Goal: Task Accomplishment & Management: Manage account settings

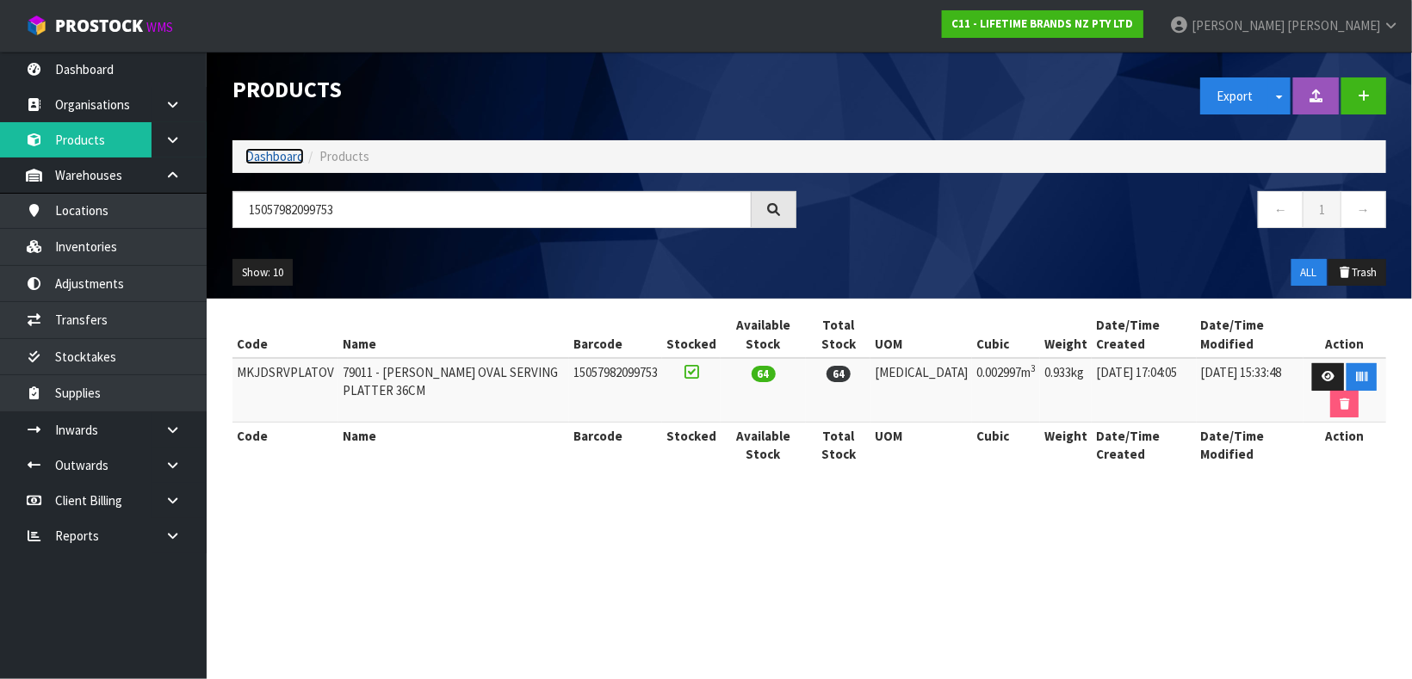
click at [273, 158] on link "Dashboard" at bounding box center [274, 156] width 59 height 16
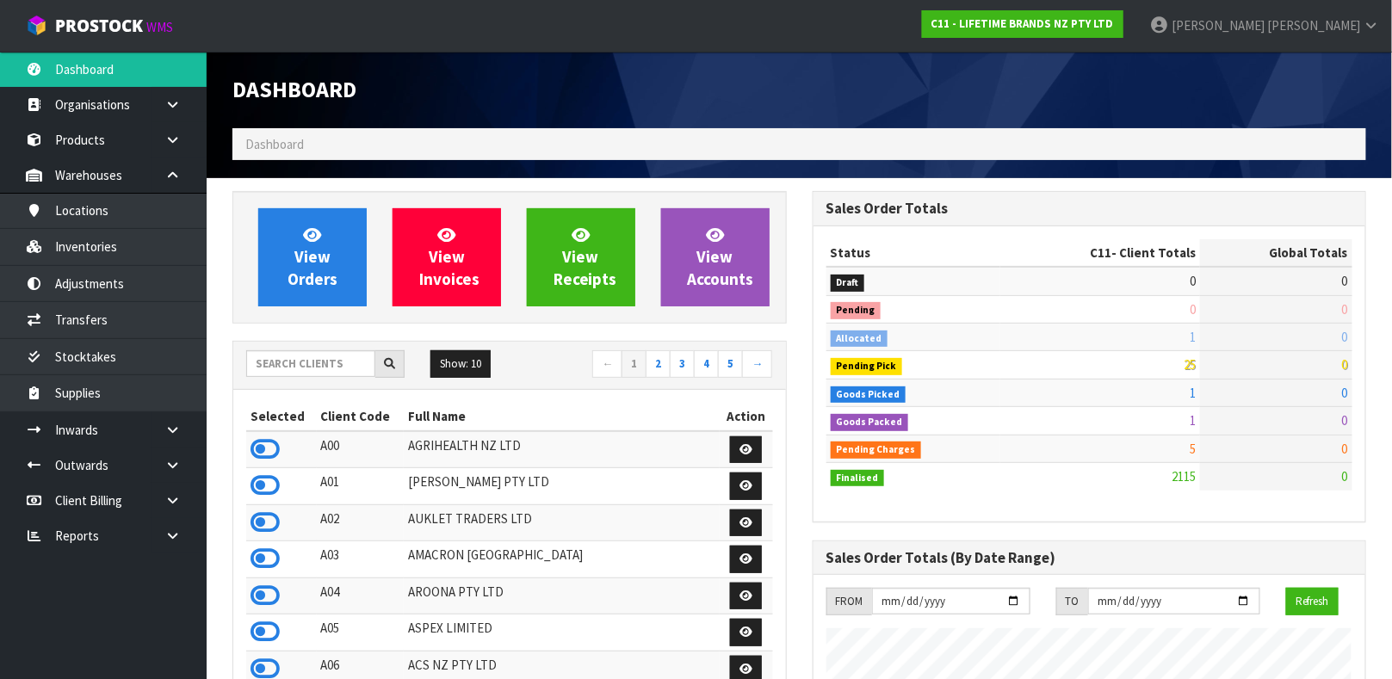
scroll to position [1306, 579]
click at [323, 372] on input "text" at bounding box center [310, 363] width 129 height 27
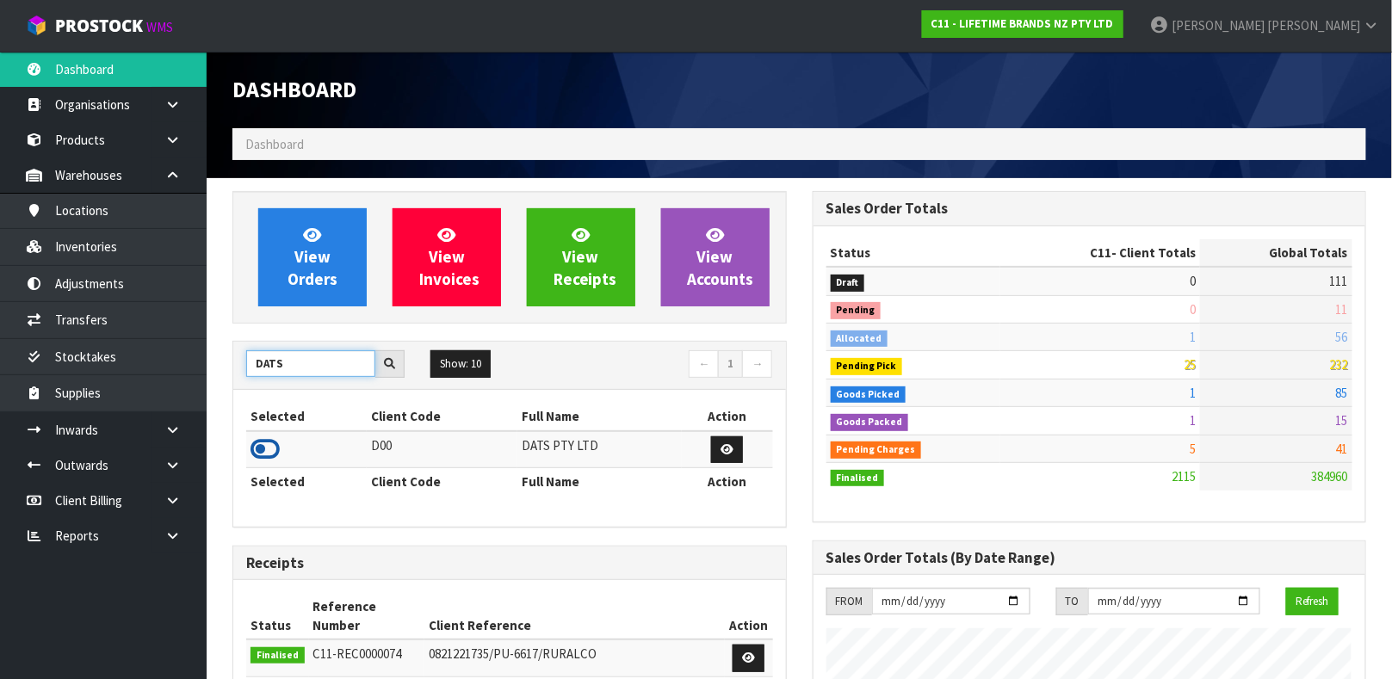
type input "DATS"
click at [268, 445] on icon at bounding box center [265, 450] width 29 height 26
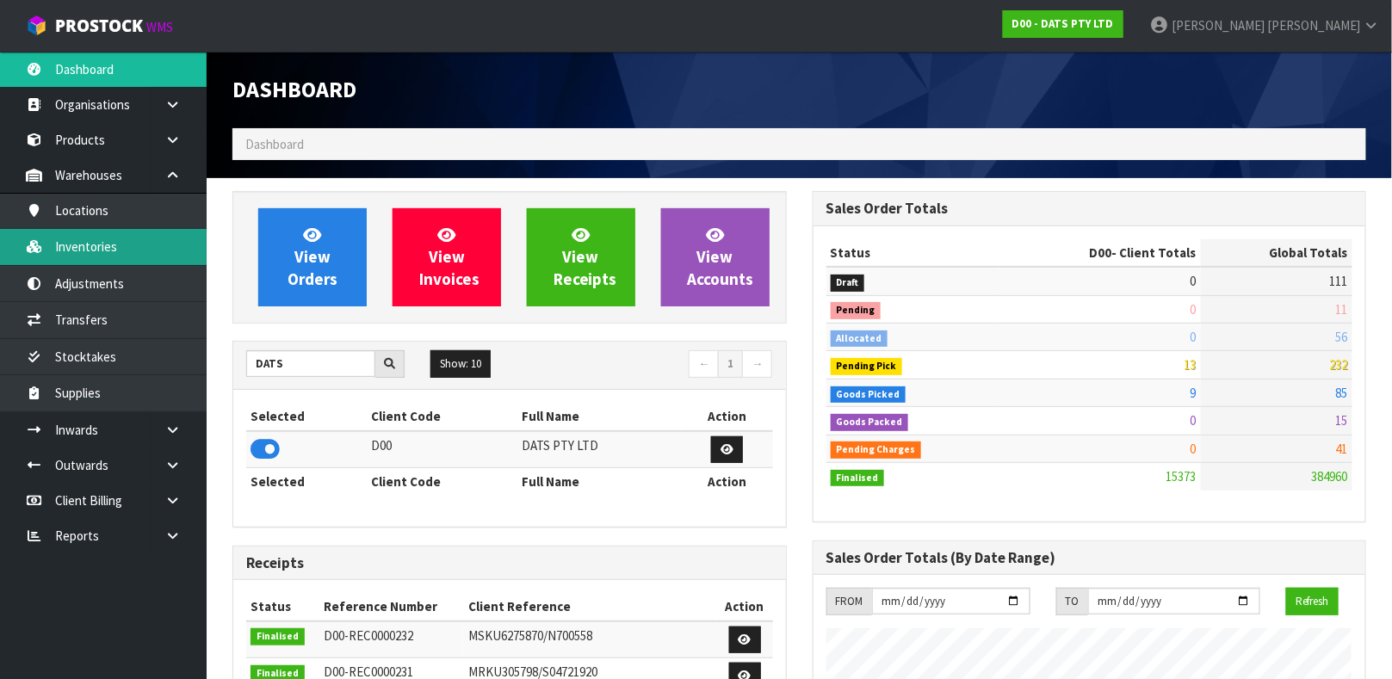
scroll to position [1342, 579]
click at [140, 258] on link "Inventories" at bounding box center [103, 246] width 207 height 35
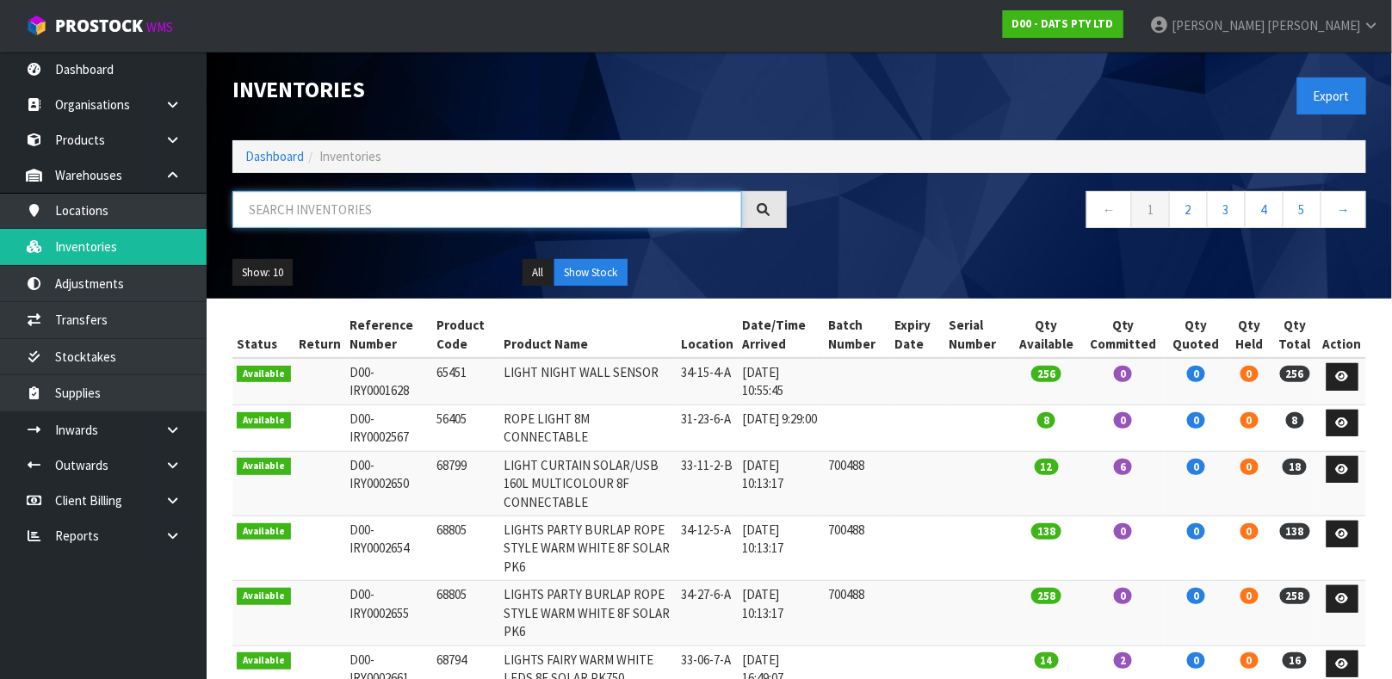
click at [282, 213] on input "text" at bounding box center [487, 209] width 510 height 37
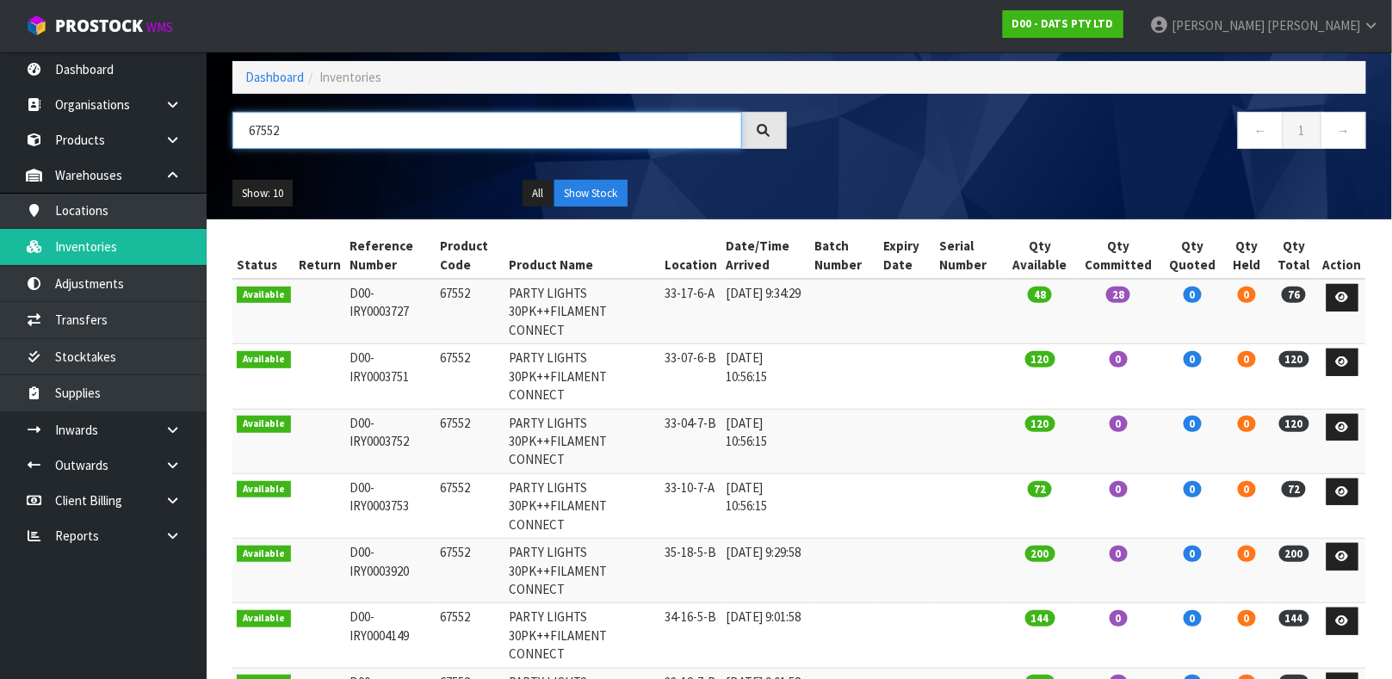
scroll to position [127, 0]
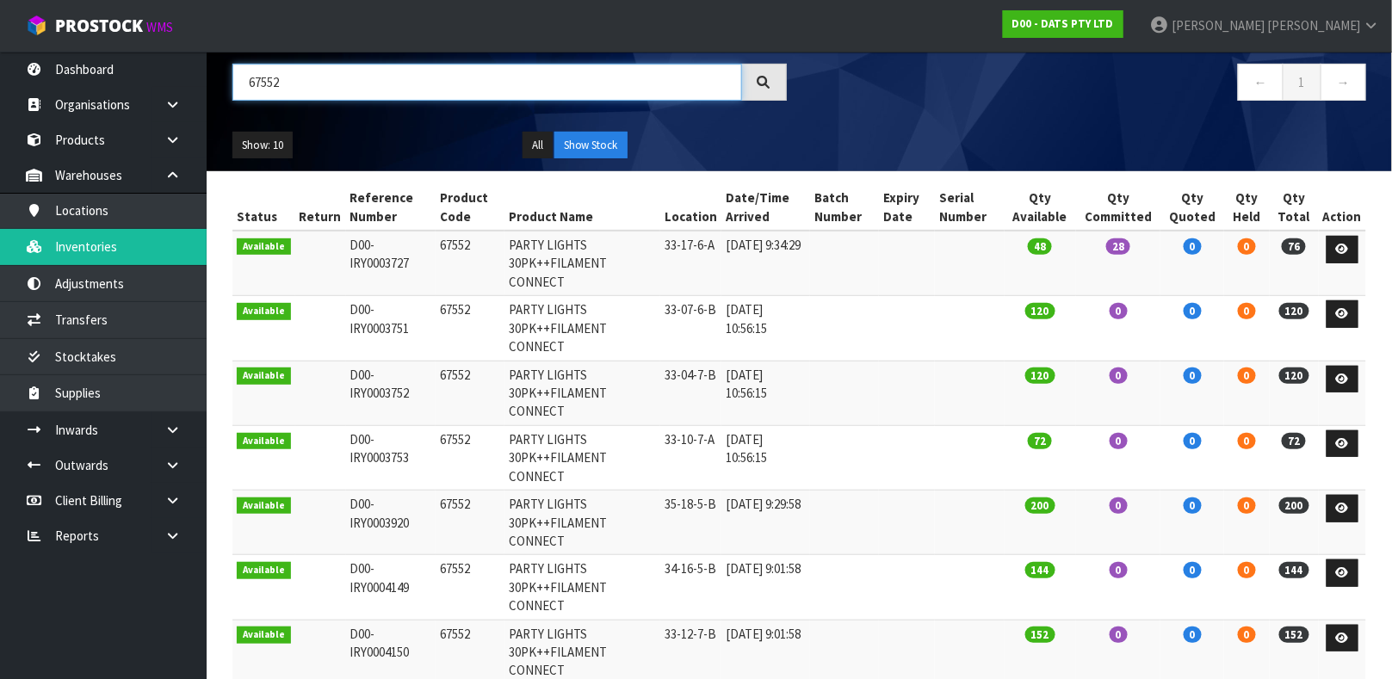
type input "67552"
click at [1114, 22] on strong "D00 - DATS PTY LTD" at bounding box center [1064, 23] width 102 height 15
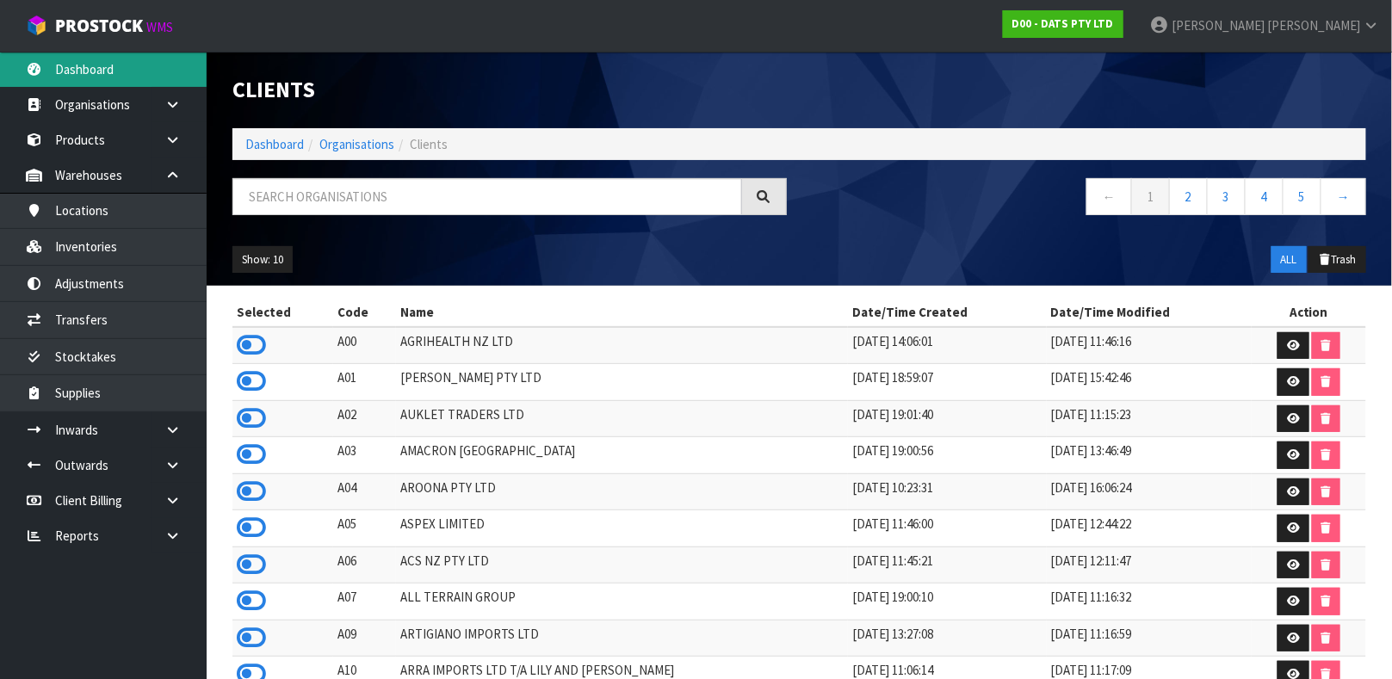
click at [74, 53] on link "Dashboard" at bounding box center [103, 69] width 207 height 35
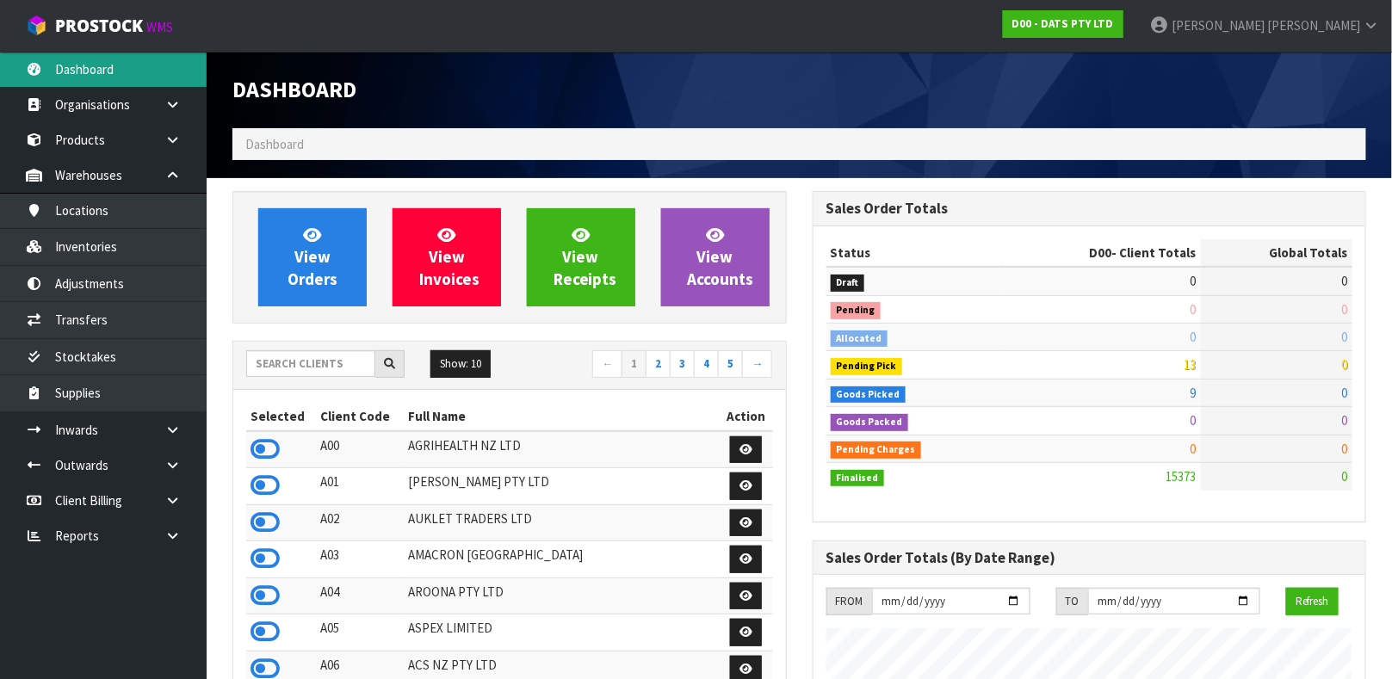
scroll to position [1342, 579]
click at [304, 358] on input "text" at bounding box center [310, 363] width 129 height 27
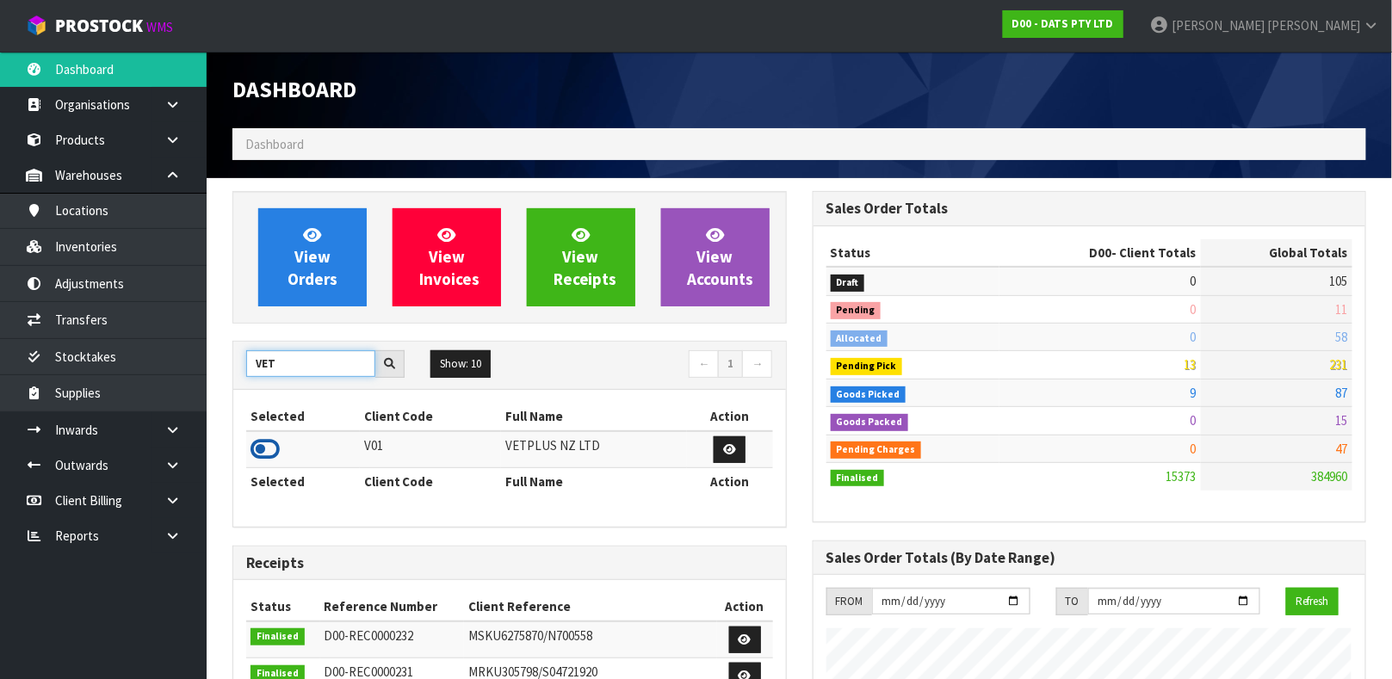
type input "VET"
click at [257, 450] on icon at bounding box center [265, 450] width 29 height 26
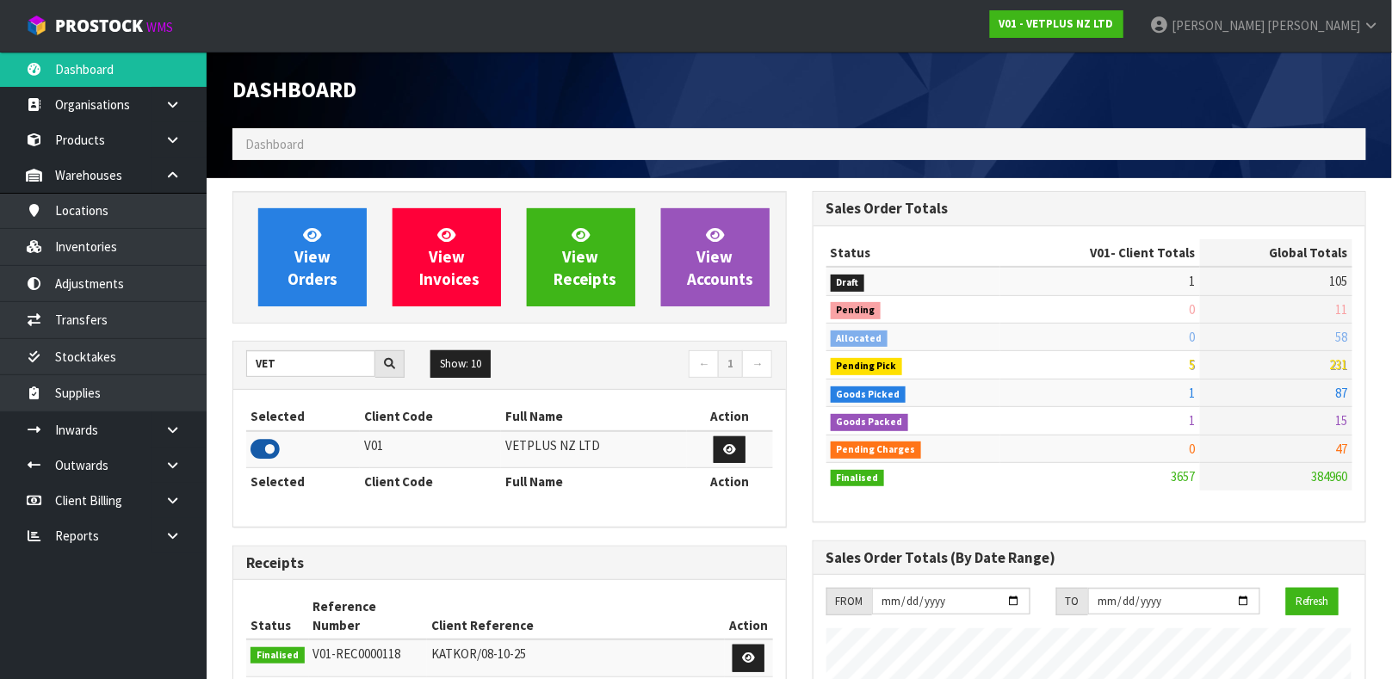
scroll to position [1306, 579]
click at [84, 151] on link "Products" at bounding box center [103, 139] width 207 height 35
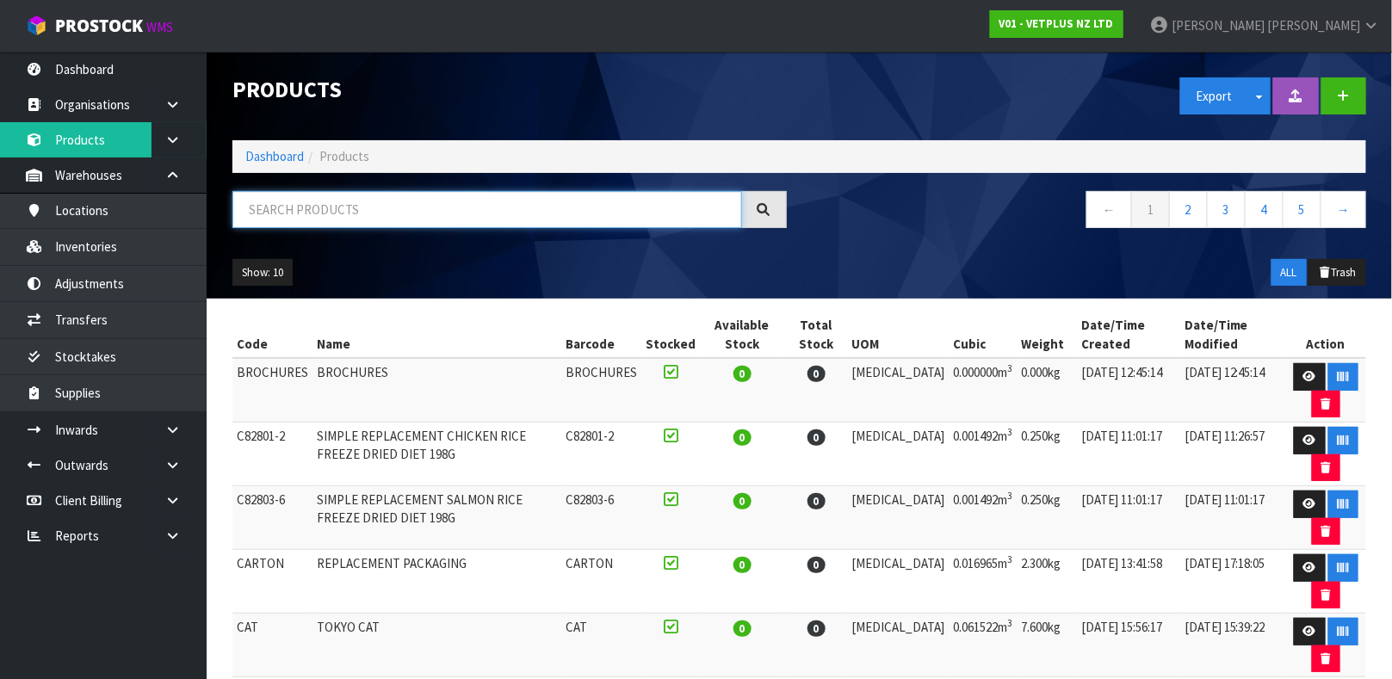
click at [276, 221] on input "text" at bounding box center [487, 209] width 510 height 37
type input "50550416796646"
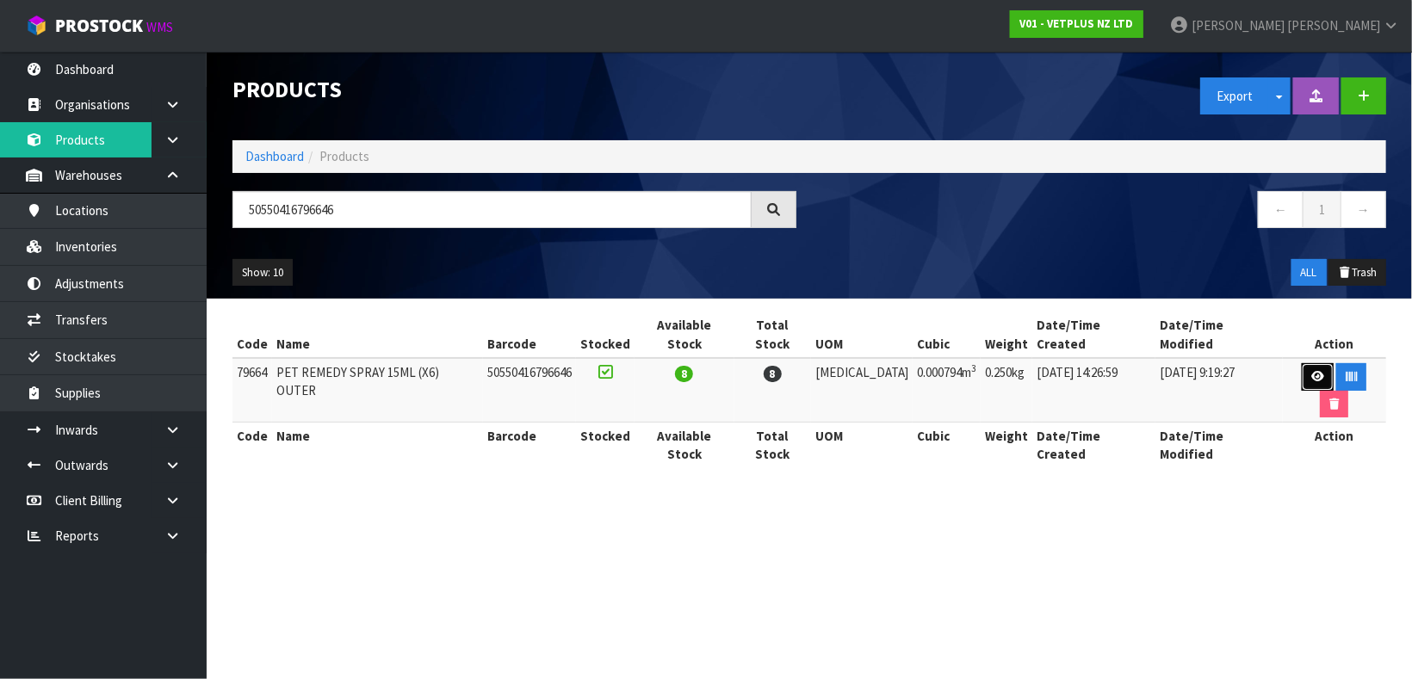
click at [1302, 367] on link at bounding box center [1318, 377] width 32 height 28
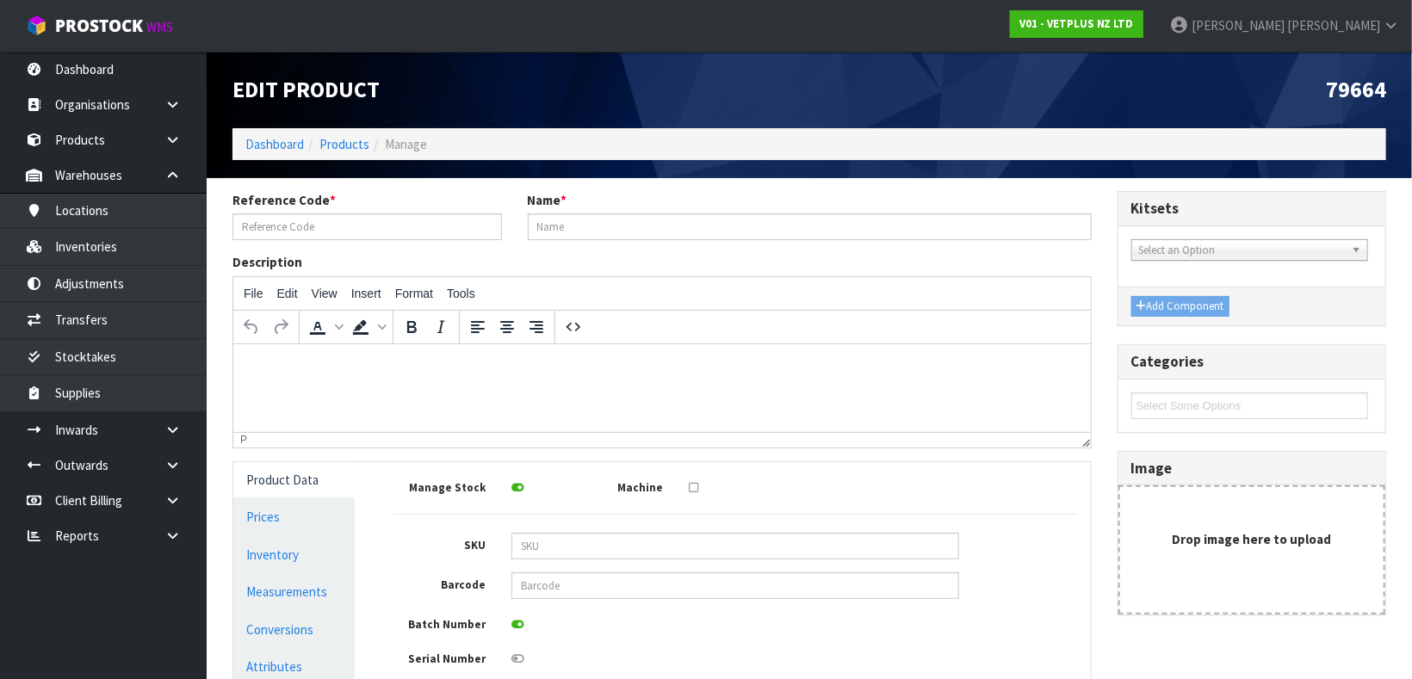
type input "79664"
type input "PET REMEDY SPRAY 15ML (X6) OUTER"
type input "79664"
type input "50550416796646"
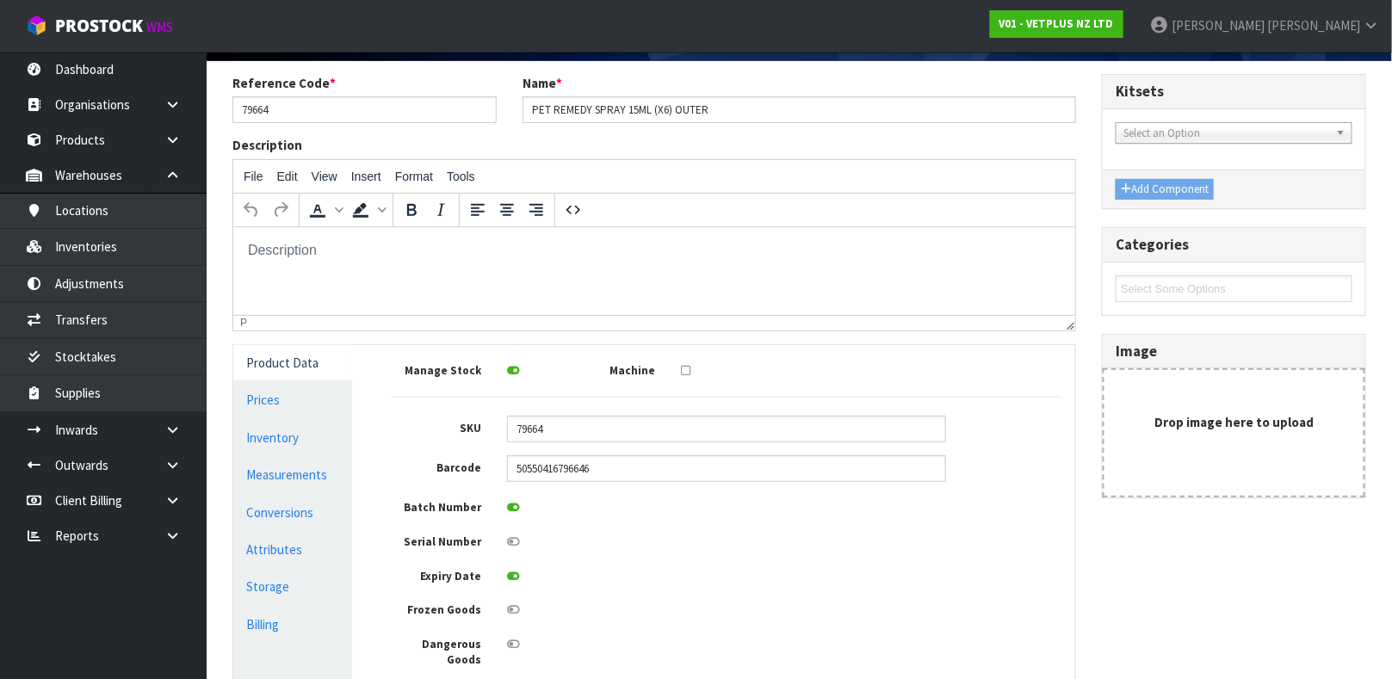
scroll to position [127, 0]
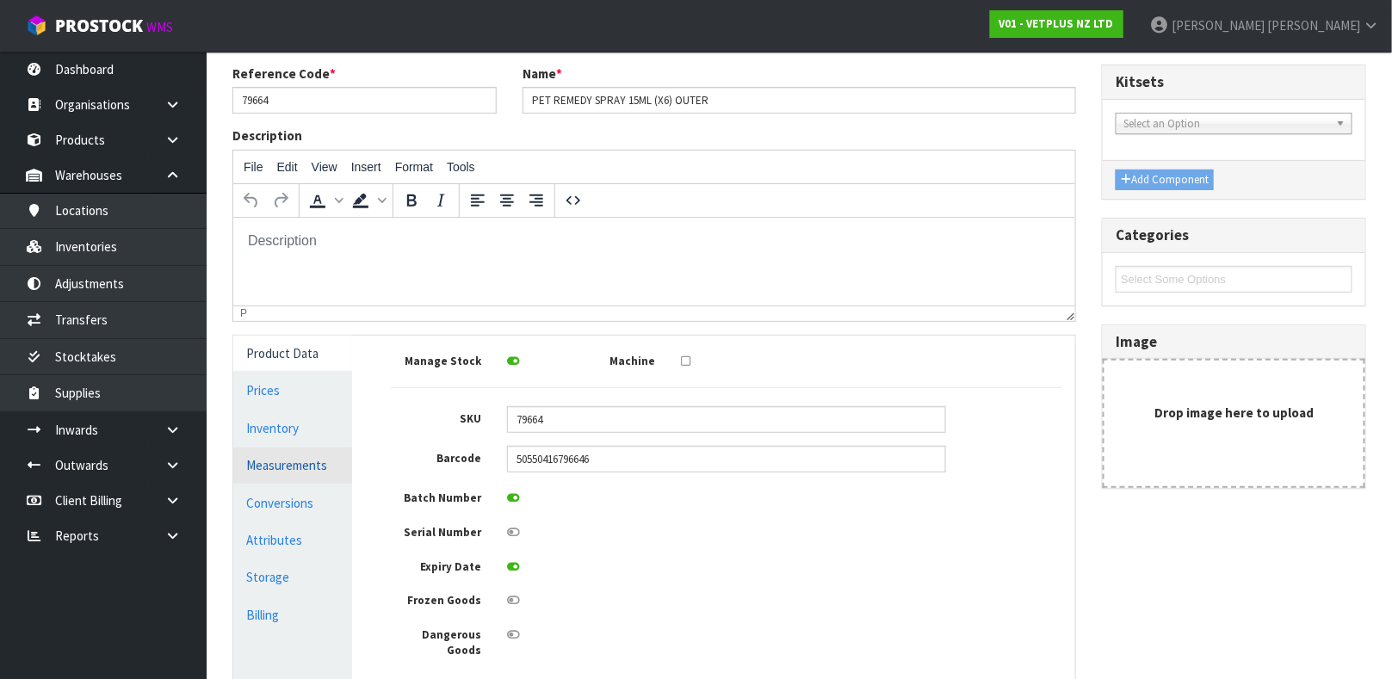
click at [288, 469] on link "Measurements" at bounding box center [292, 465] width 119 height 35
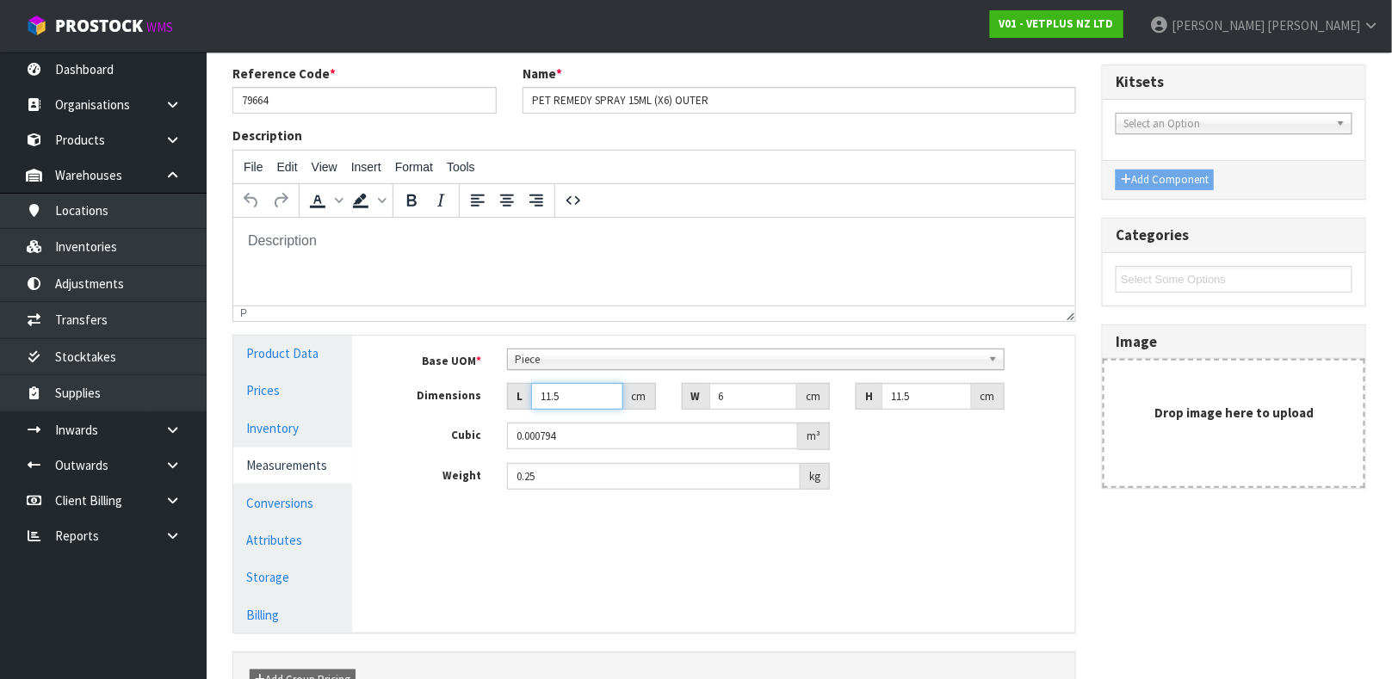
click at [566, 400] on input "11.5" at bounding box center [577, 396] width 92 height 27
type input "11"
type input "0.000759"
type input "1"
type input "0.000069"
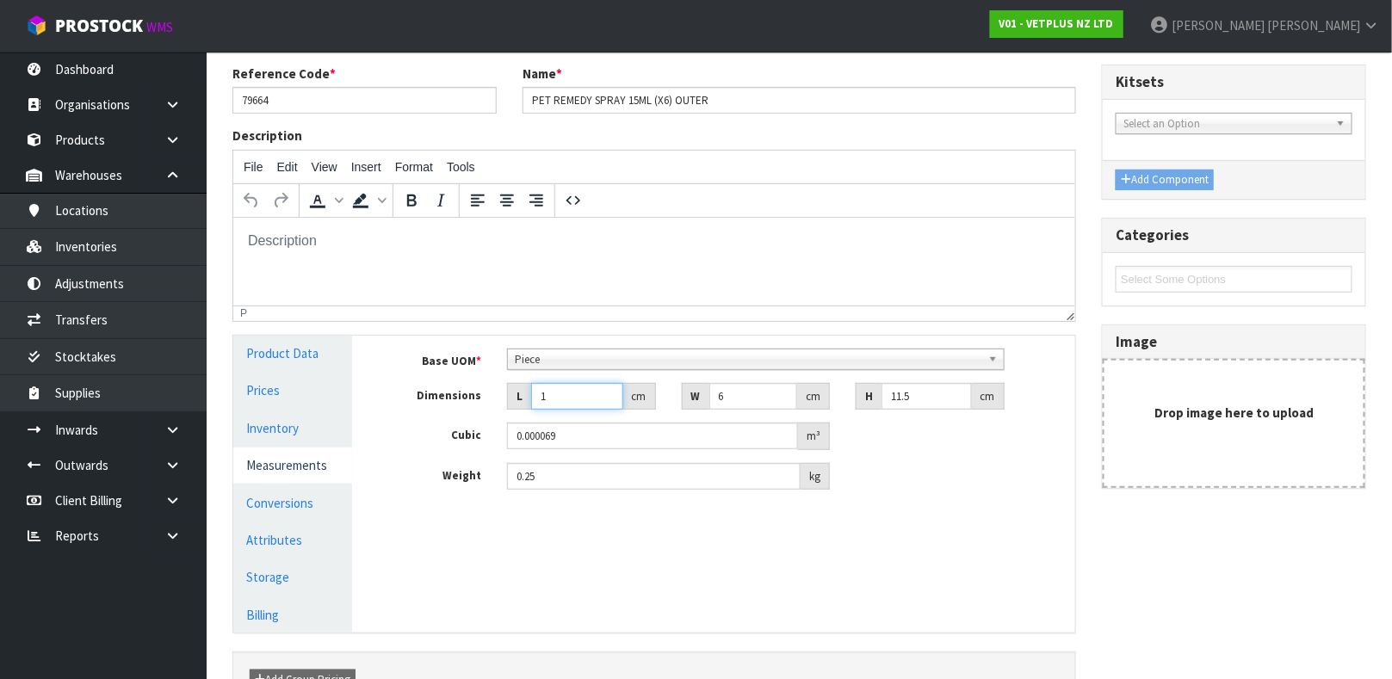
type input "0.000001"
type input "7"
type input "0.000483"
type input "7"
type input "1"
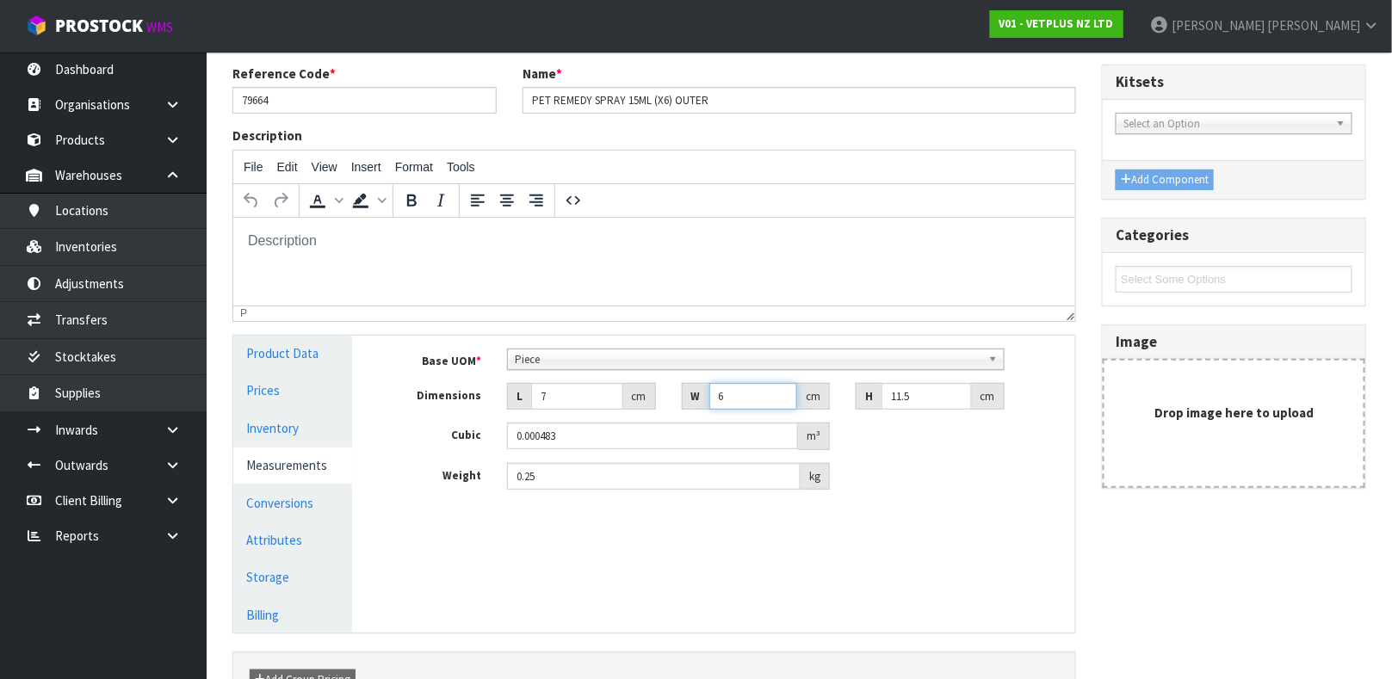
type input "0.000081"
type input "11"
type input "0.000886"
type input "11"
type input "1"
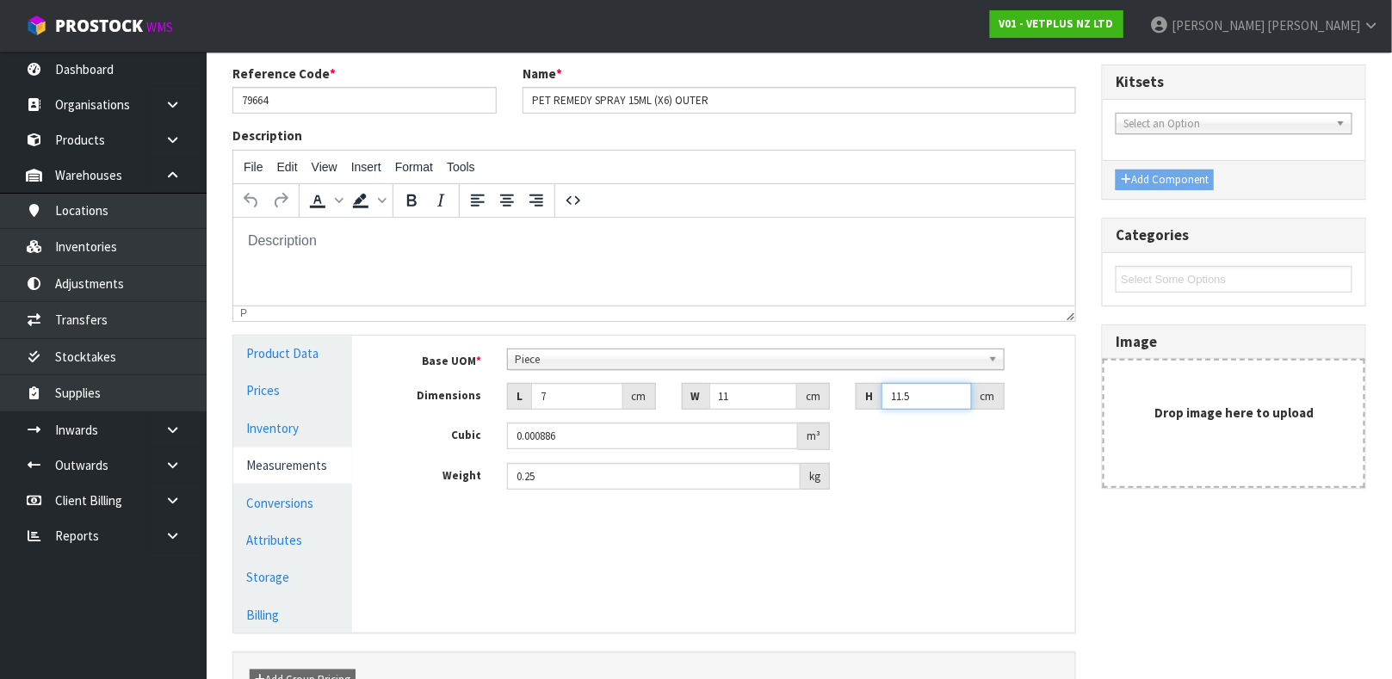
type input "0.000077"
type input "12"
type input "0.000924"
type input "12"
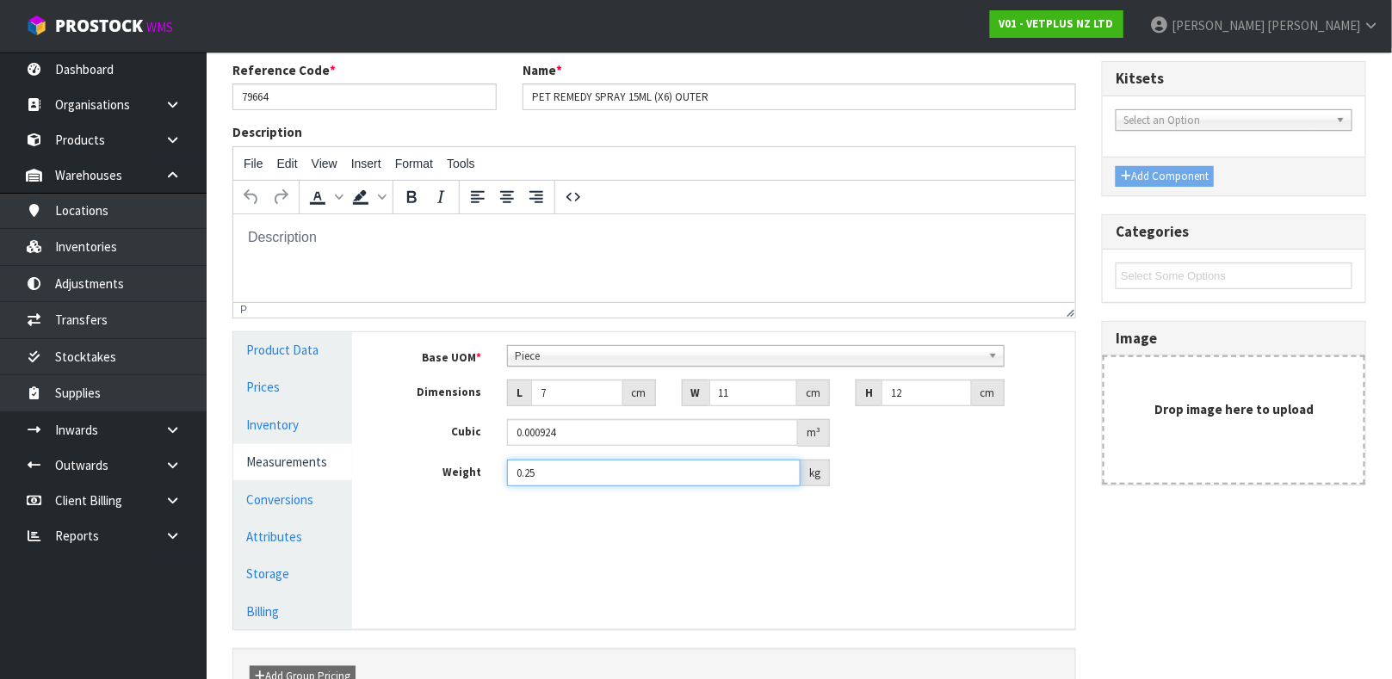
scroll to position [235, 0]
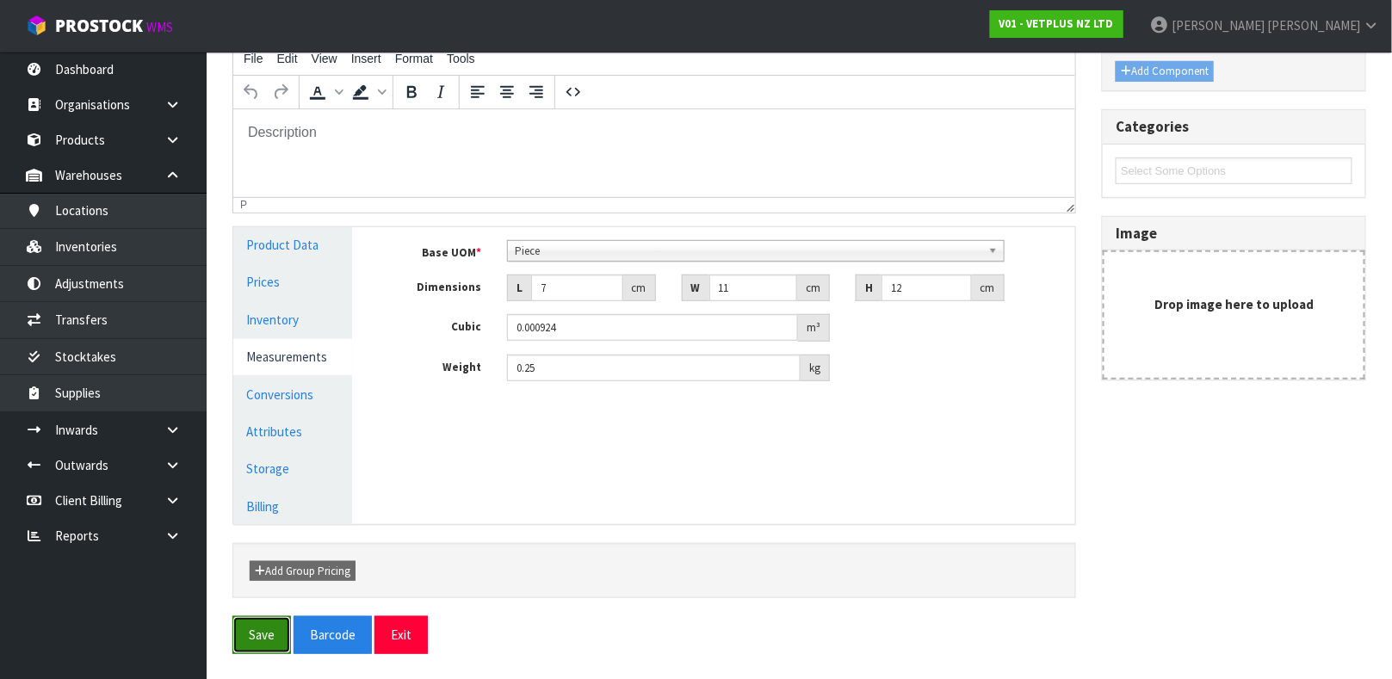
click at [254, 619] on button "Save" at bounding box center [261, 635] width 59 height 37
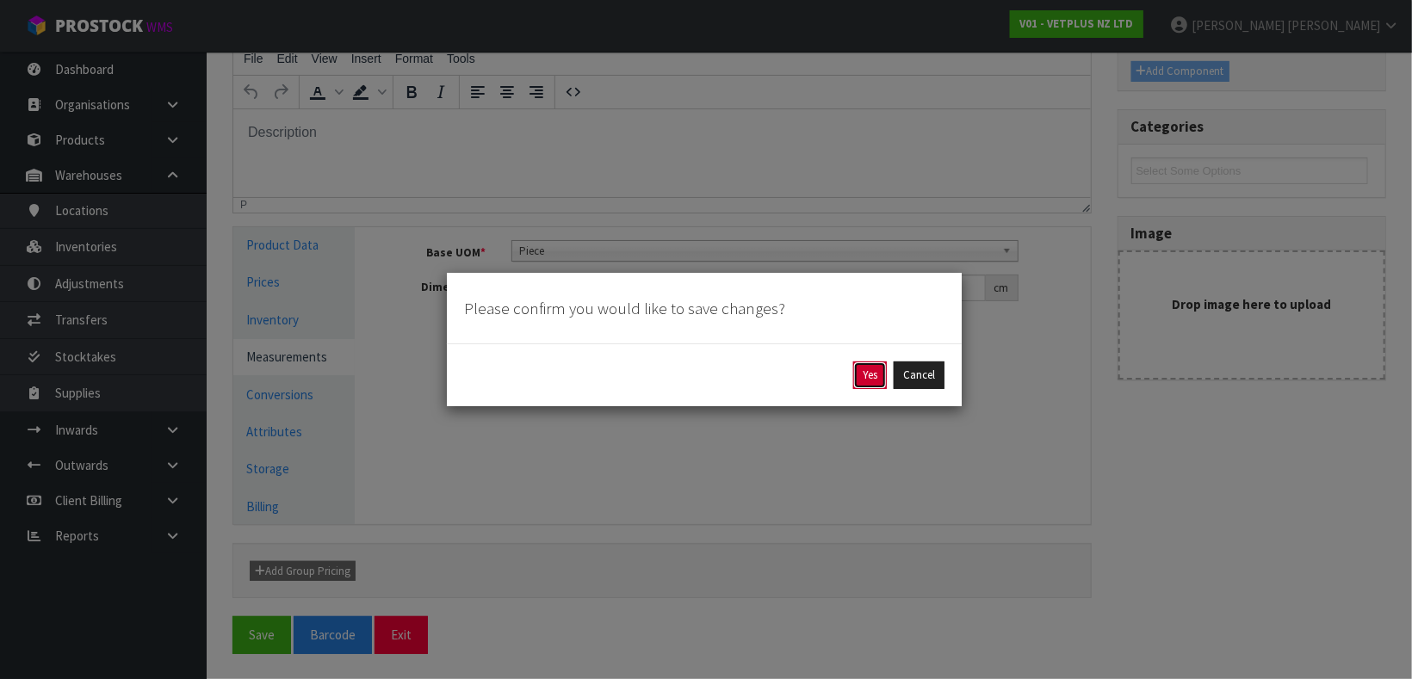
click at [855, 373] on button "Yes" at bounding box center [870, 376] width 34 height 28
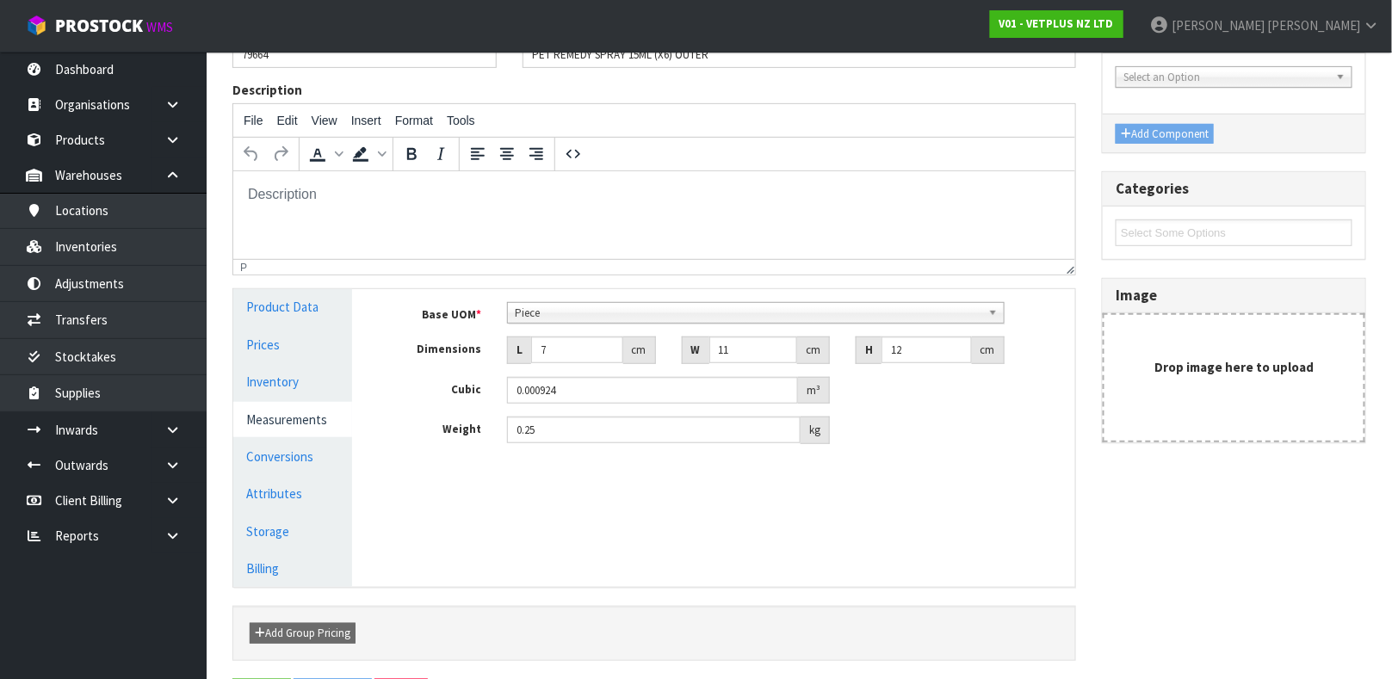
scroll to position [0, 0]
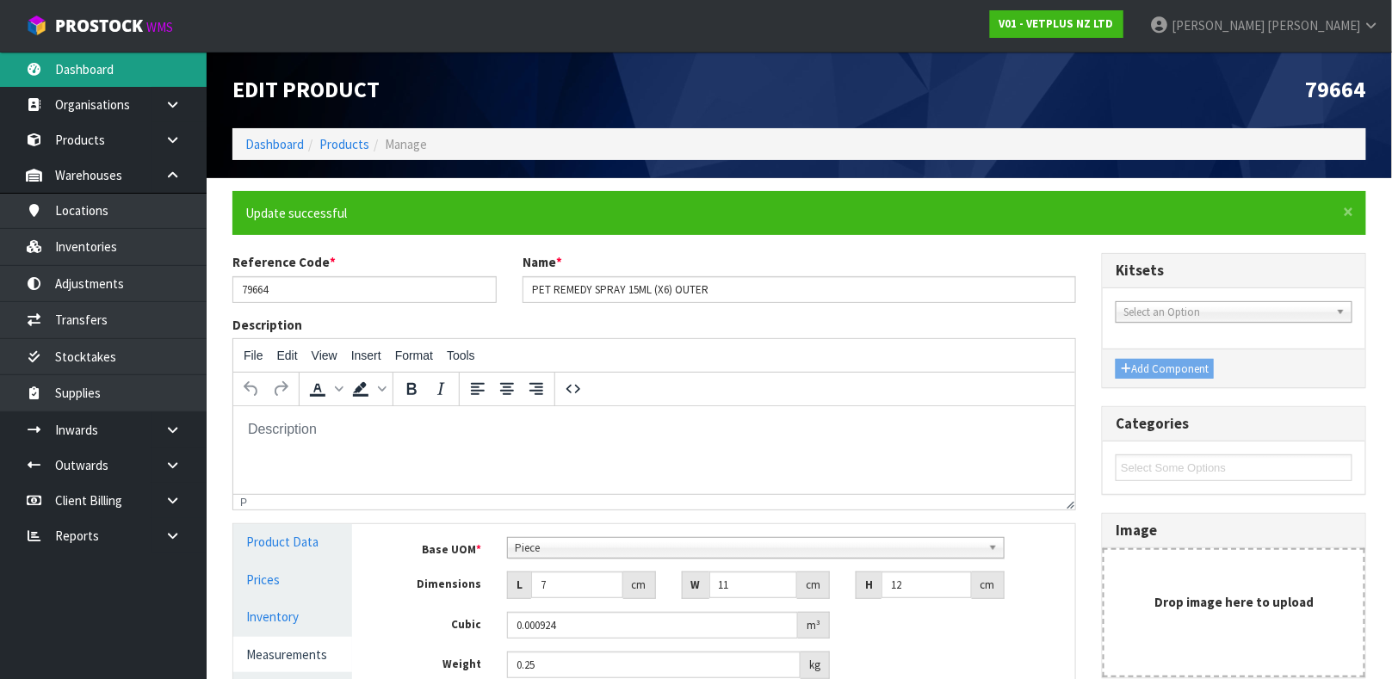
click at [183, 59] on link "Dashboard" at bounding box center [103, 69] width 207 height 35
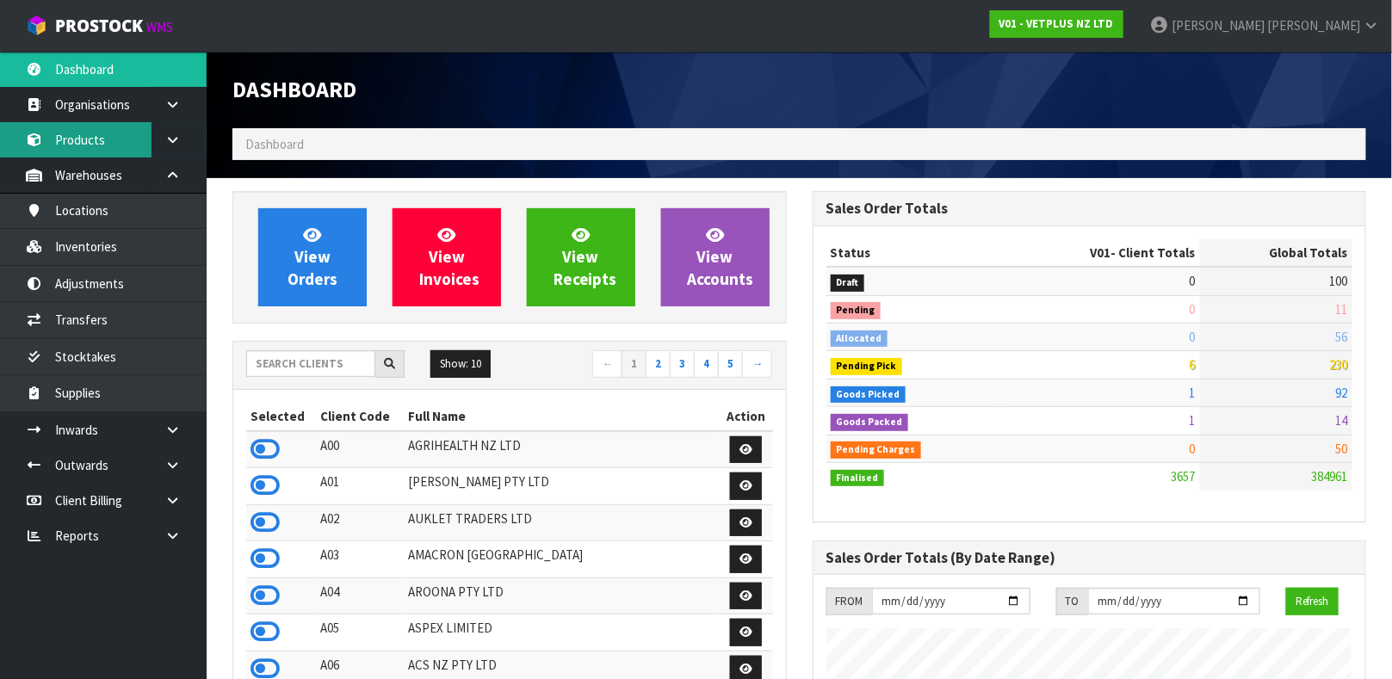
click at [125, 147] on link "Products" at bounding box center [103, 139] width 207 height 35
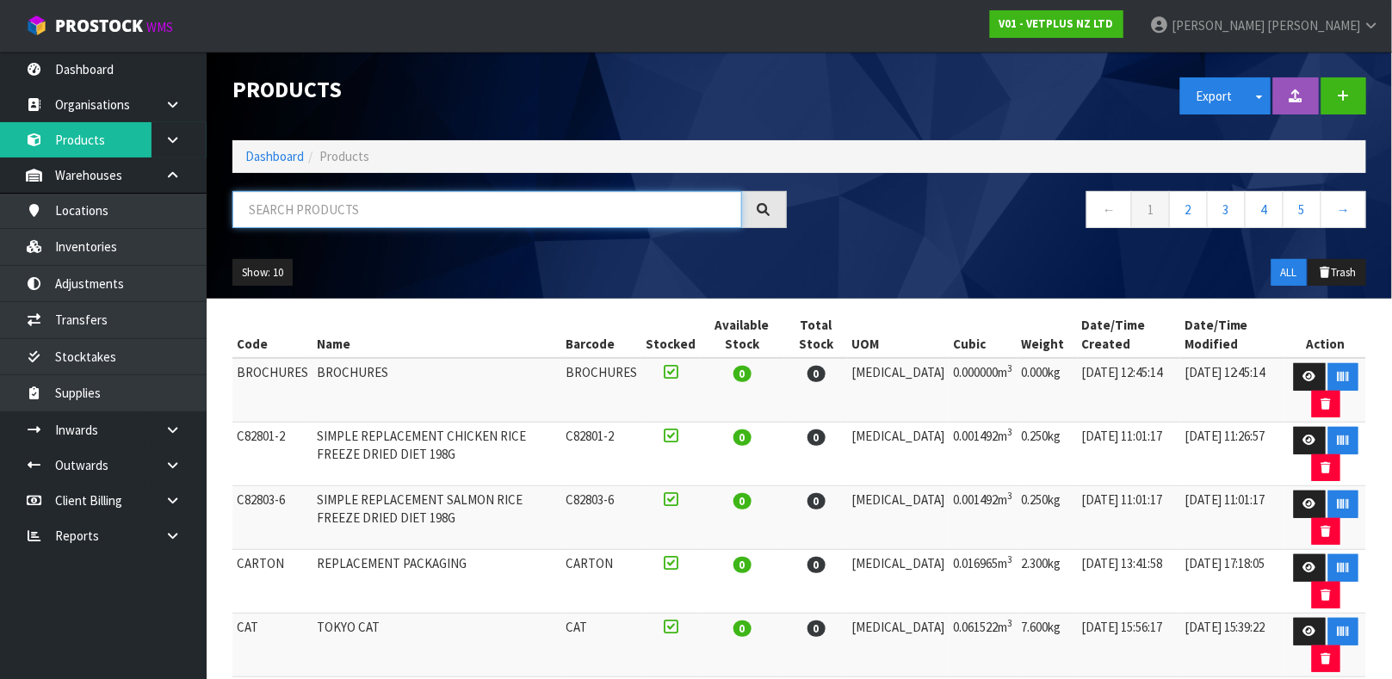
click at [328, 221] on input "text" at bounding box center [487, 209] width 510 height 37
type input "50563976900091"
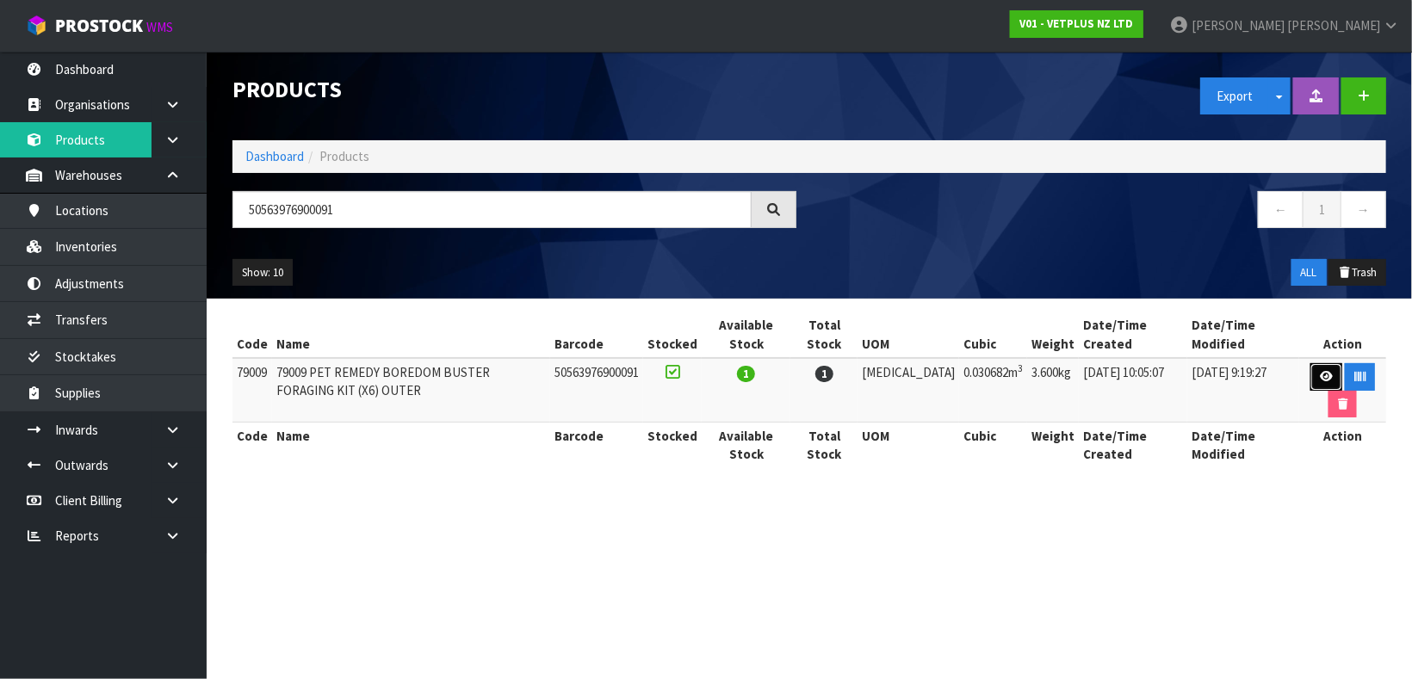
click at [1324, 375] on icon at bounding box center [1326, 376] width 13 height 11
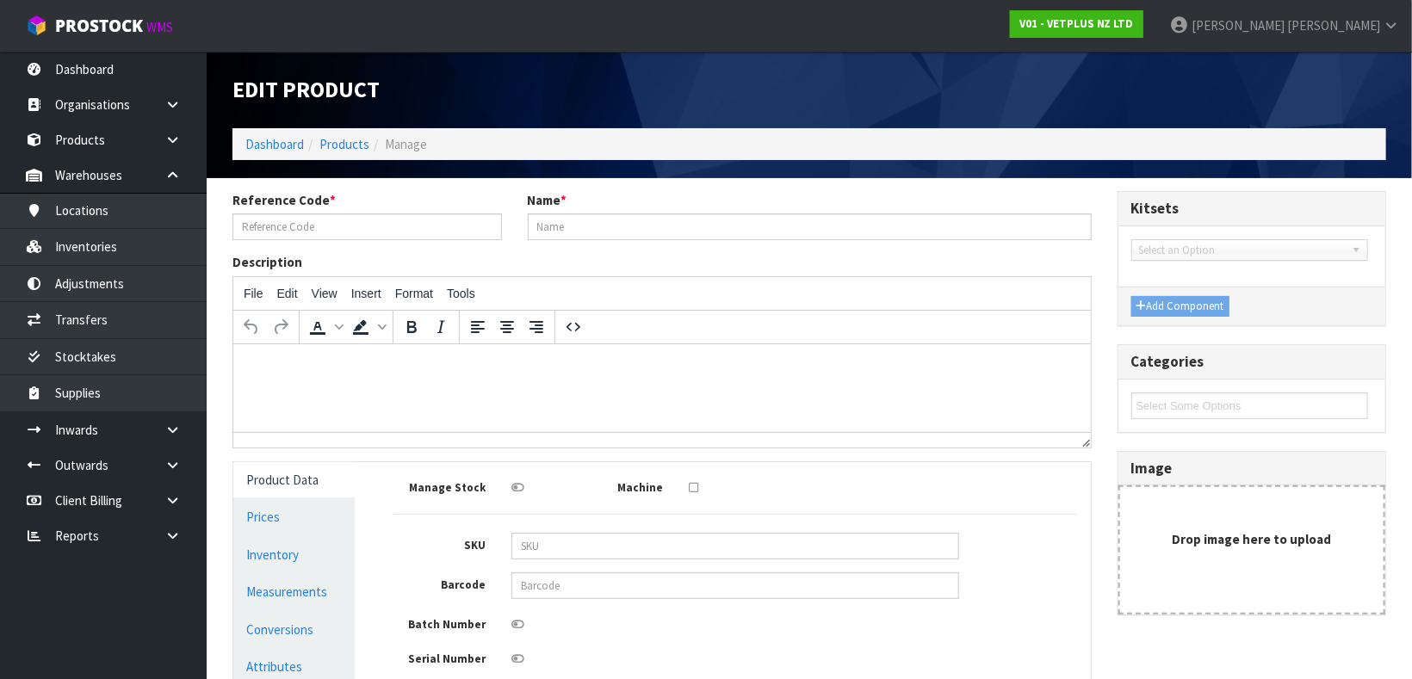
type input "79009"
type input "79009 PET REMEDY BOREDOM BUSTER FORAGING KIT (X6) OUTER"
type input "50563976900091"
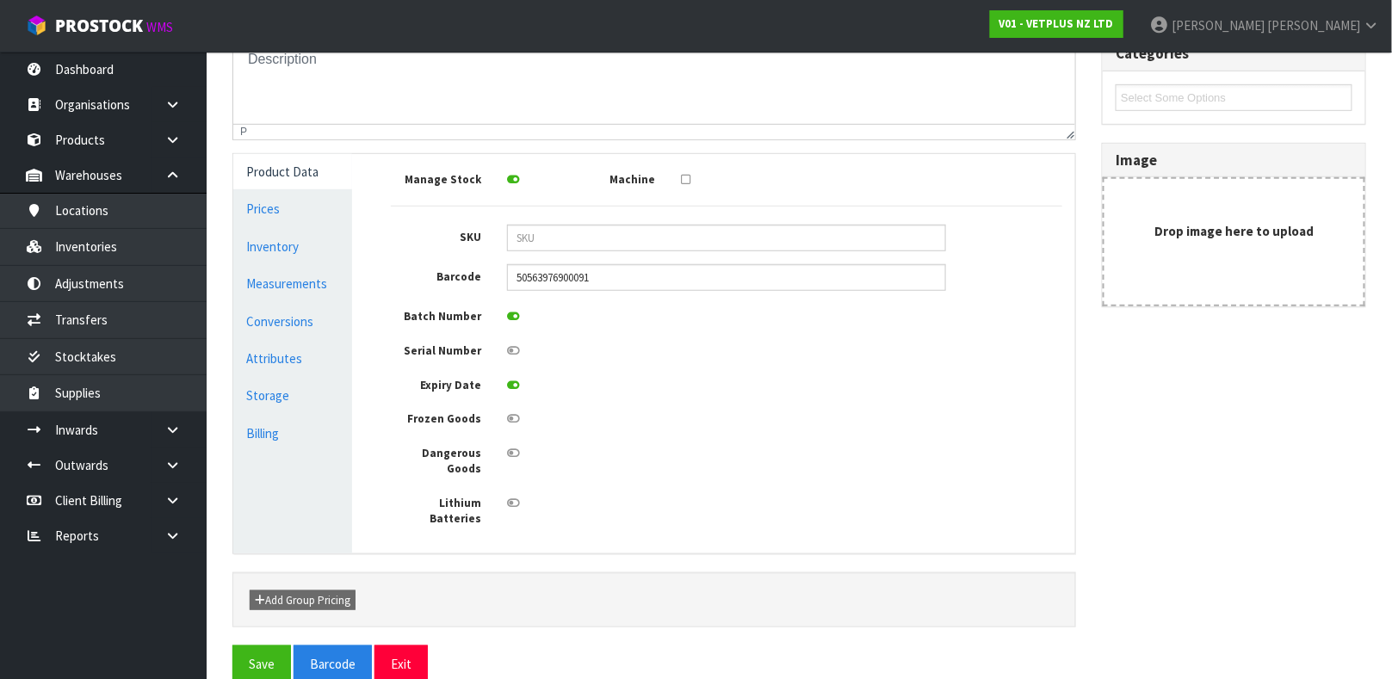
scroll to position [179, 0]
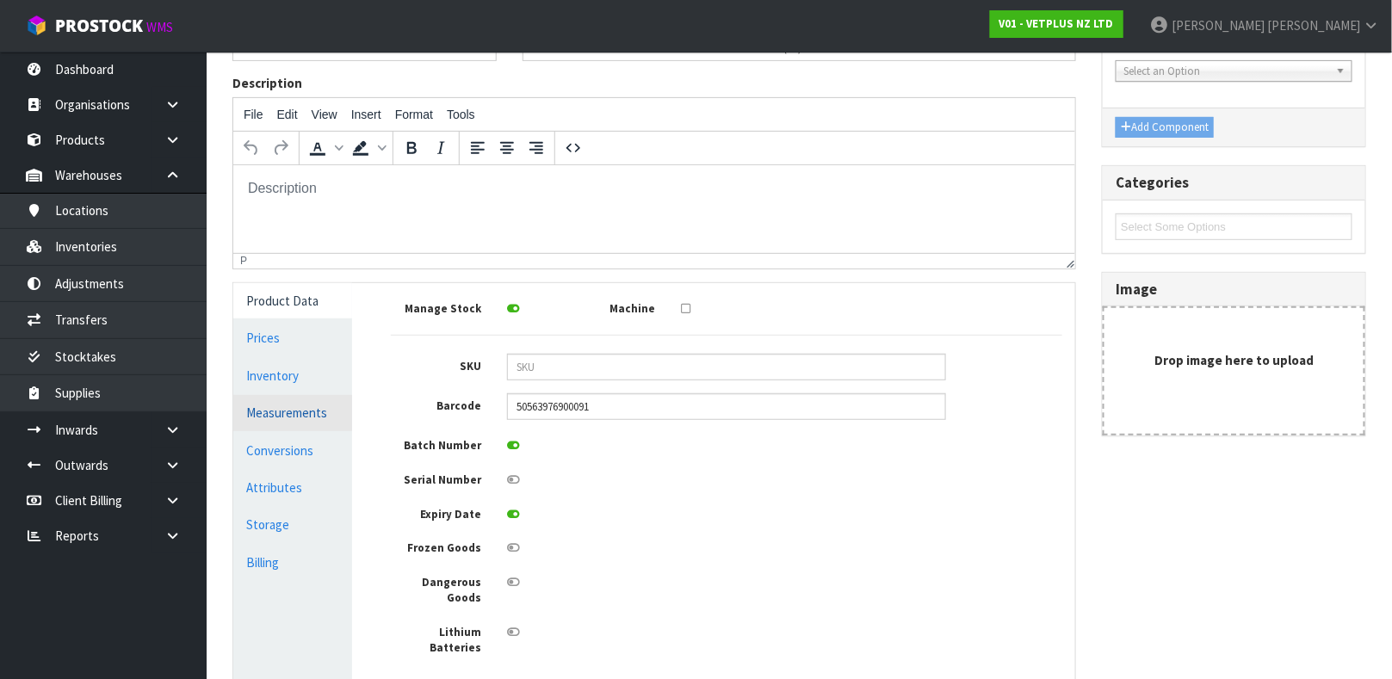
click at [318, 413] on link "Measurements" at bounding box center [292, 412] width 119 height 35
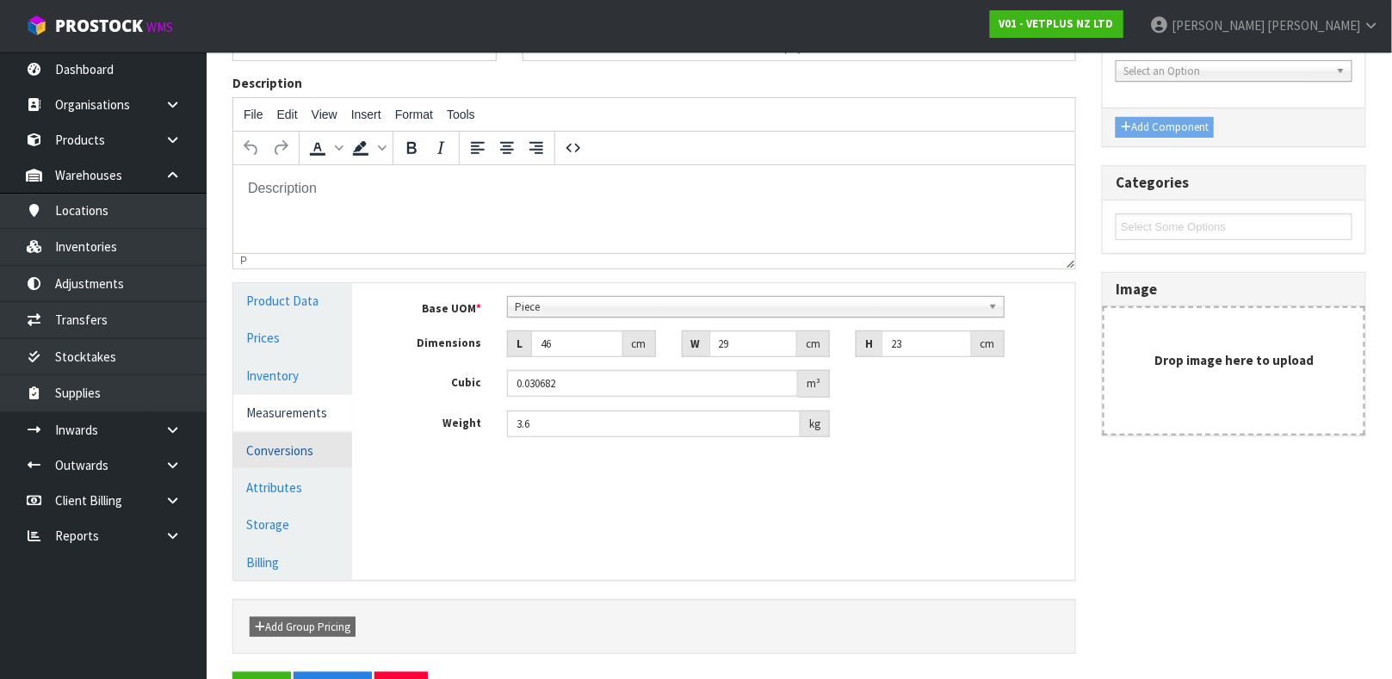
click at [306, 449] on link "Conversions" at bounding box center [292, 450] width 119 height 35
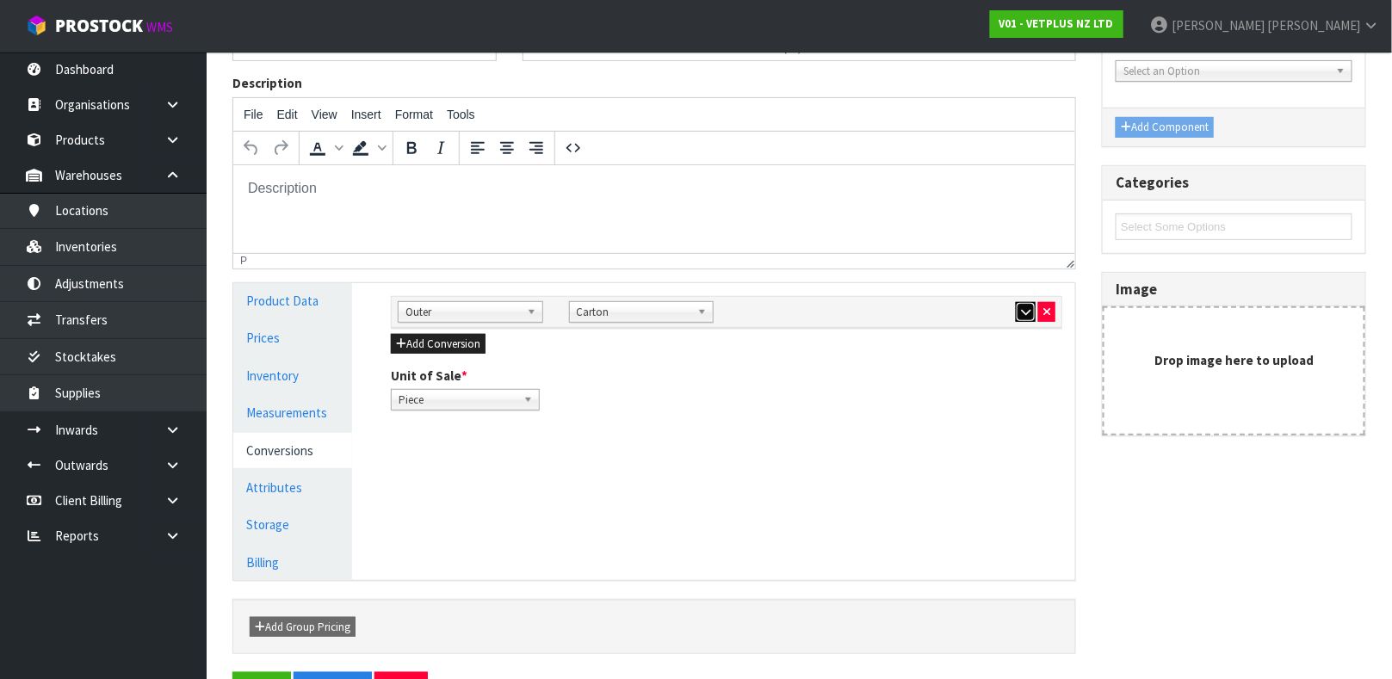
click at [1032, 311] on button "button" at bounding box center [1026, 312] width 20 height 21
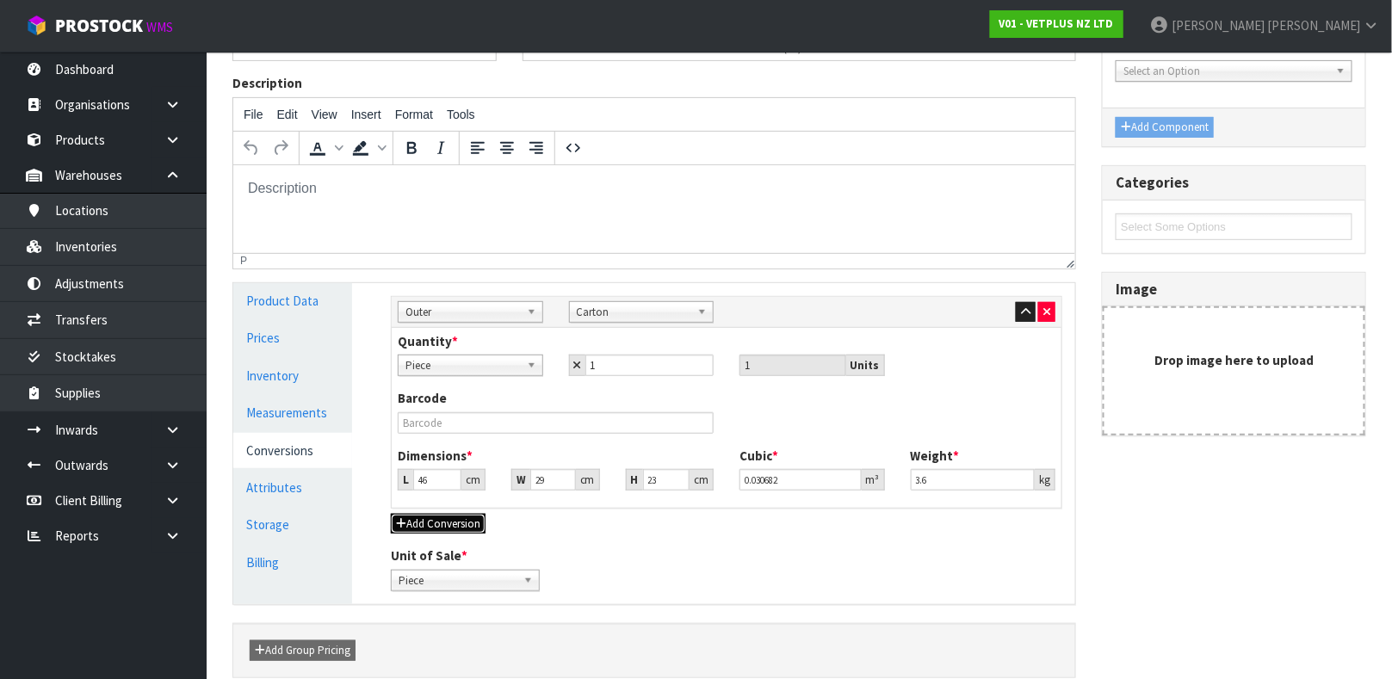
click at [438, 516] on button "Add Conversion" at bounding box center [438, 524] width 95 height 21
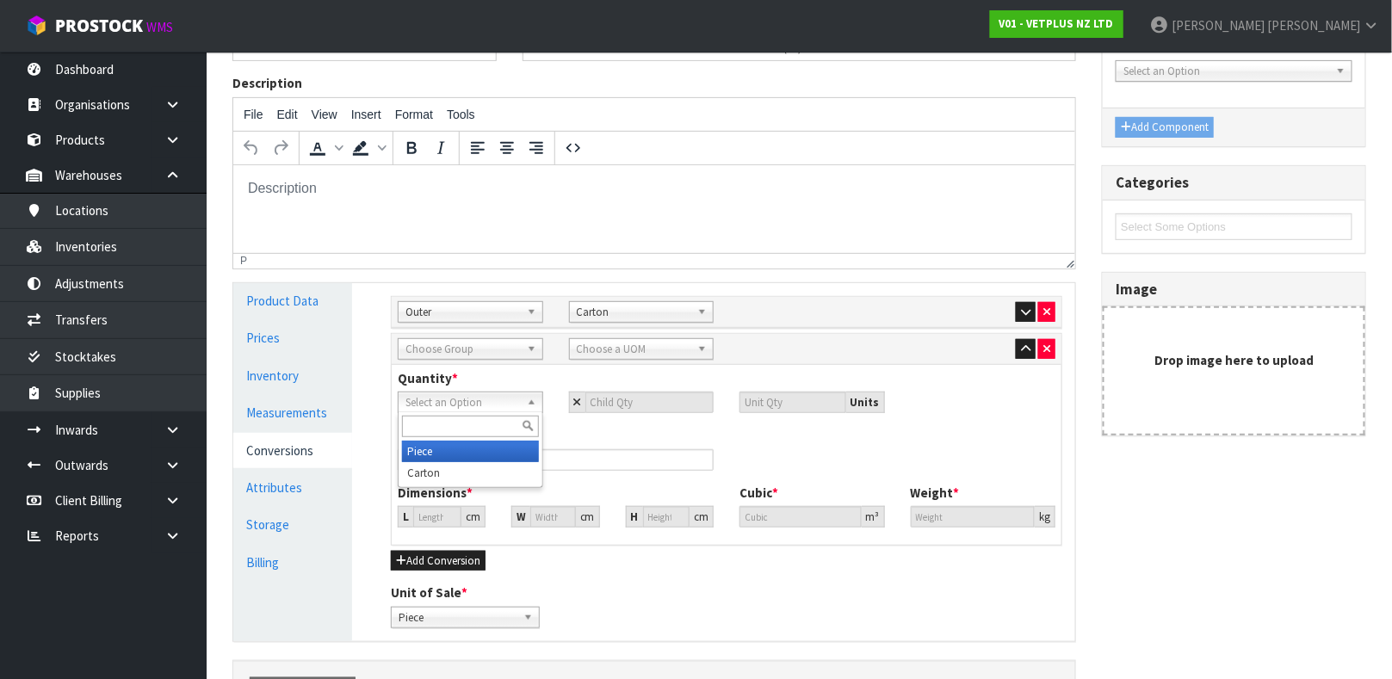
click at [474, 399] on span "Select an Option" at bounding box center [463, 403] width 115 height 21
click at [450, 468] on li "Carton" at bounding box center [470, 473] width 137 height 22
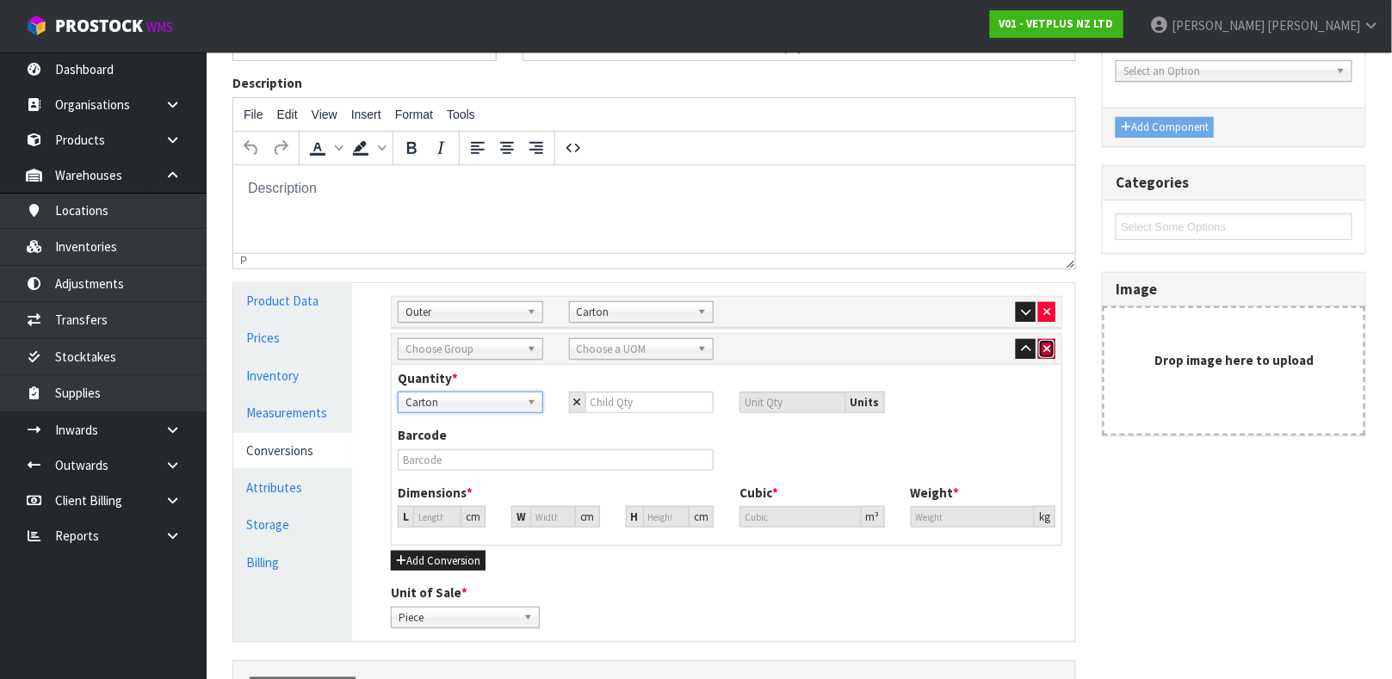
click at [1052, 351] on button "button" at bounding box center [1046, 349] width 17 height 21
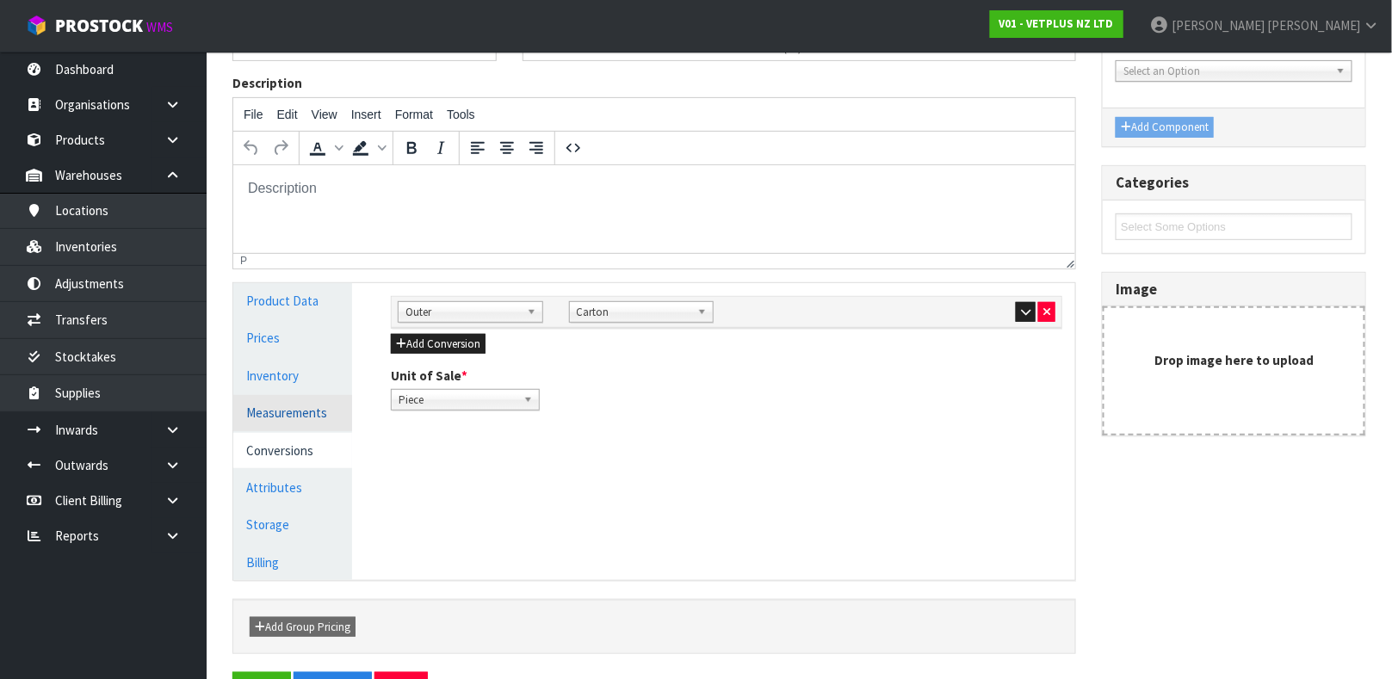
click at [267, 416] on link "Measurements" at bounding box center [292, 412] width 119 height 35
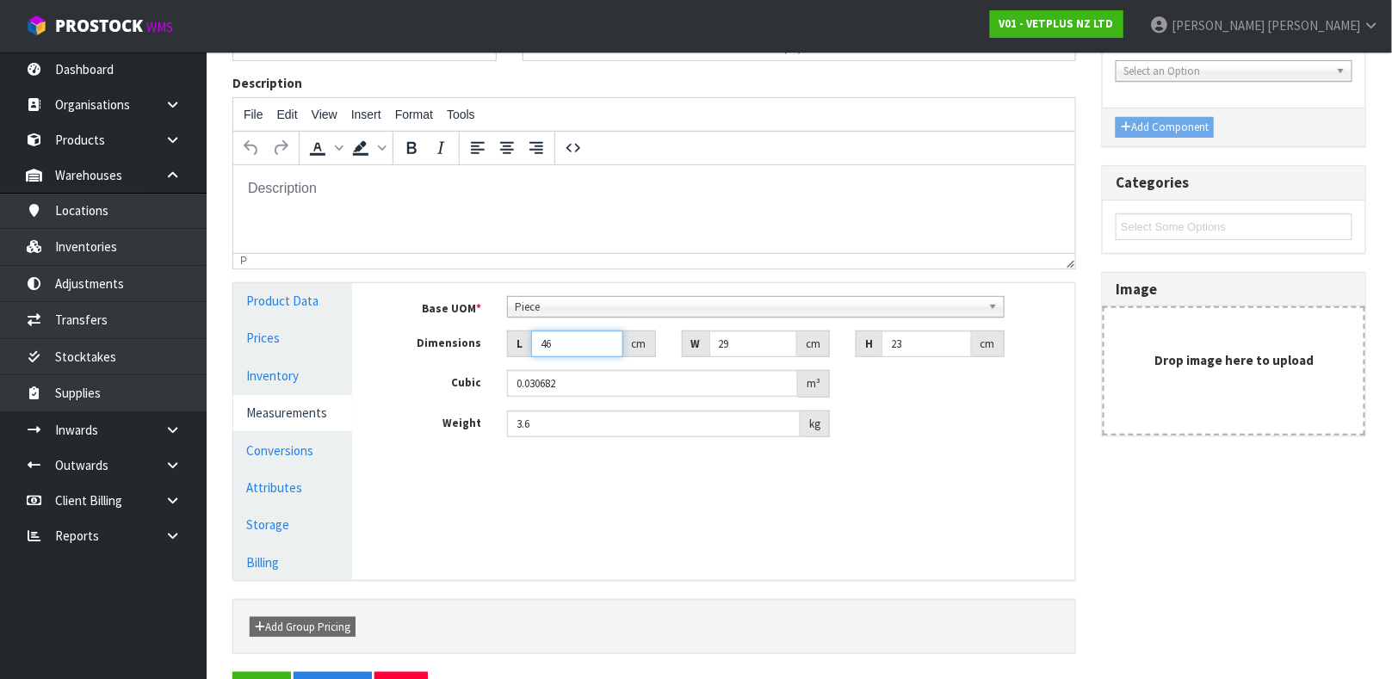
click at [581, 349] on input "46" at bounding box center [577, 344] width 92 height 27
type input "4"
type input "0.002668"
type input "0.000001"
type input "2"
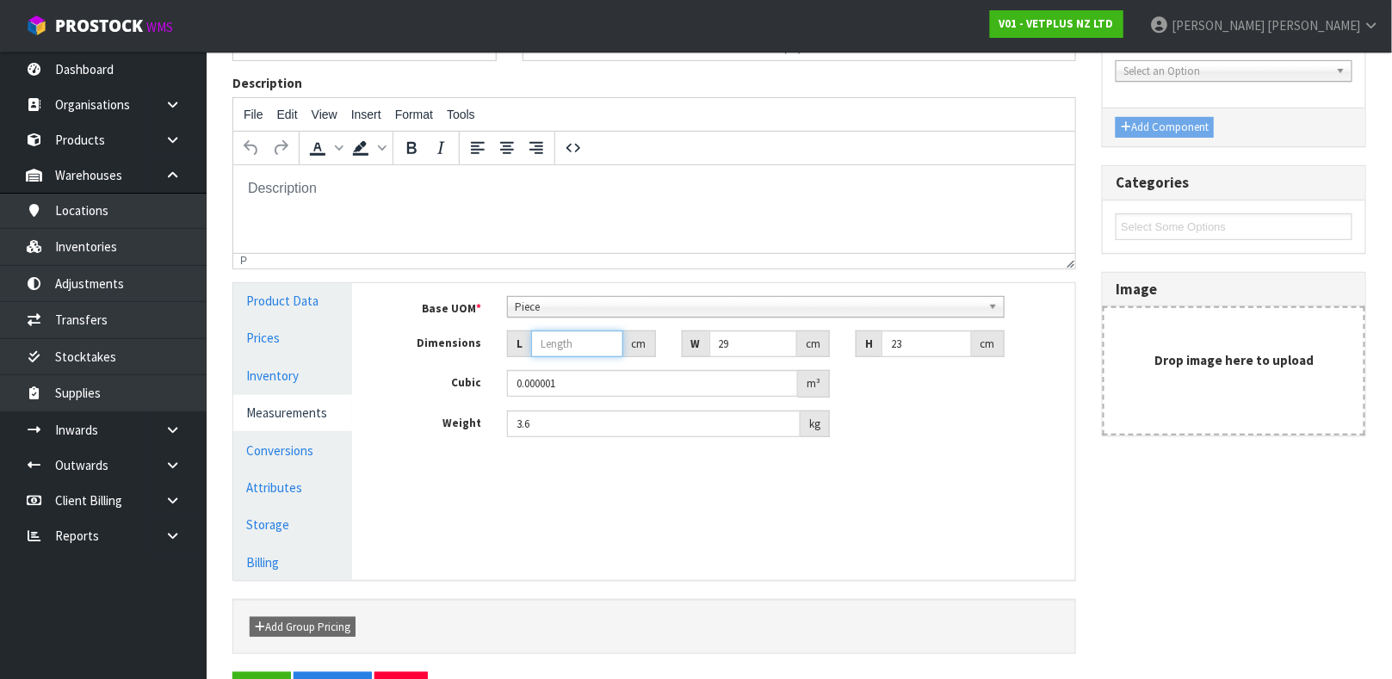
type input "0.001334"
type input "29"
type input "0.019343"
type input "29"
type input "4"
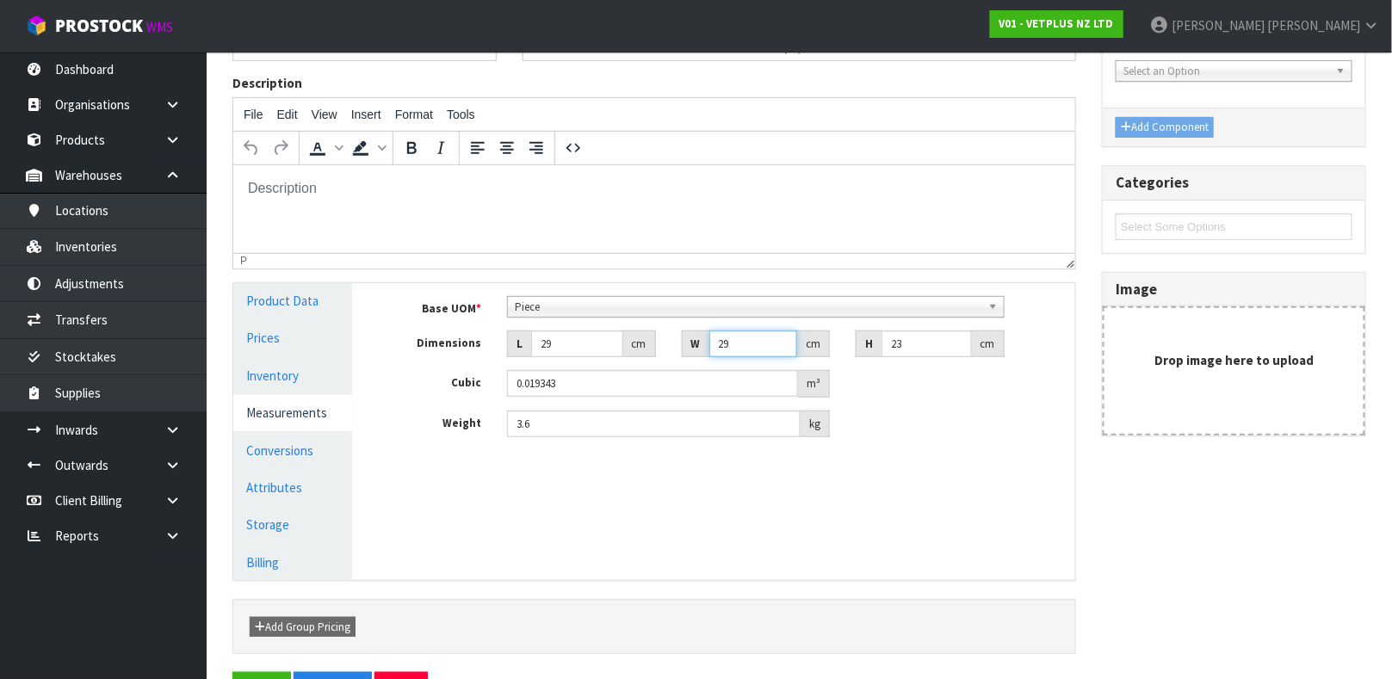
type input "0.002668"
type input "47"
type input "0.031349"
type input "47"
type input "2"
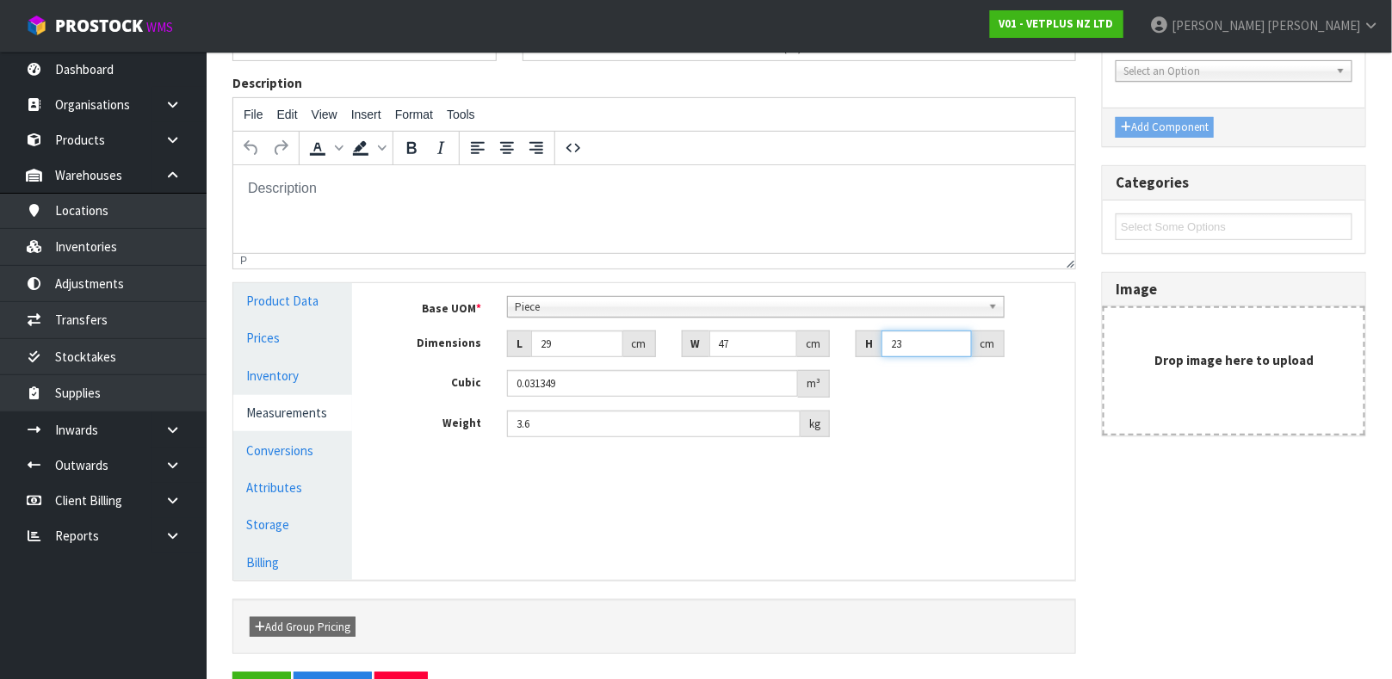
type input "0.002726"
type input "23"
type input "0.031349"
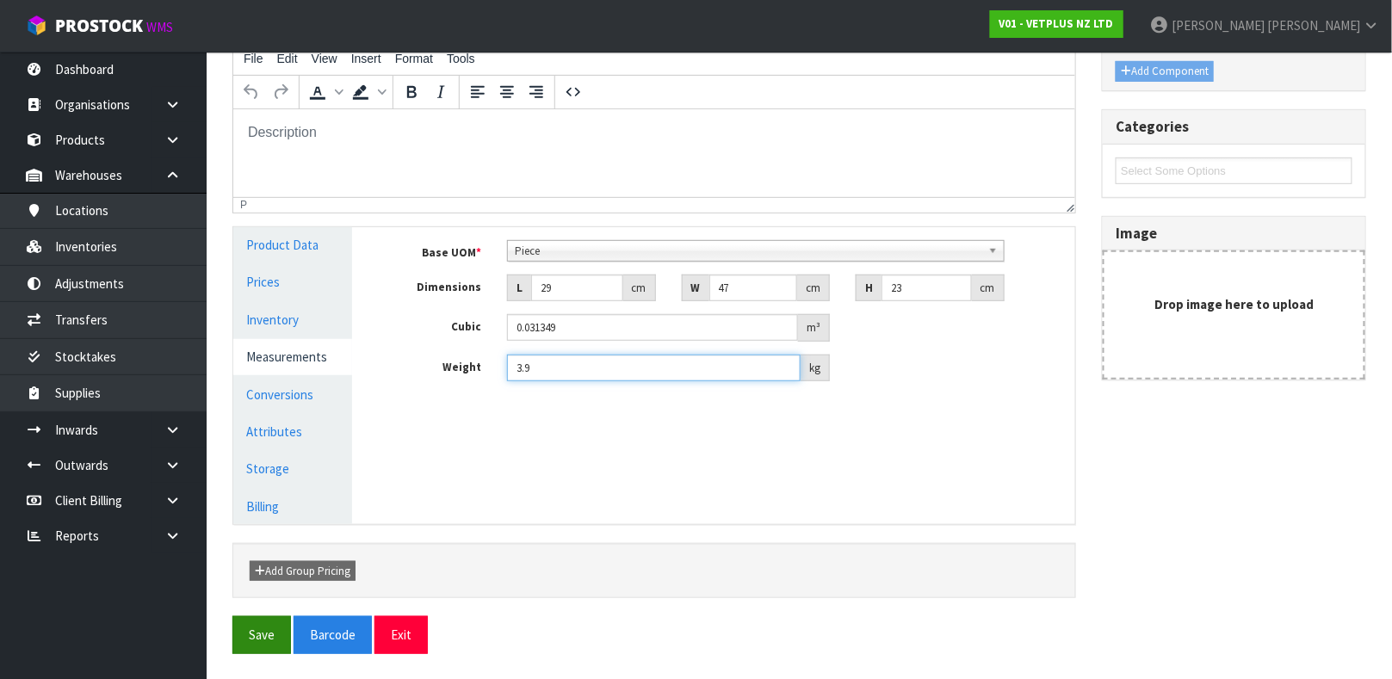
type input "3.9"
click at [259, 621] on button "Save" at bounding box center [261, 635] width 59 height 37
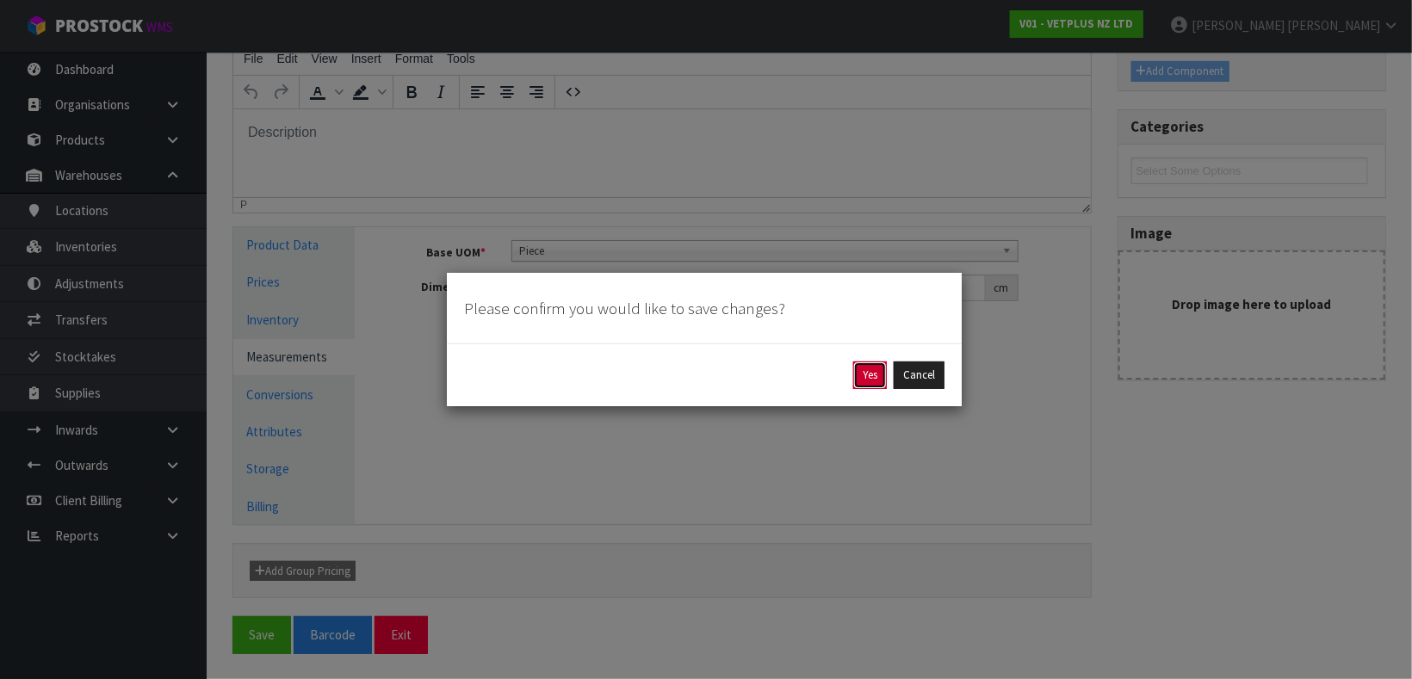
click at [859, 369] on button "Yes" at bounding box center [870, 376] width 34 height 28
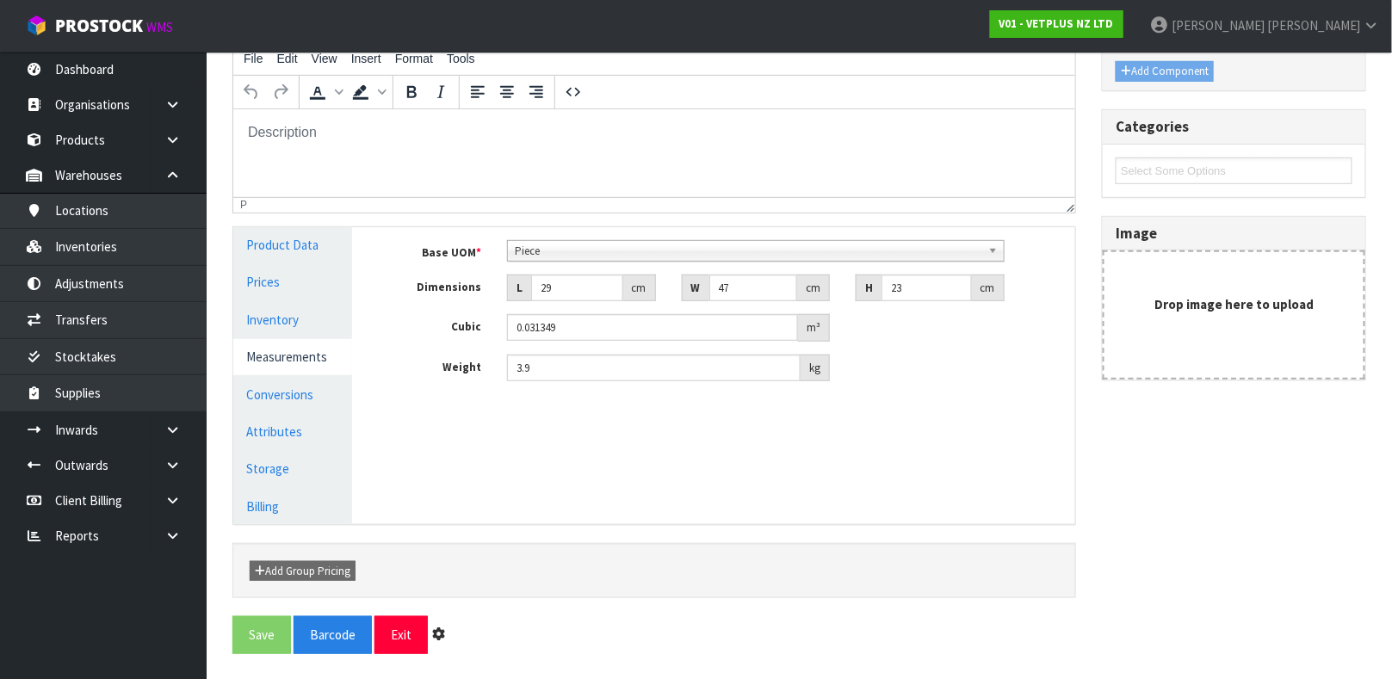
scroll to position [0, 0]
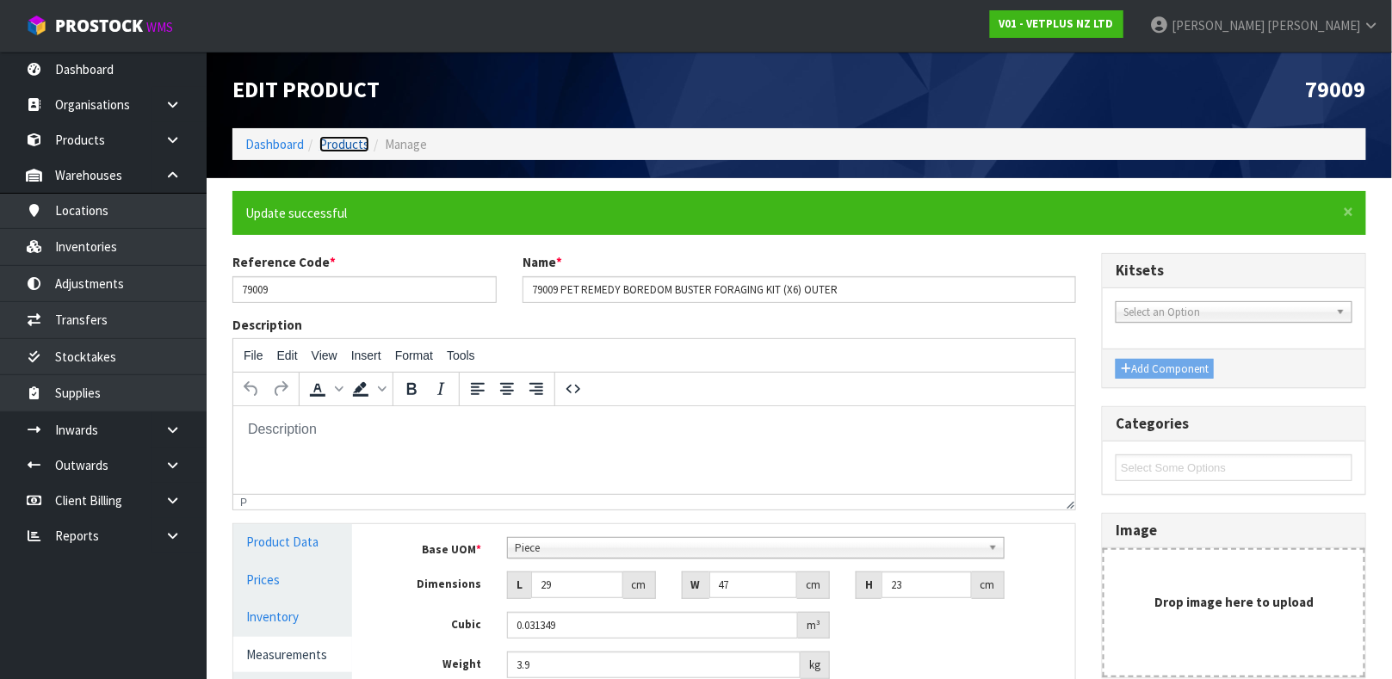
click at [355, 146] on link "Products" at bounding box center [344, 144] width 50 height 16
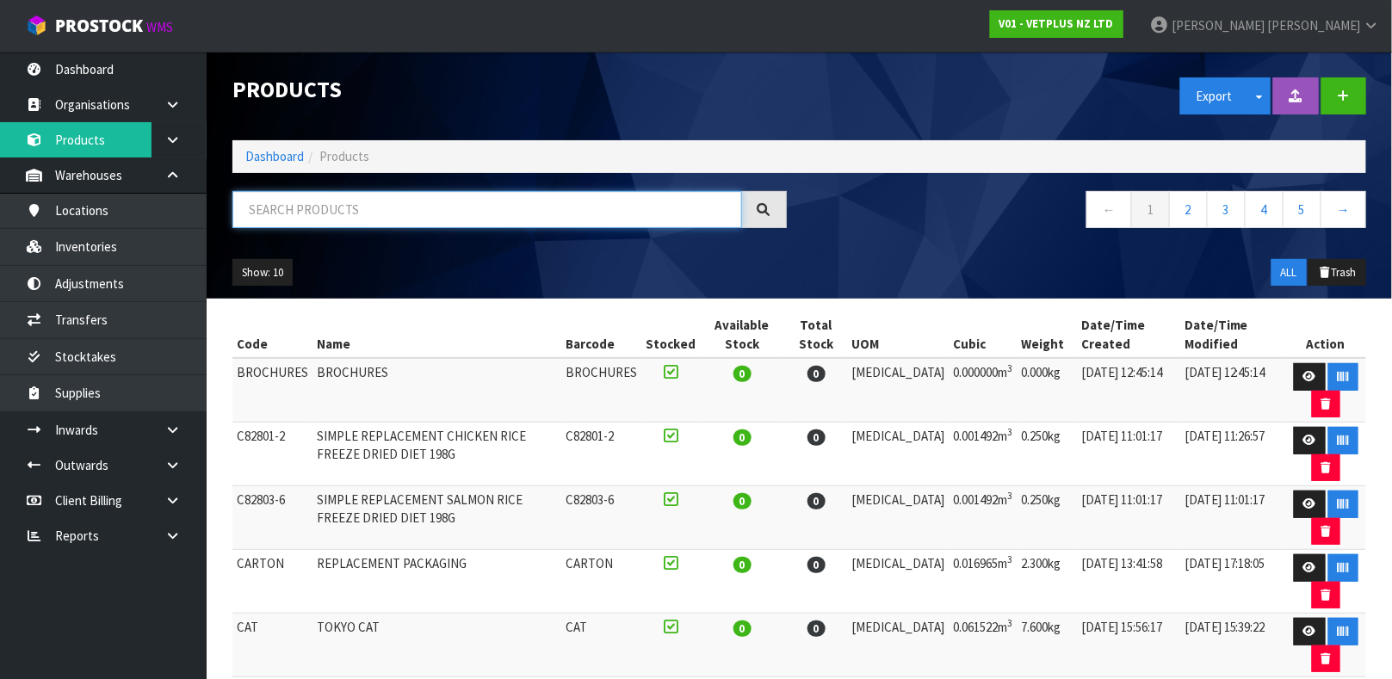
click at [355, 209] on input "text" at bounding box center [487, 209] width 510 height 37
type input "50550416794895"
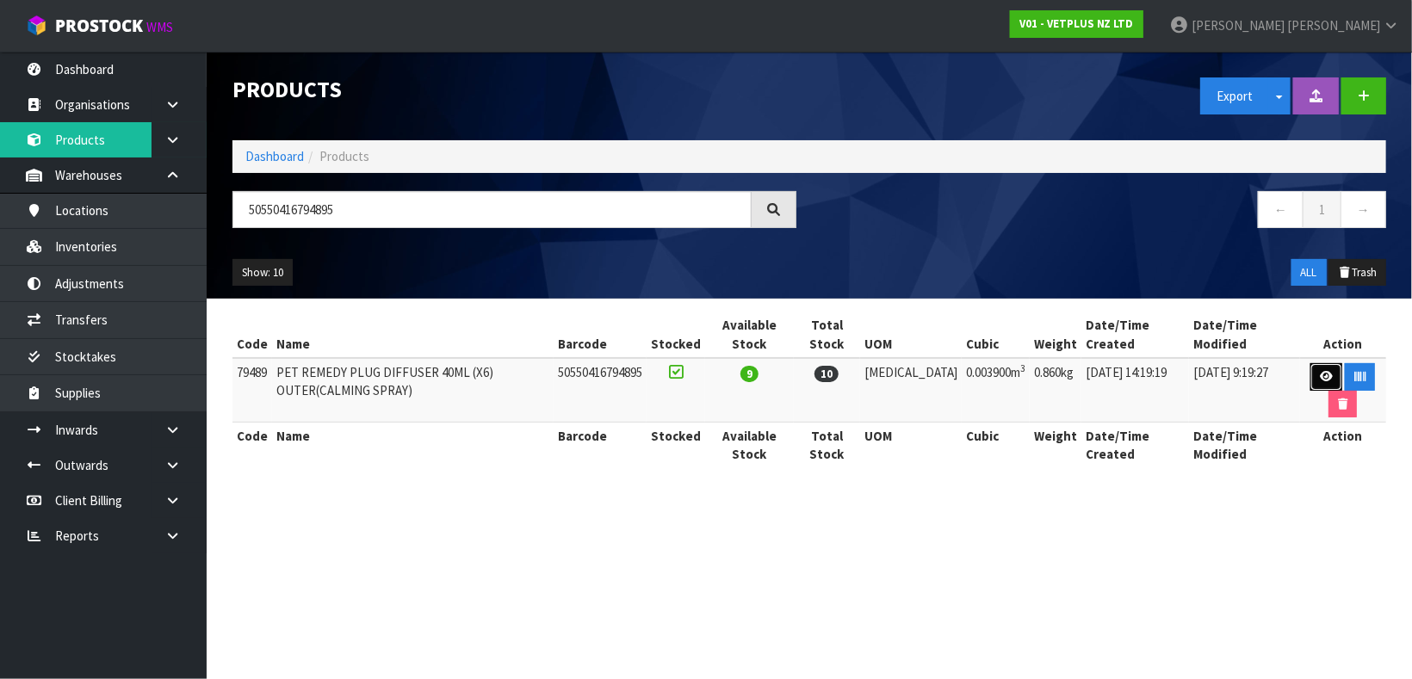
click at [1331, 373] on link at bounding box center [1327, 377] width 32 height 28
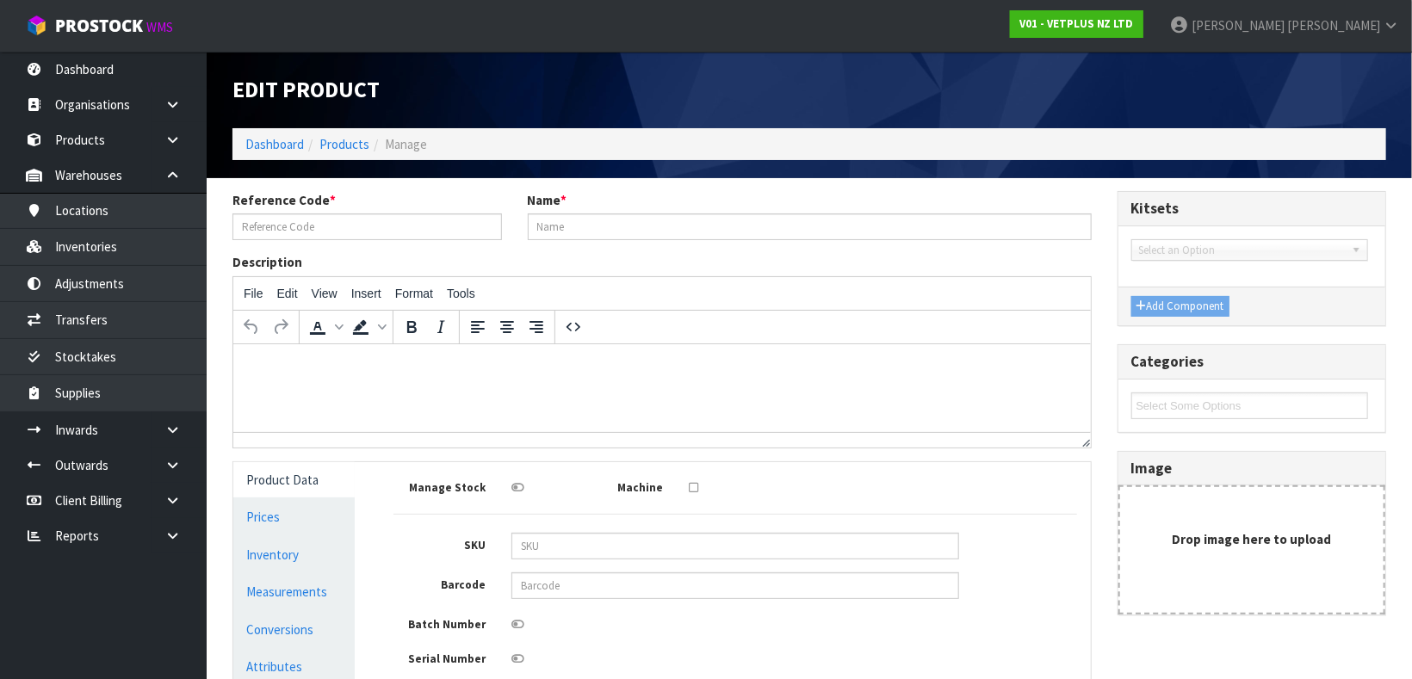
type input "79489"
type input "PET REMEDY PLUG DIFFUSER 40ML (X6) OUTER(CALMING SPRAY)"
type input "50550416794895"
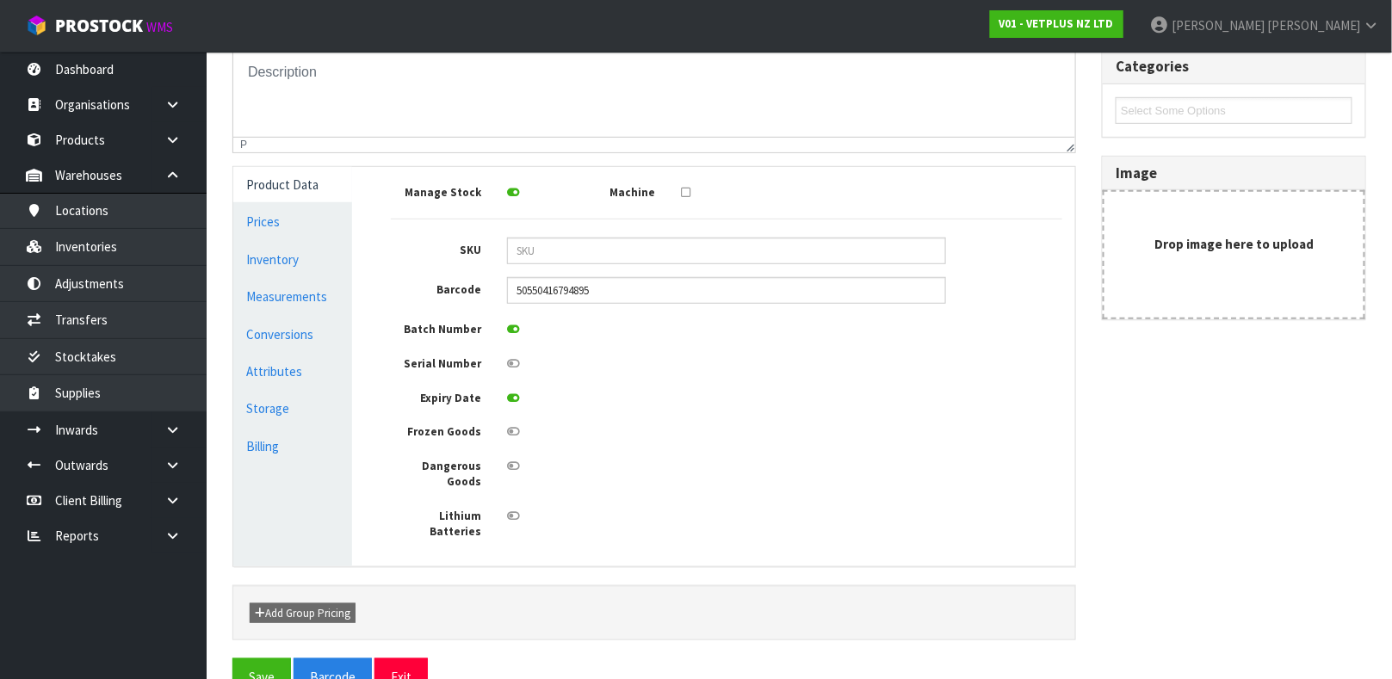
scroll to position [308, 0]
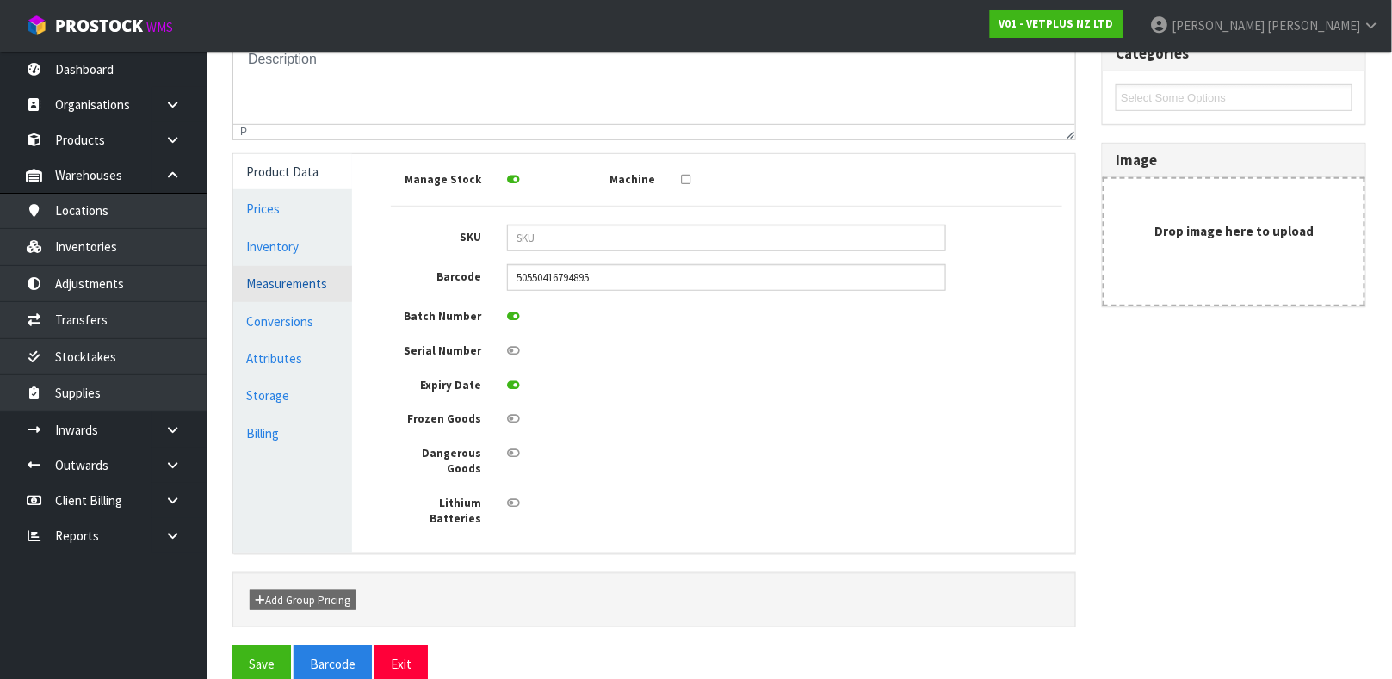
click at [302, 290] on link "Measurements" at bounding box center [292, 283] width 119 height 35
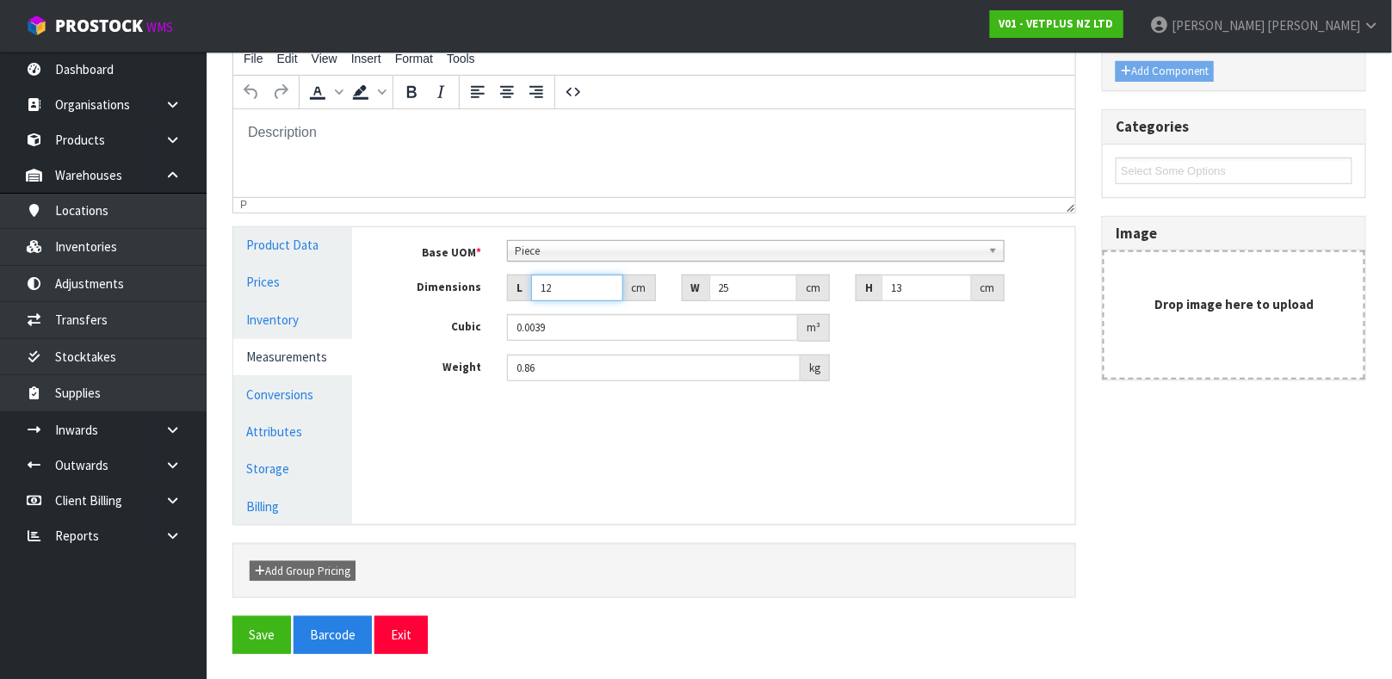
click at [571, 289] on input "12" at bounding box center [577, 288] width 92 height 27
type input "1"
type input "0.000325"
type input "14"
type input "0.00455"
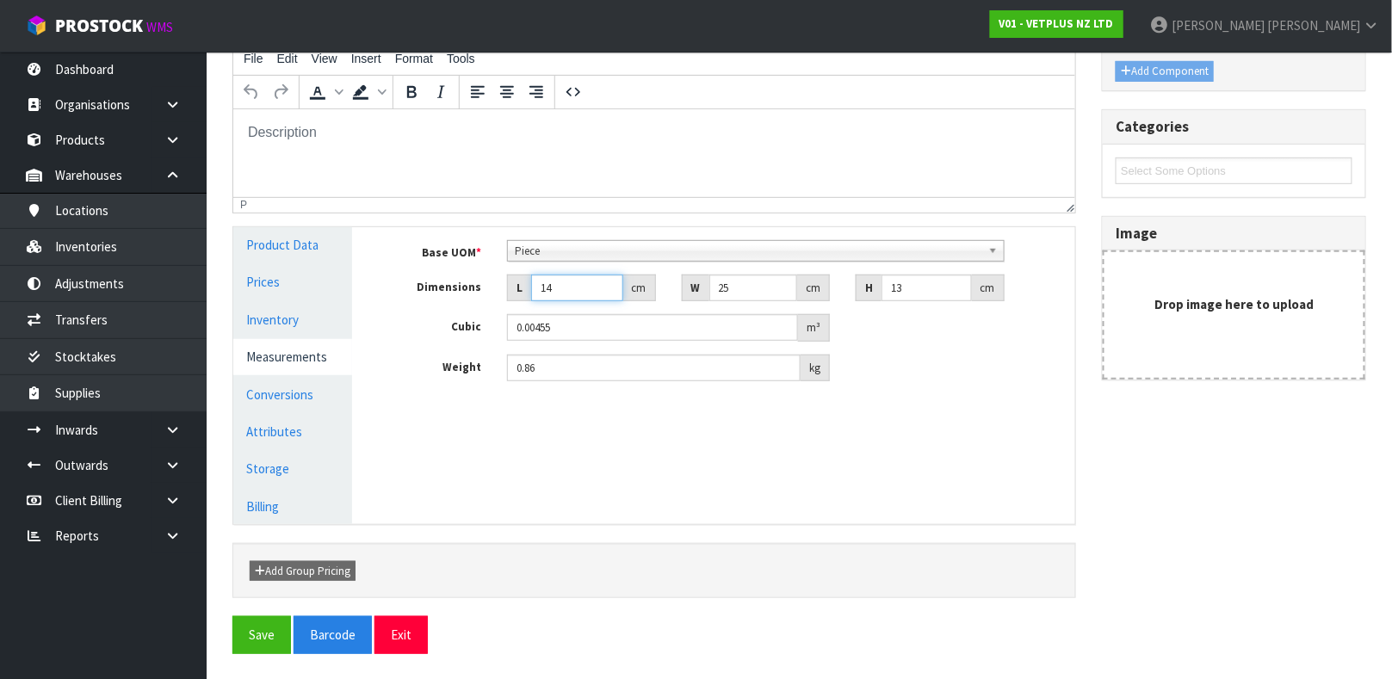
type input "14"
type input "2"
type input "0.000364"
type input "26"
type input "0.004732"
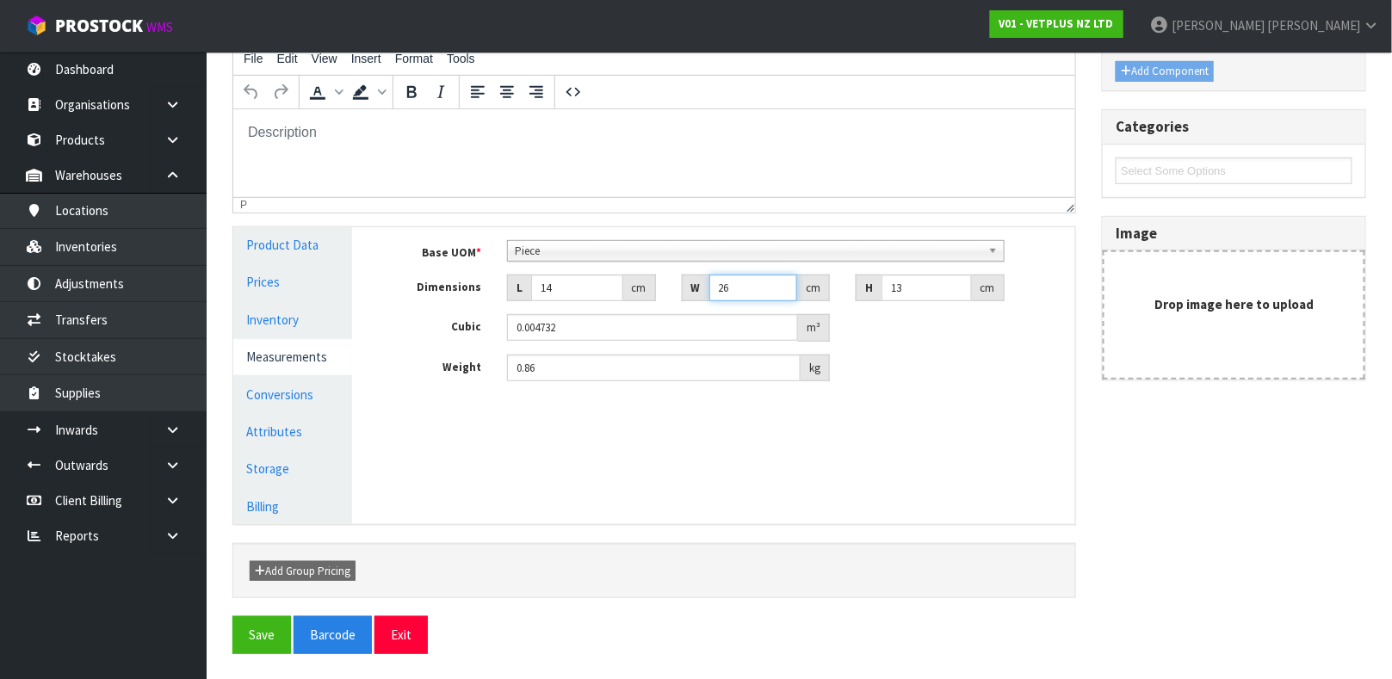
type input "26"
type input "1"
type input "0.000364"
type input "12"
type input "0.004368"
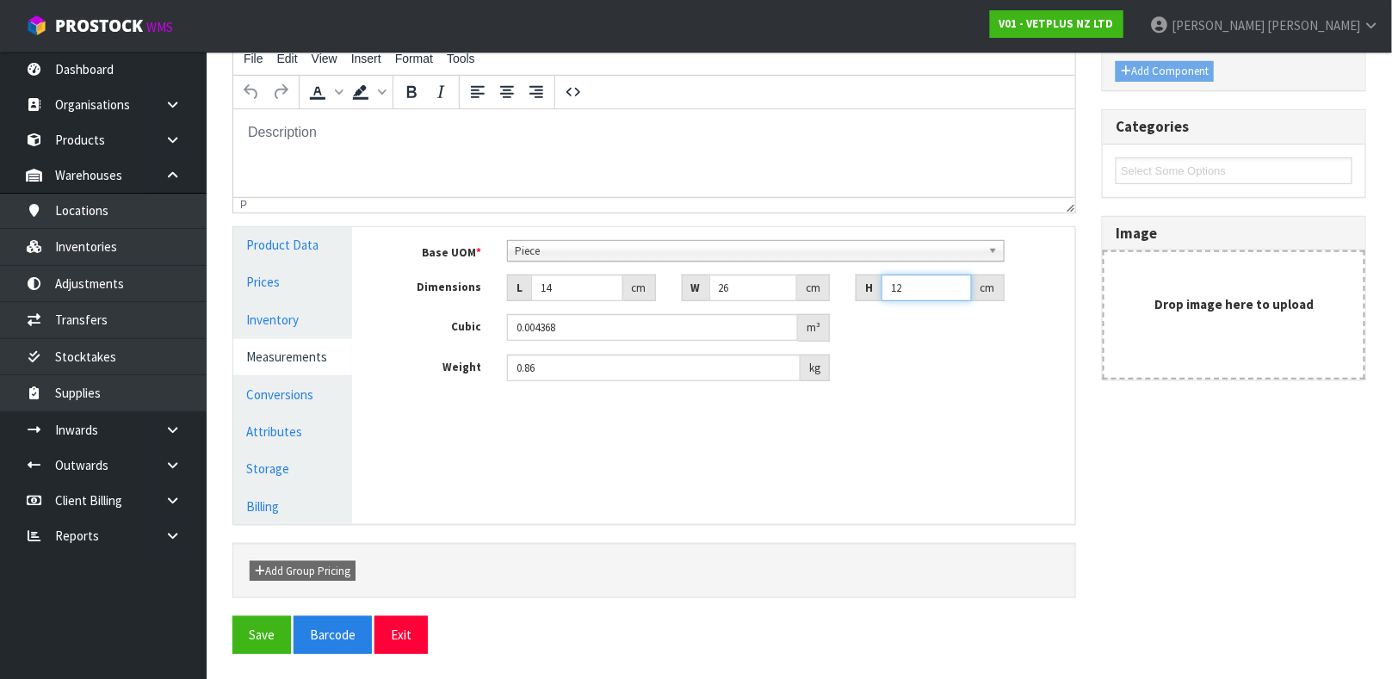
type input "12"
type input "0.85"
click at [488, 511] on div "Manage Stock Machine SKU Barcode 50550416794895 Batch Number Serial Number Expi…" at bounding box center [726, 375] width 723 height 297
click at [262, 627] on button "Save" at bounding box center [261, 635] width 59 height 37
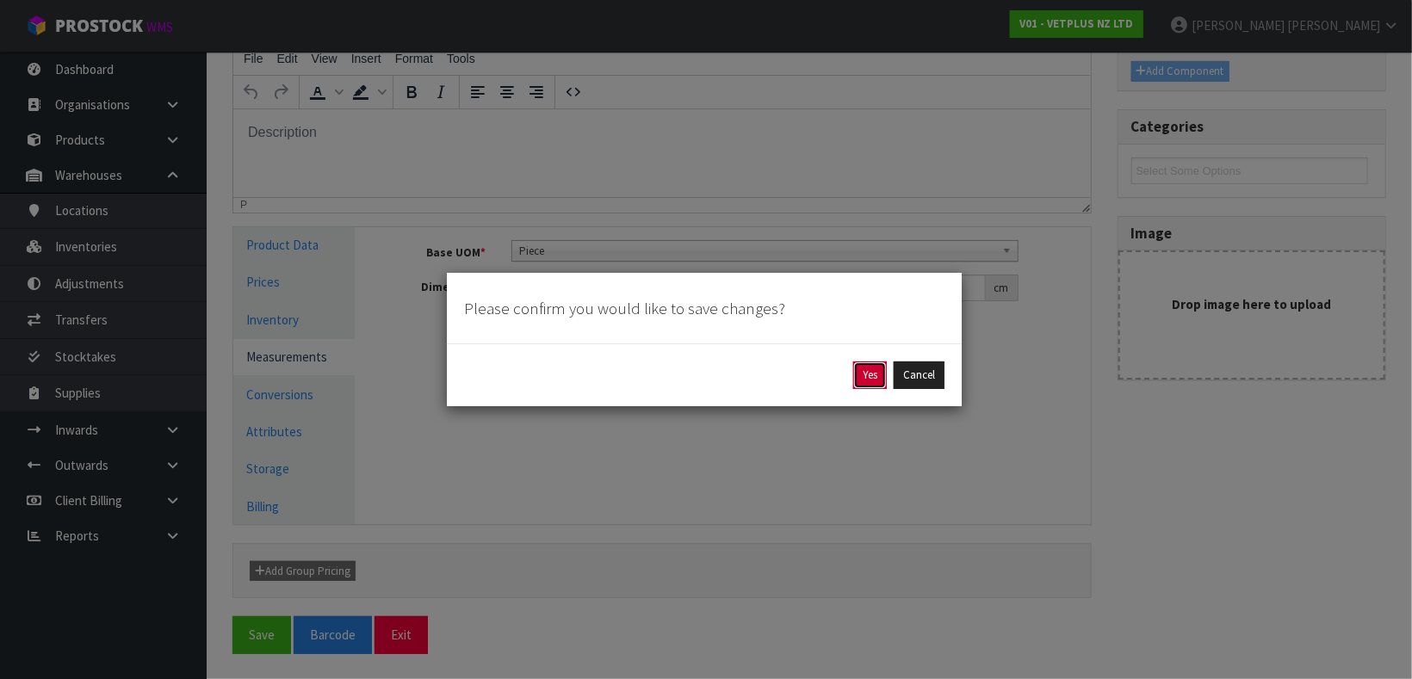
click at [877, 379] on button "Yes" at bounding box center [870, 376] width 34 height 28
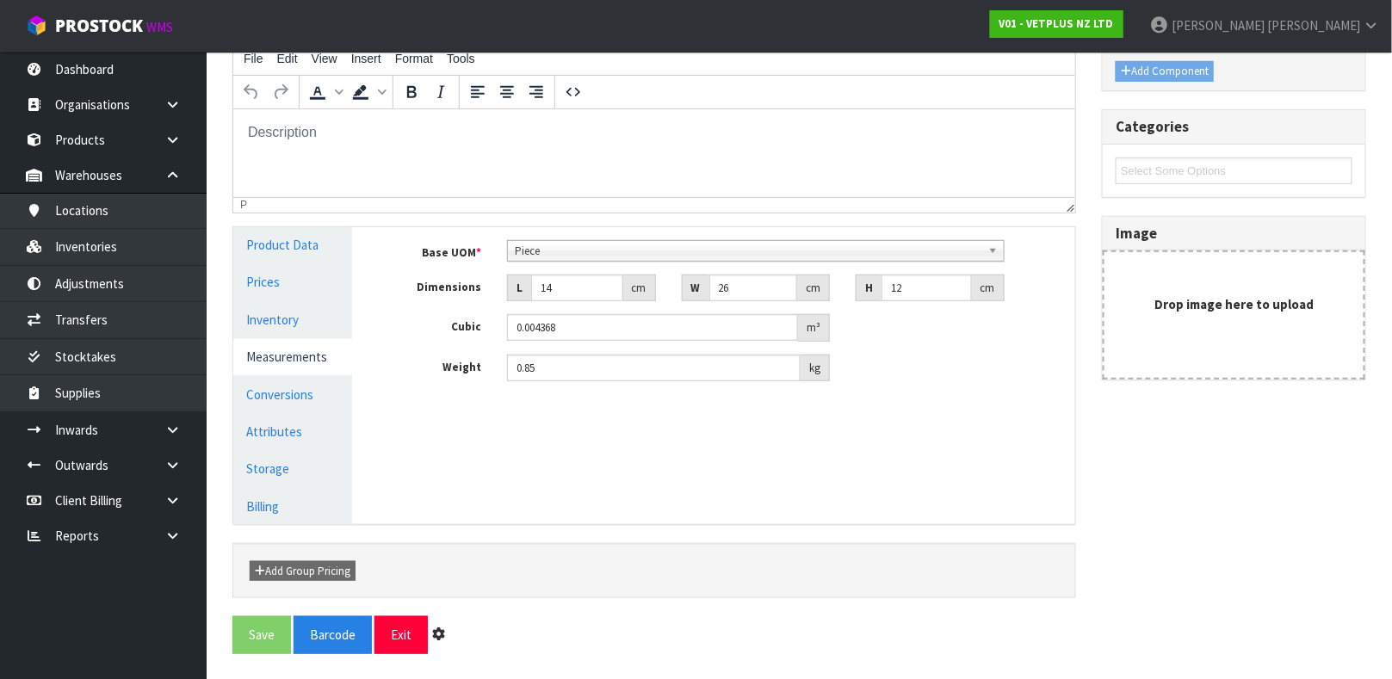
scroll to position [0, 0]
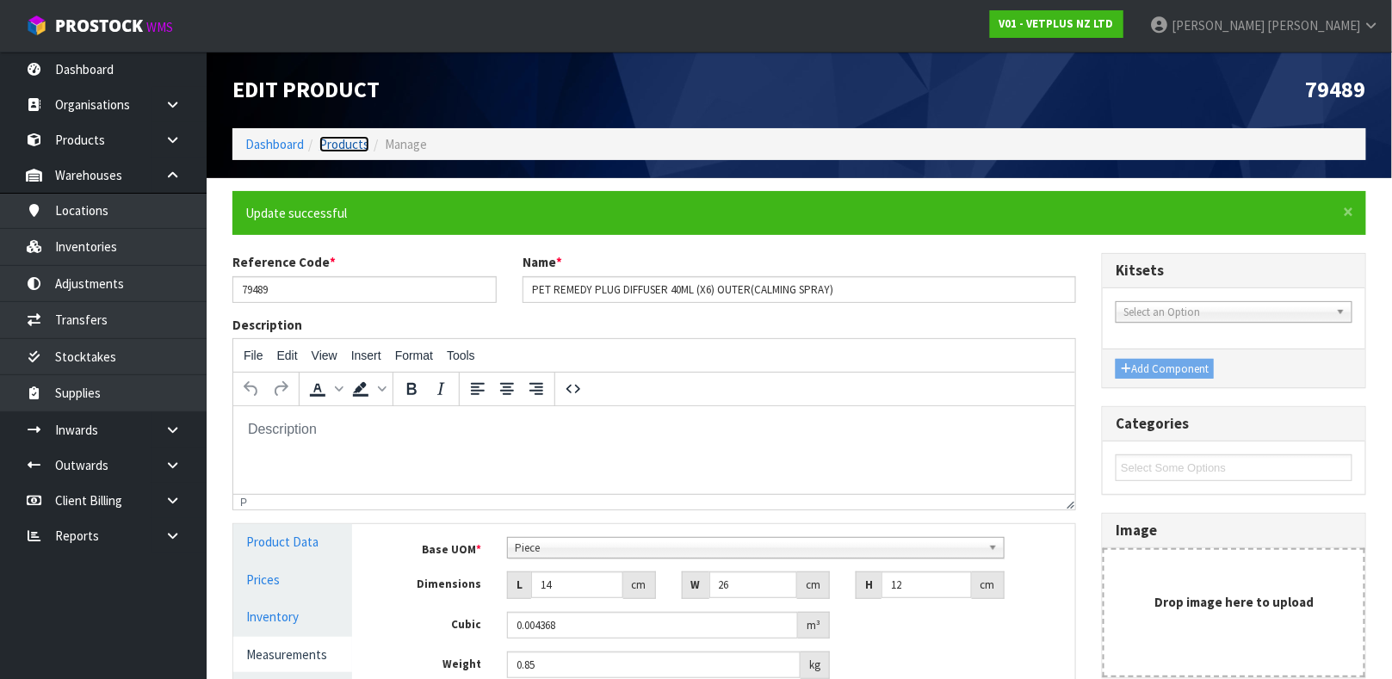
click at [338, 141] on link "Products" at bounding box center [344, 144] width 50 height 16
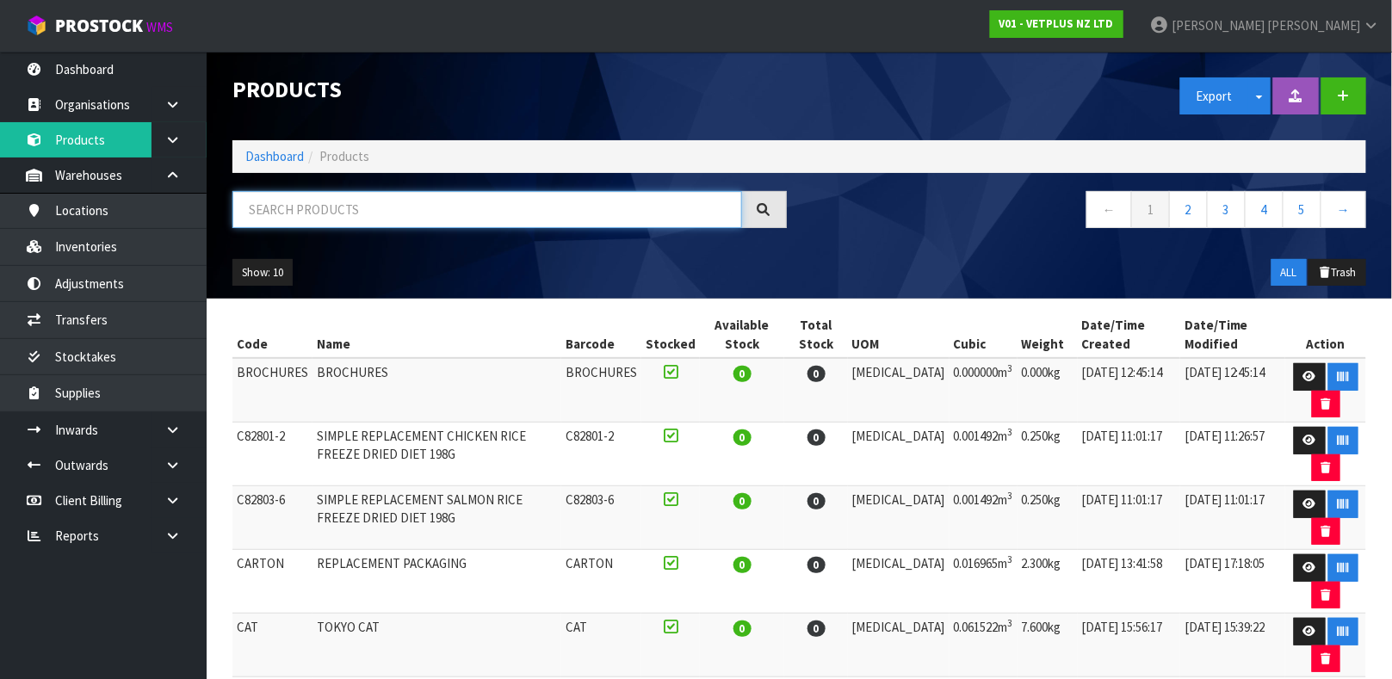
click at [432, 199] on input "text" at bounding box center [487, 209] width 510 height 37
type input "50550416798817"
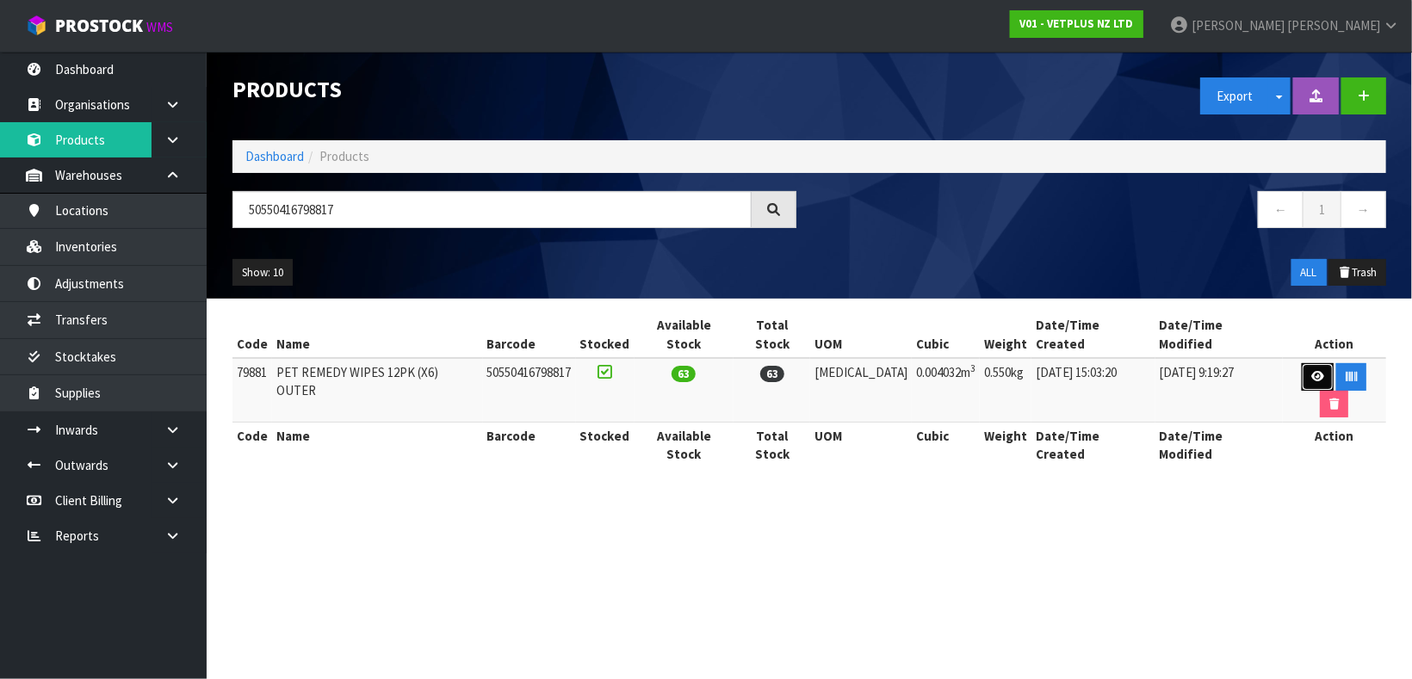
click at [1302, 369] on link at bounding box center [1318, 377] width 32 height 28
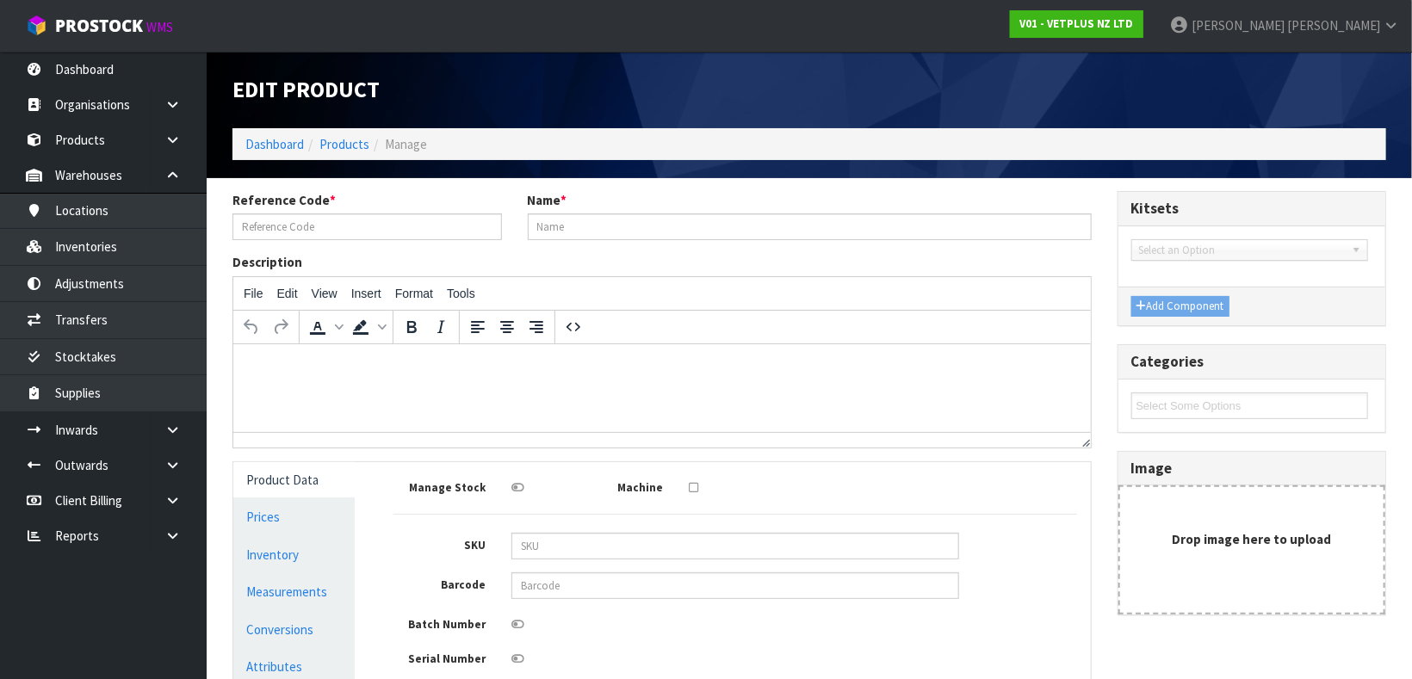
type input "79881"
type input "PET REMEDY WIPES 12PK (X6) OUTER"
type input "50550416798817"
type input "24"
type input "14"
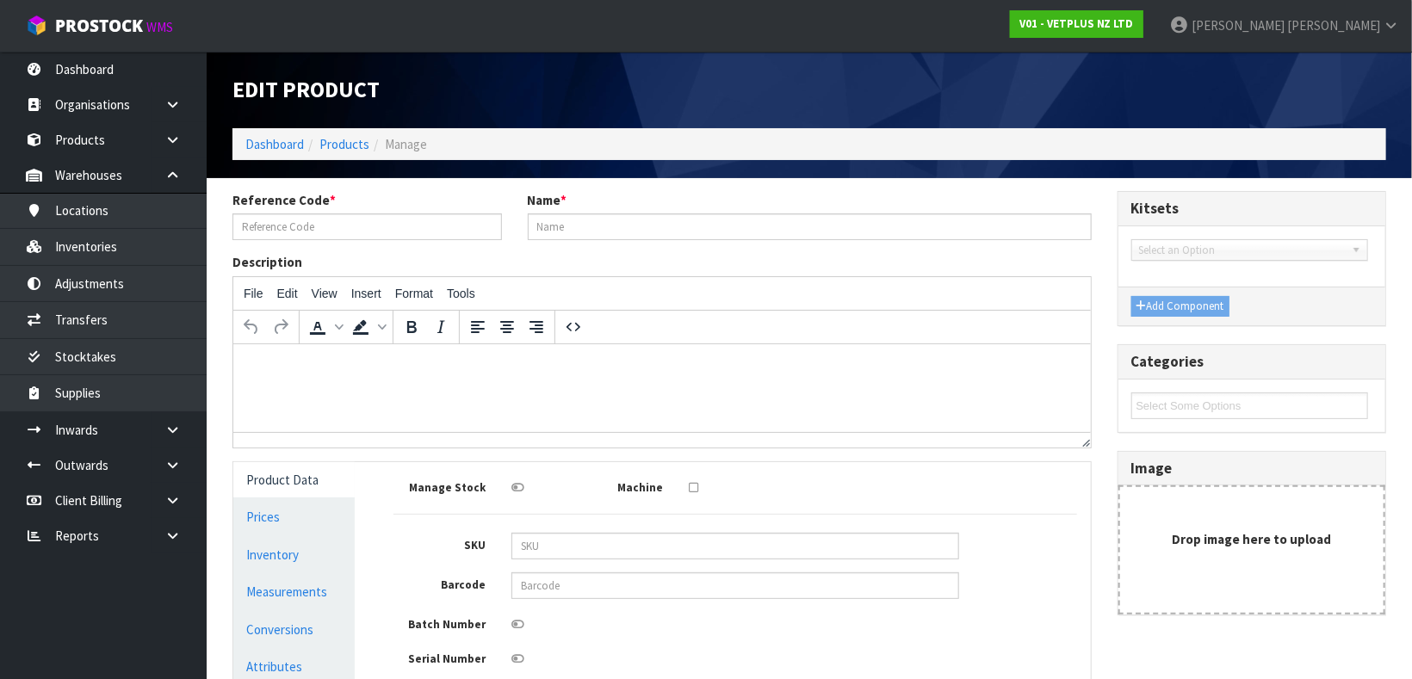
type input "12"
type input "0.004032"
type input "0.55"
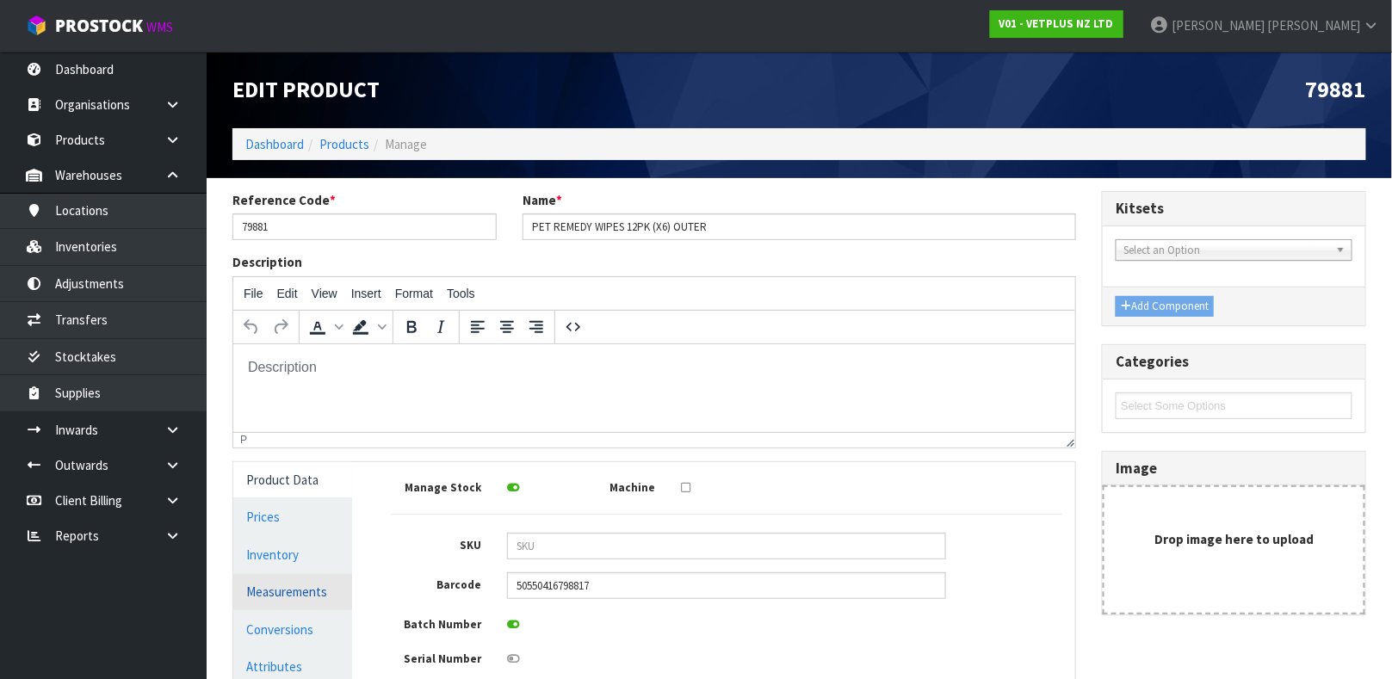
click at [323, 593] on link "Measurements" at bounding box center [292, 591] width 119 height 35
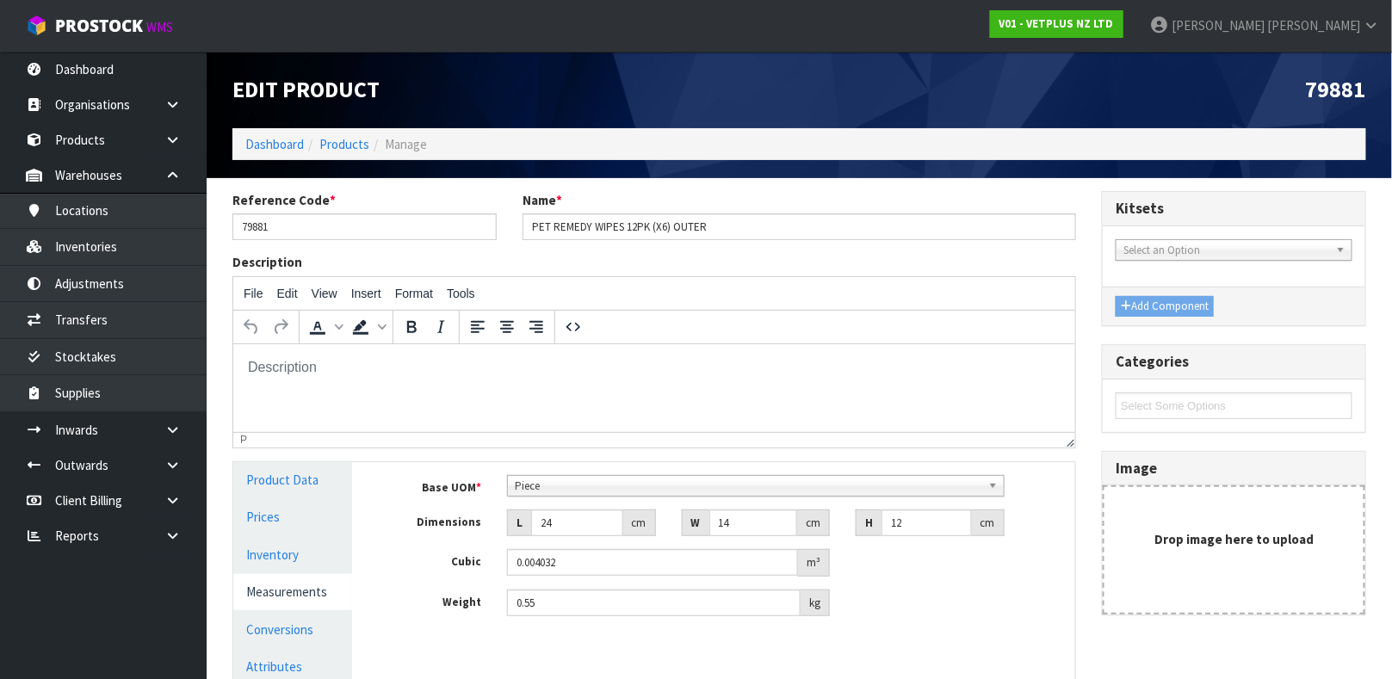
scroll to position [235, 0]
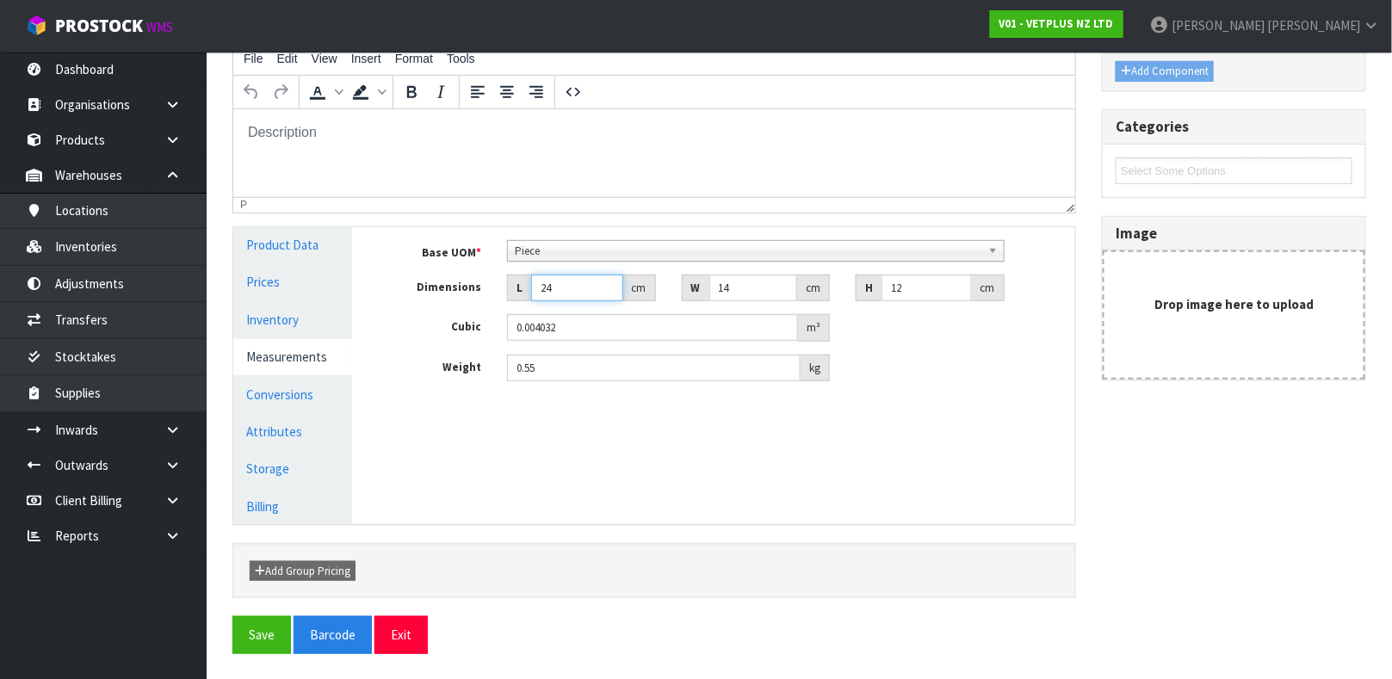
click at [579, 291] on input "24" at bounding box center [577, 288] width 92 height 27
type input "2"
type input "0.000336"
type input "0.000001"
type input "1"
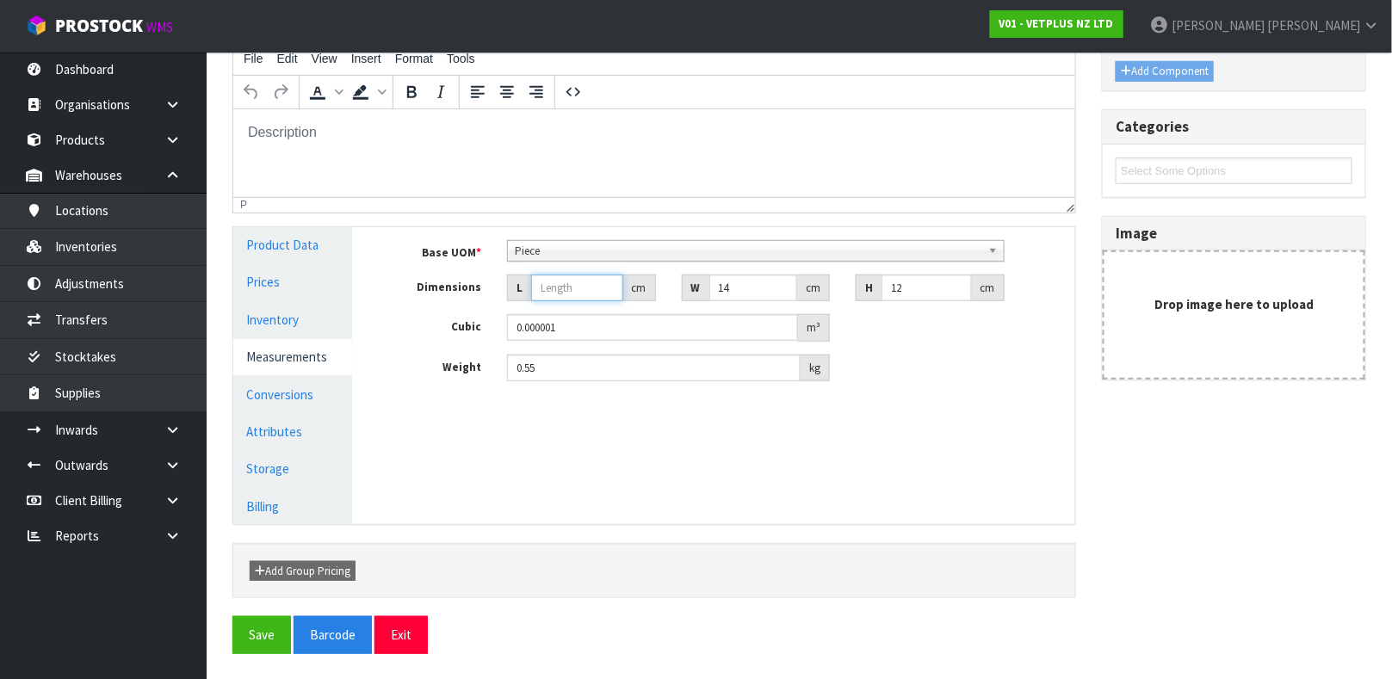
type input "0.000168"
type input "14"
type input "0.002352"
type input "14"
type input "2"
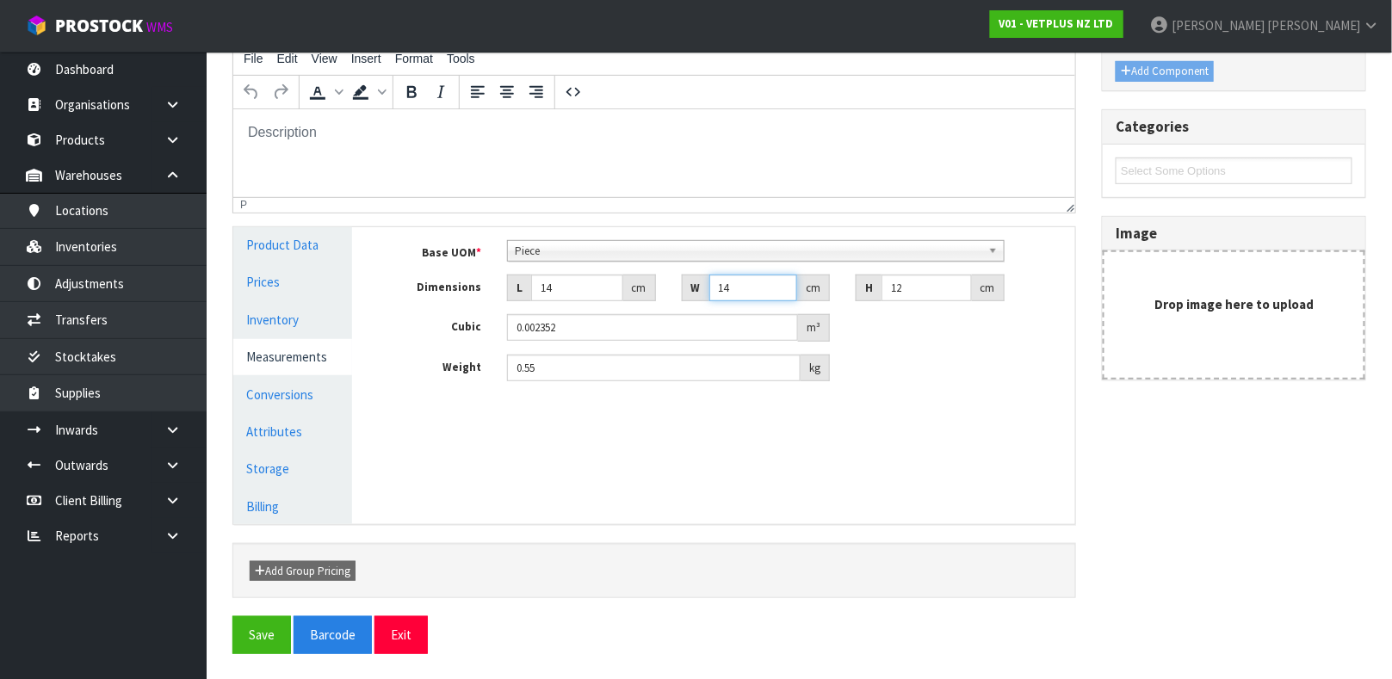
type input "0.000336"
type input "24"
type input "0.004032"
type input "24"
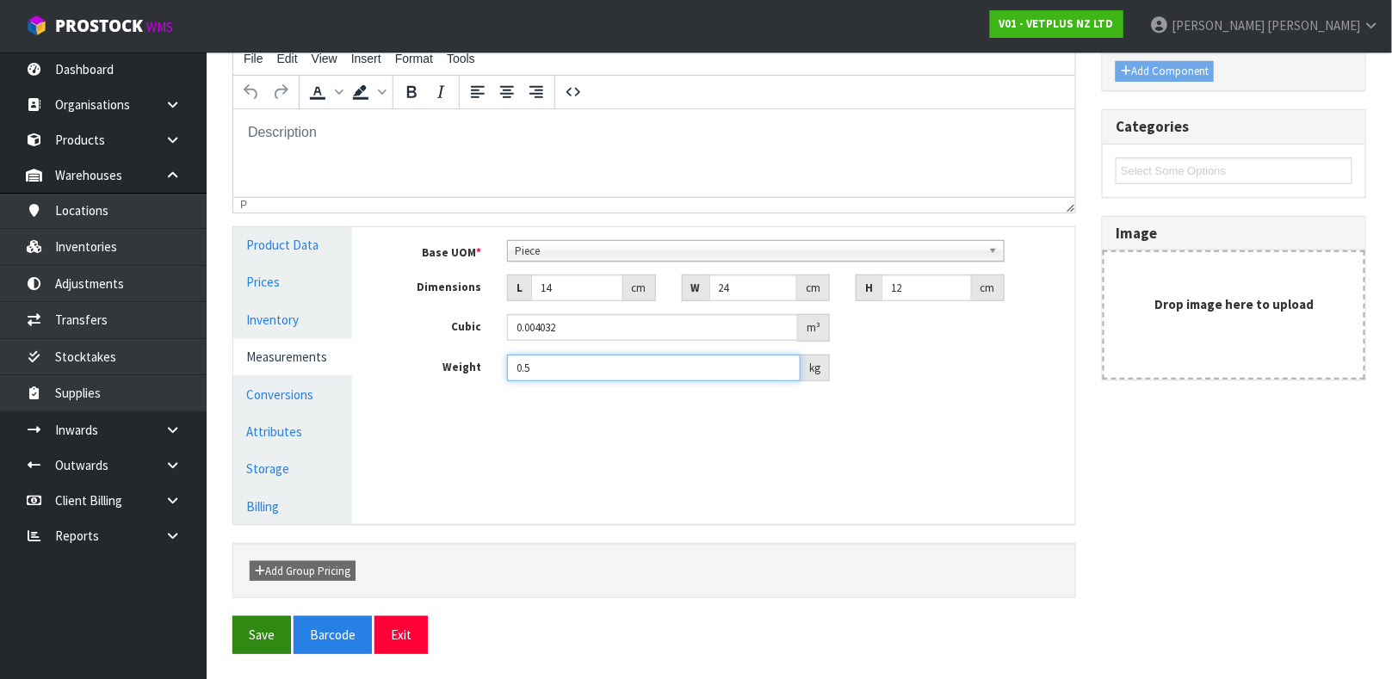
type input "0.5"
click at [276, 617] on button "Save" at bounding box center [261, 635] width 59 height 37
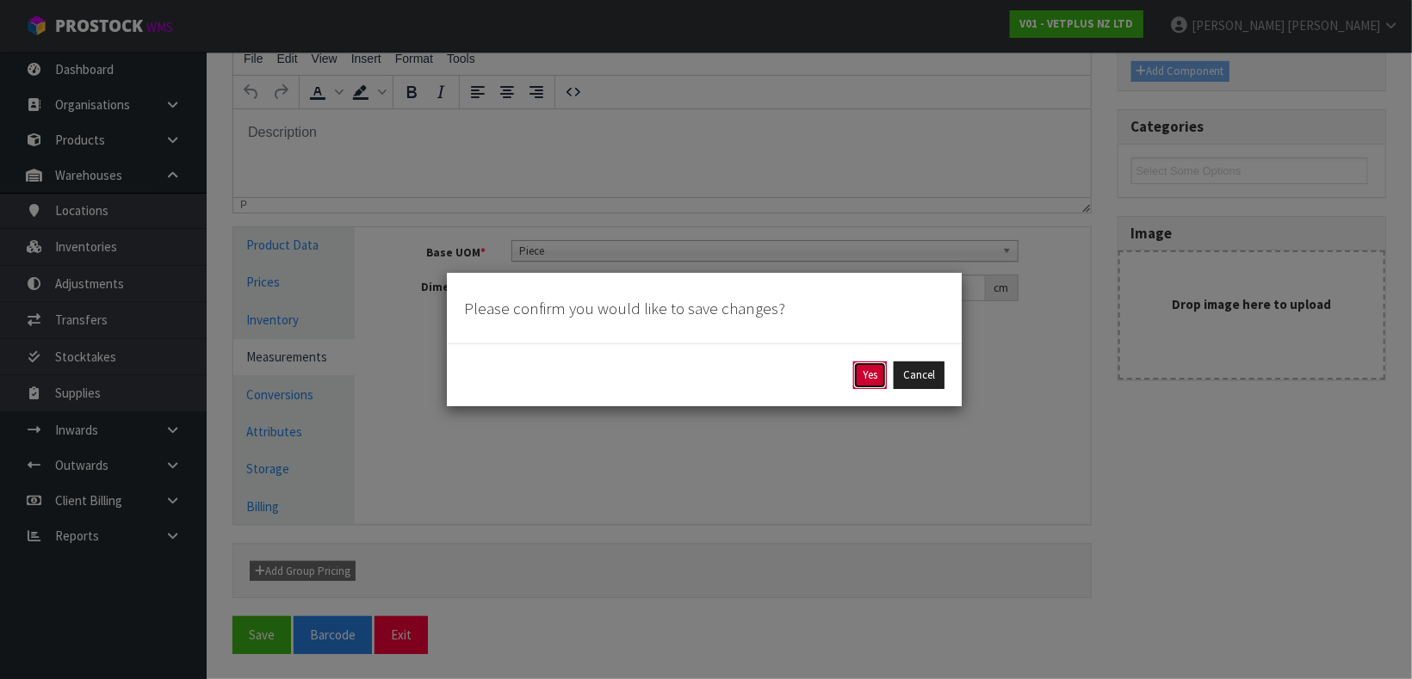
click at [872, 383] on button "Yes" at bounding box center [870, 376] width 34 height 28
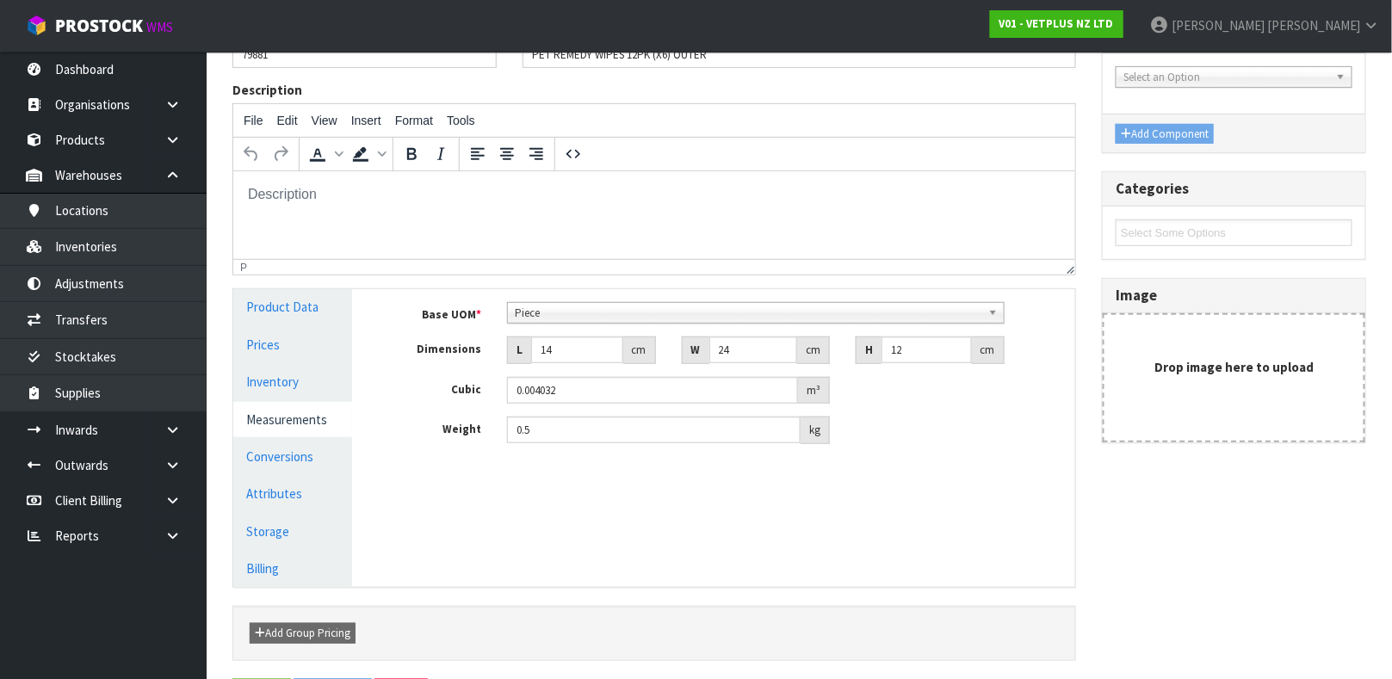
scroll to position [0, 0]
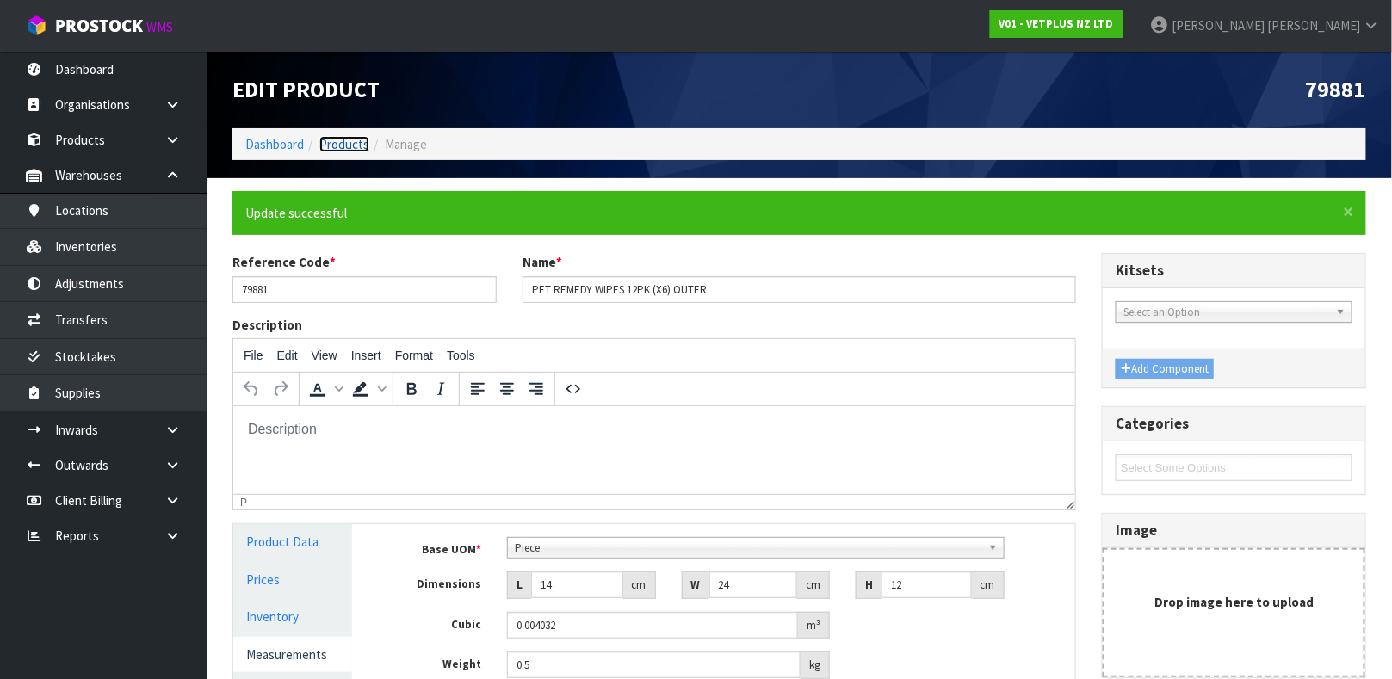
click at [352, 146] on link "Products" at bounding box center [344, 144] width 50 height 16
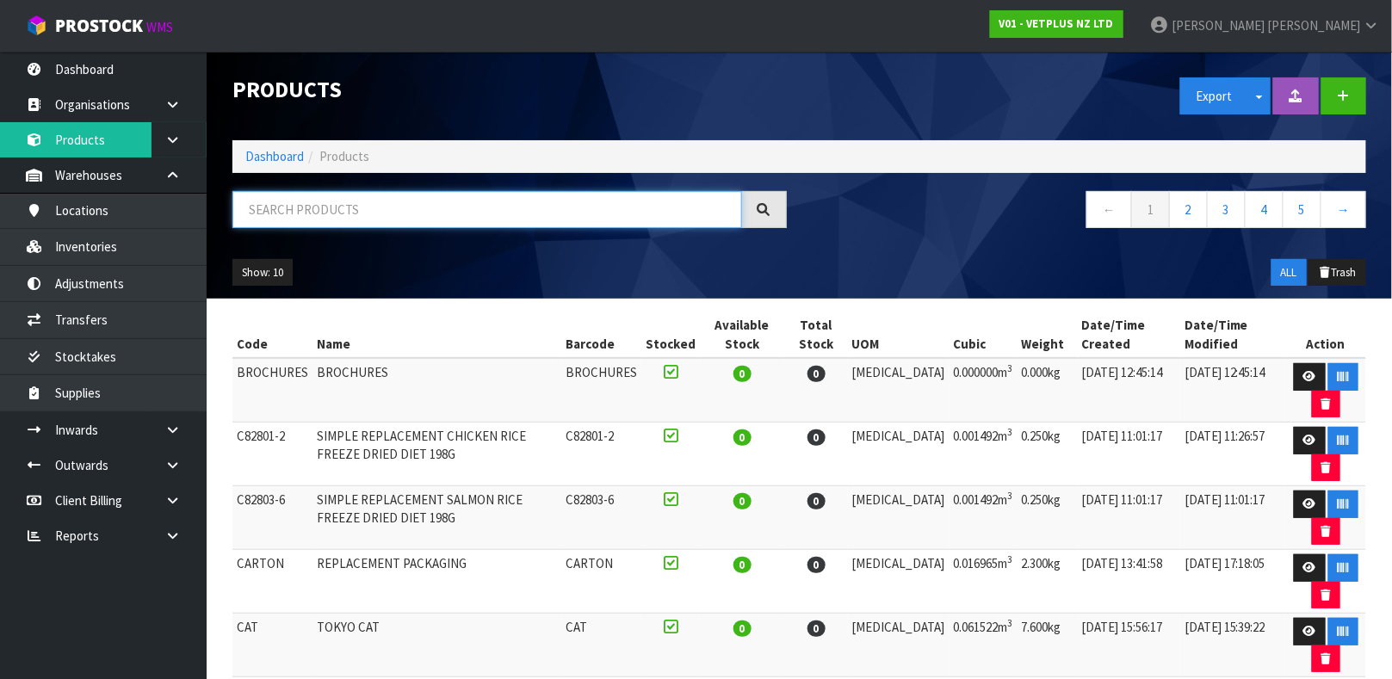
click at [326, 207] on input "text" at bounding box center [487, 209] width 510 height 37
type input "50550416799463"
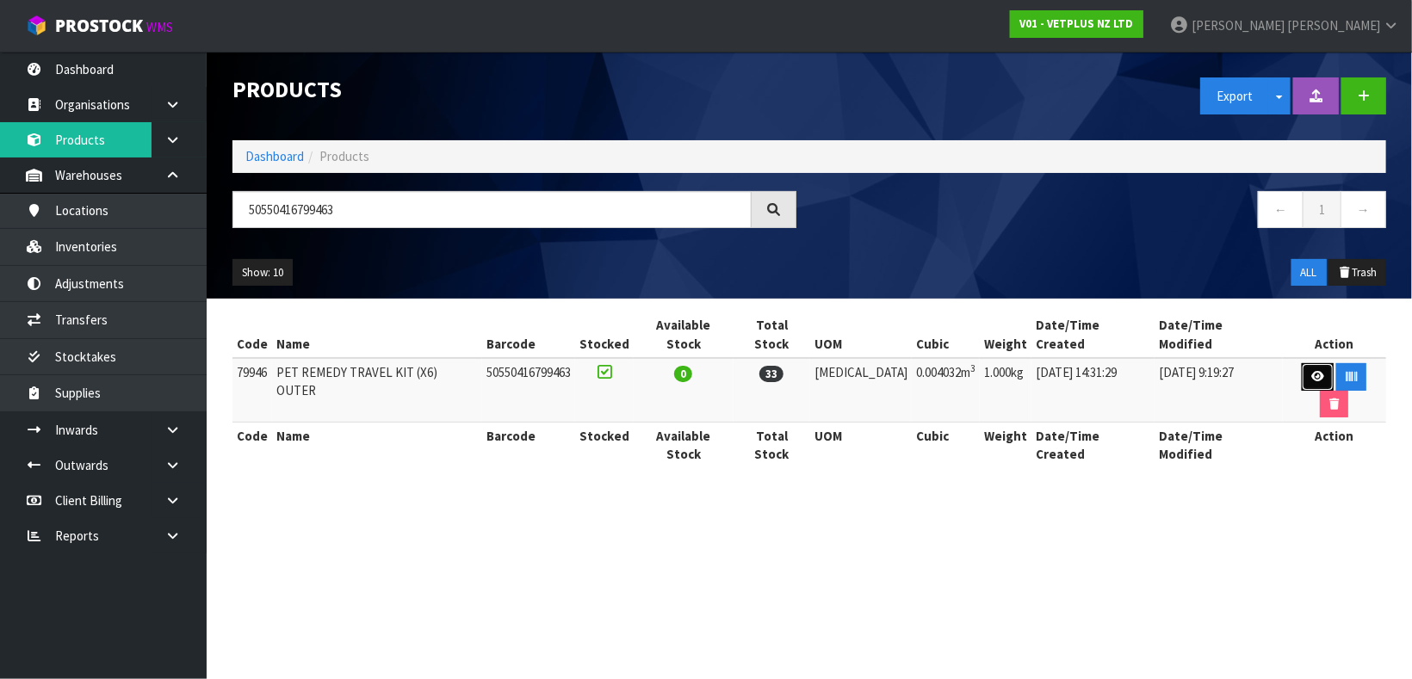
click at [1302, 366] on link at bounding box center [1318, 377] width 32 height 28
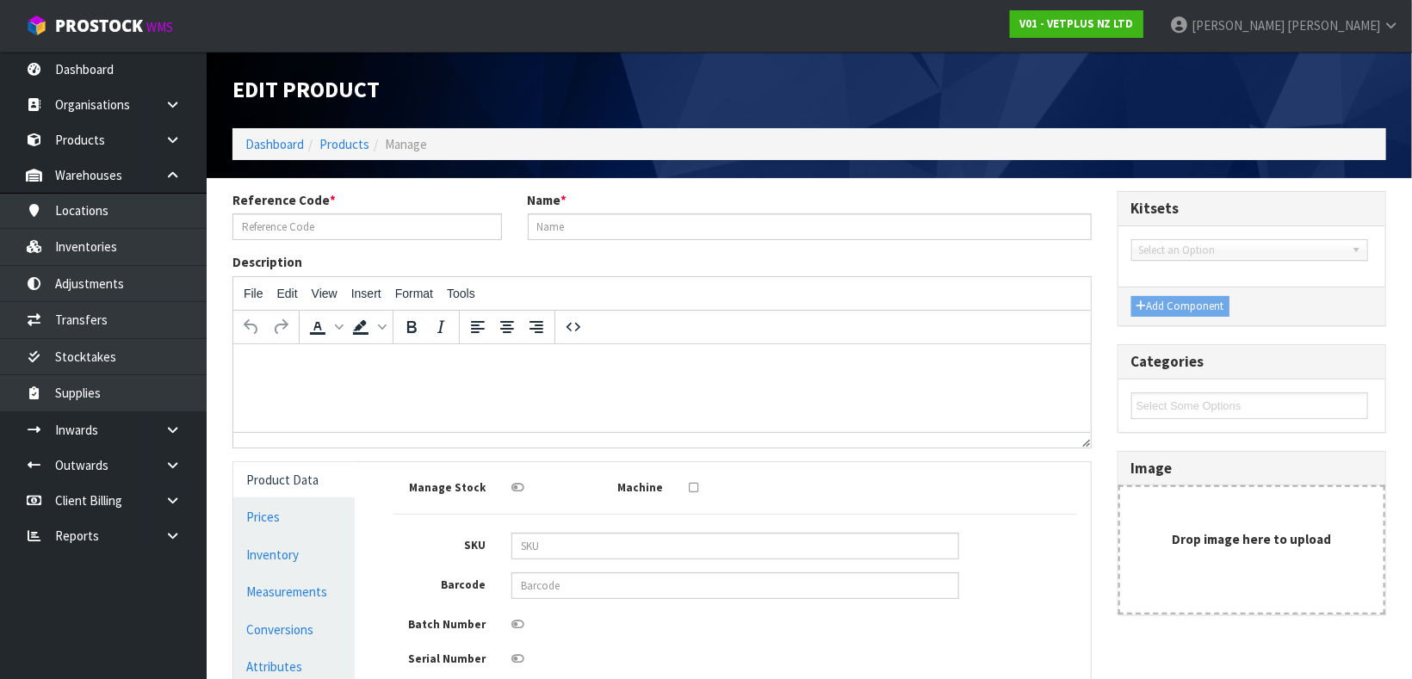
type input "79946"
type input "PET REMEDY TRAVEL KIT (X6) OUTER"
type input "50550416799463"
type input "24"
type input "14"
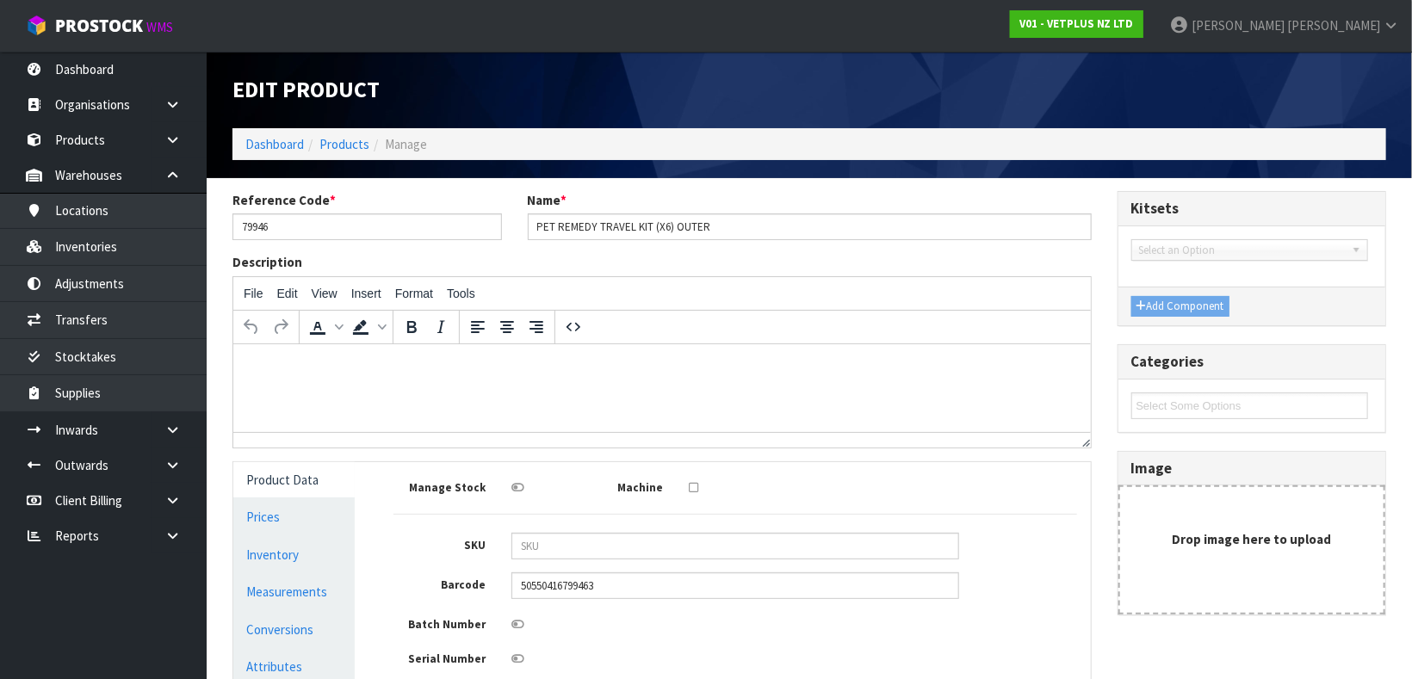
type input "12"
type input "0.004032"
type input "1"
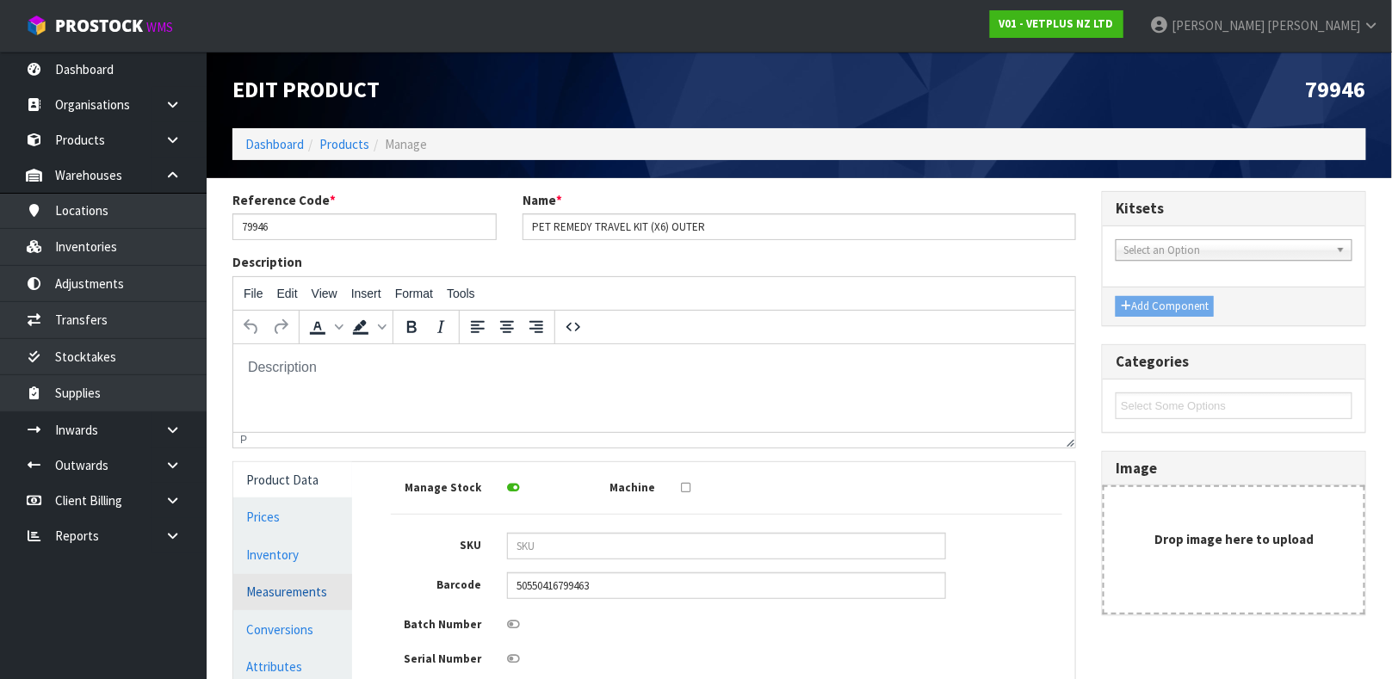
click at [319, 599] on link "Measurements" at bounding box center [292, 591] width 119 height 35
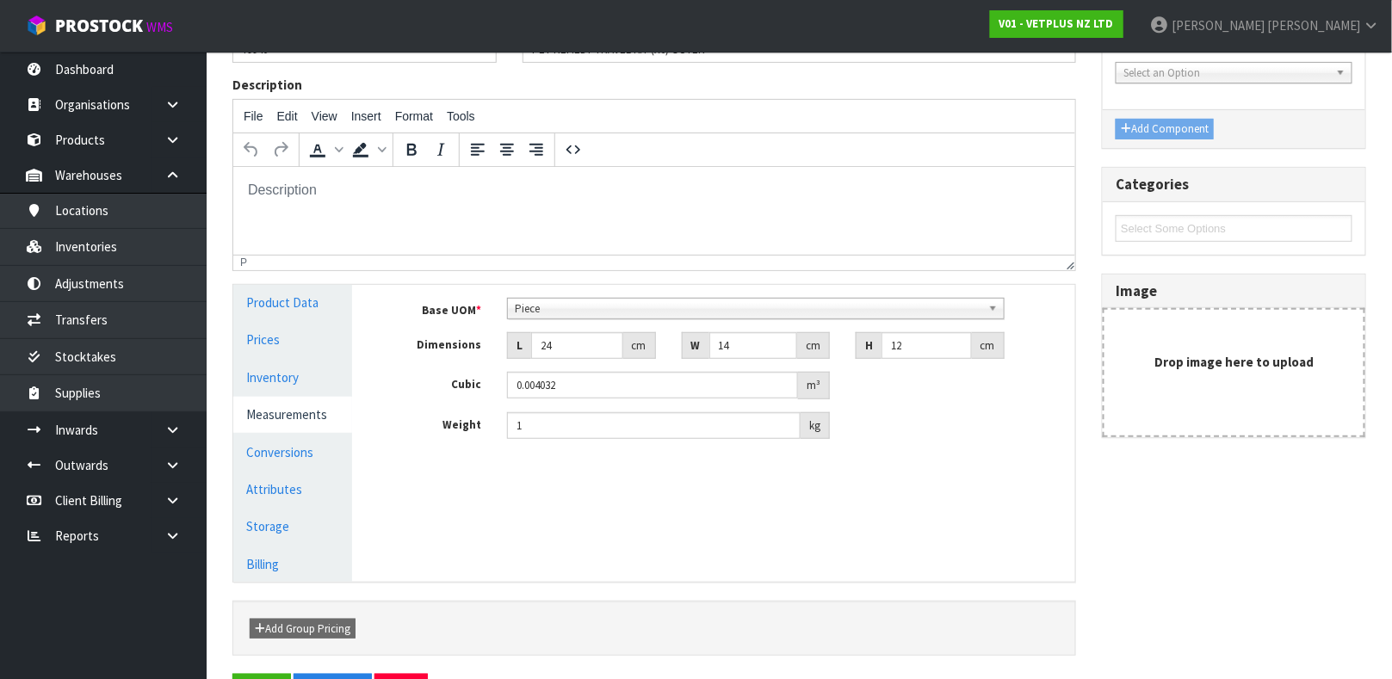
scroll to position [235, 0]
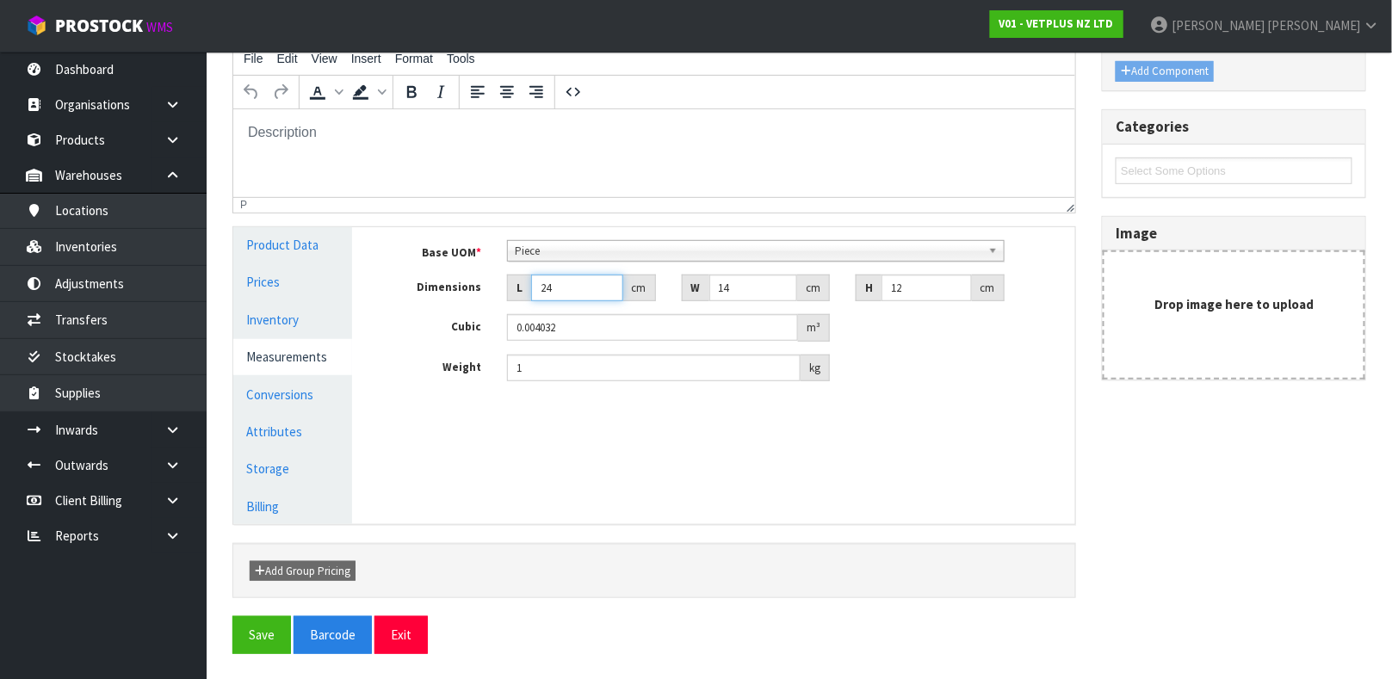
click at [571, 289] on input "24" at bounding box center [577, 288] width 92 height 27
type input "2"
type input "0.000336"
type input "0.000001"
type input "1"
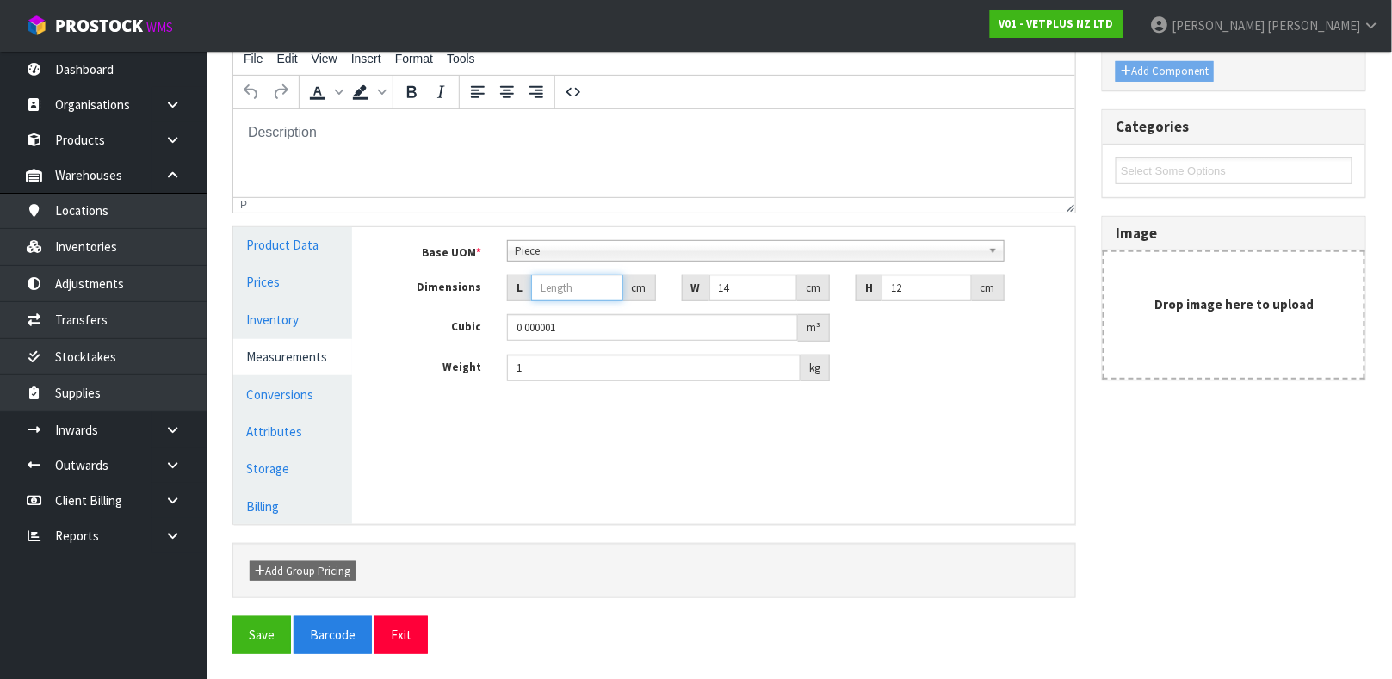
type input "0.000168"
type input "14"
type input "0.002352"
type input "14"
type input "2"
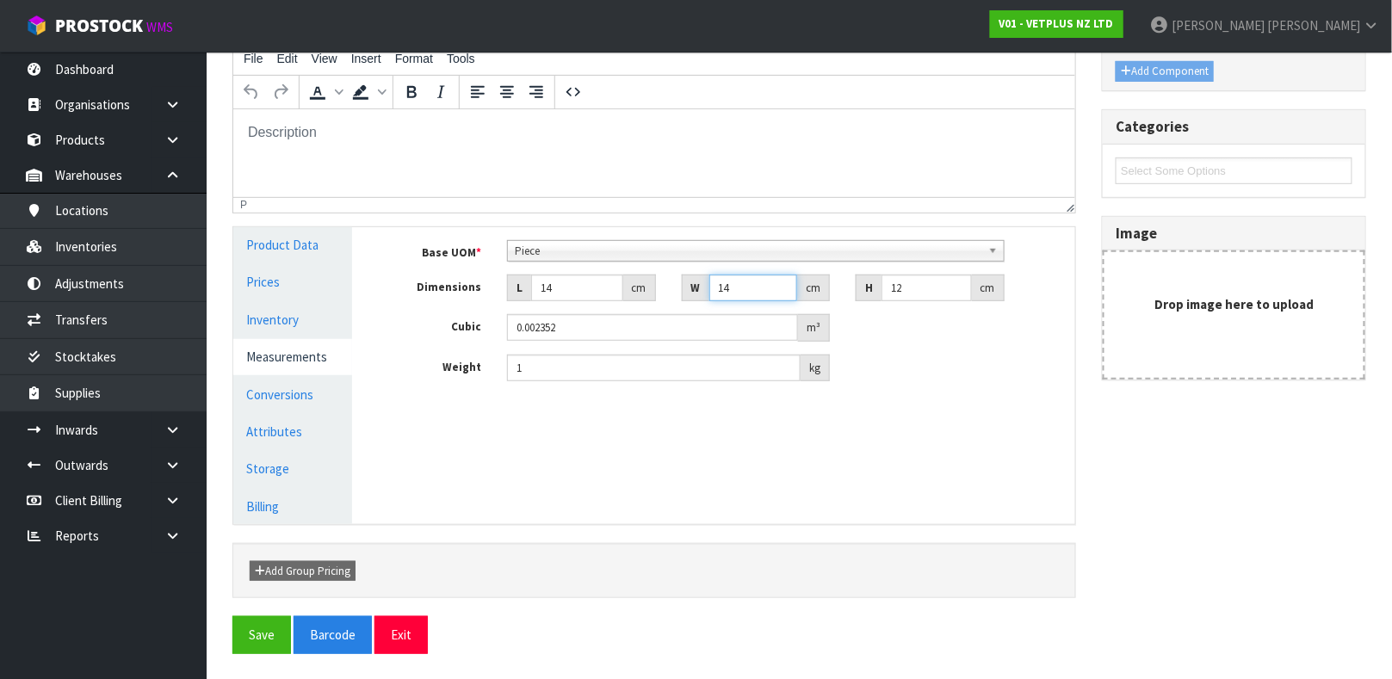
type input "0.000336"
type input "24"
type input "0.004032"
type input "24"
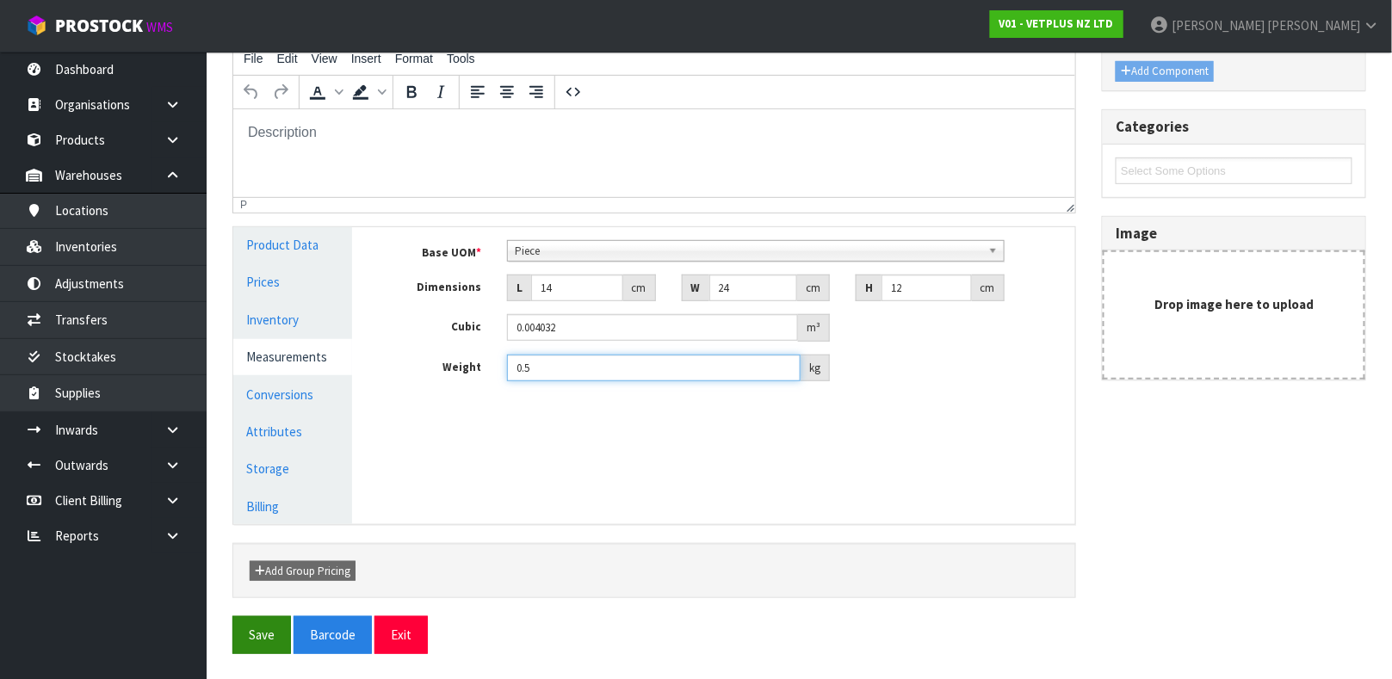
type input "0.5"
click at [275, 624] on button "Save" at bounding box center [261, 635] width 59 height 37
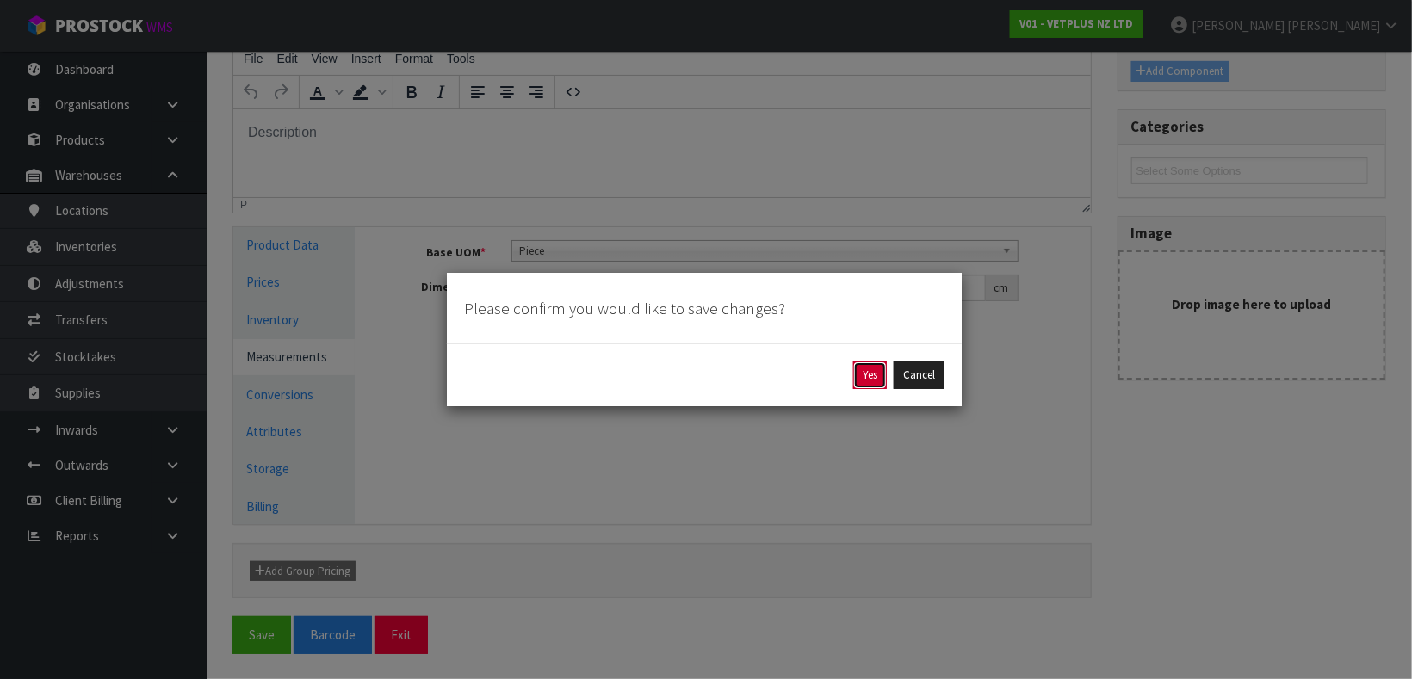
click at [871, 373] on button "Yes" at bounding box center [870, 376] width 34 height 28
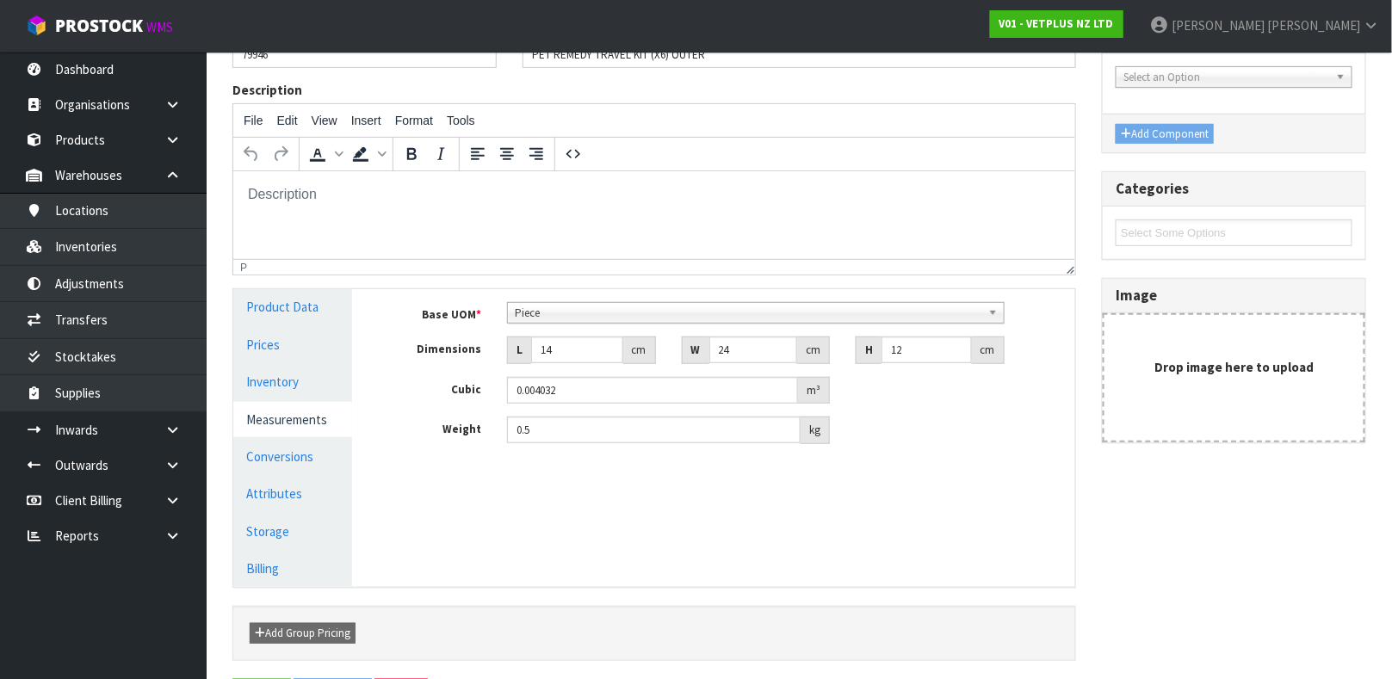
scroll to position [0, 0]
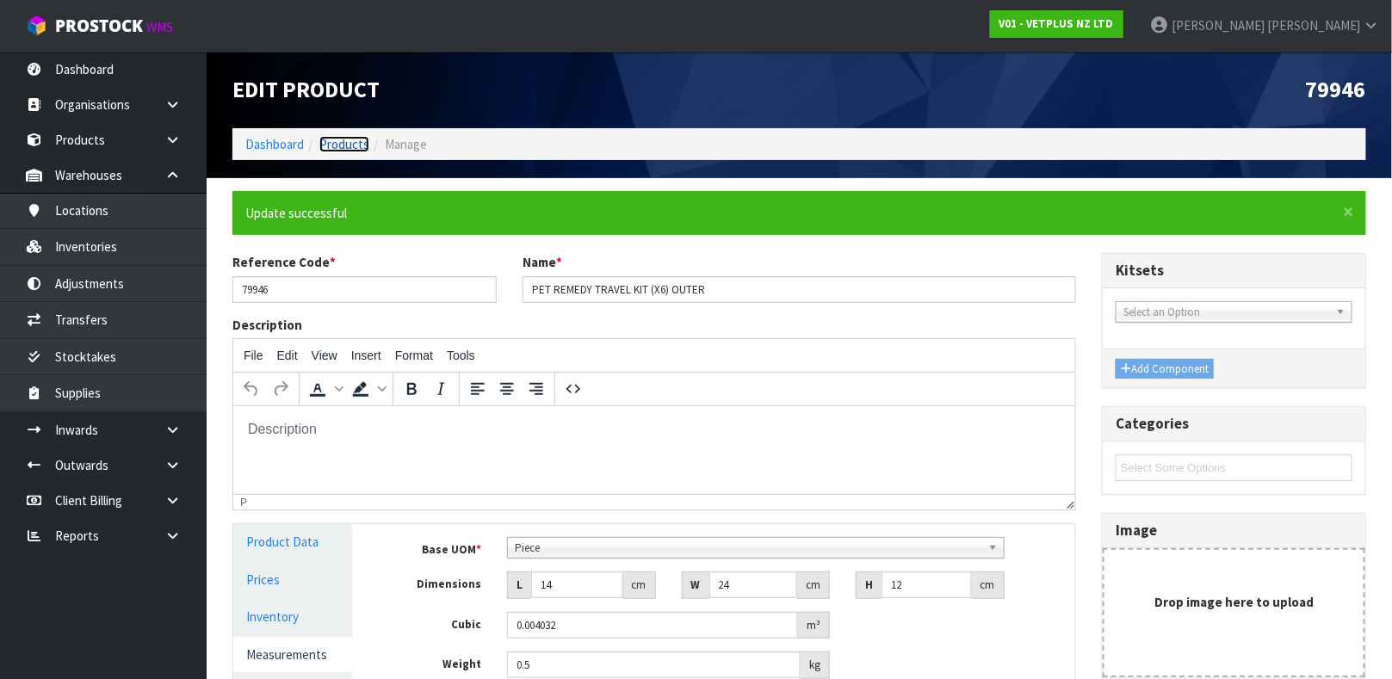
click at [345, 147] on link "Products" at bounding box center [344, 144] width 50 height 16
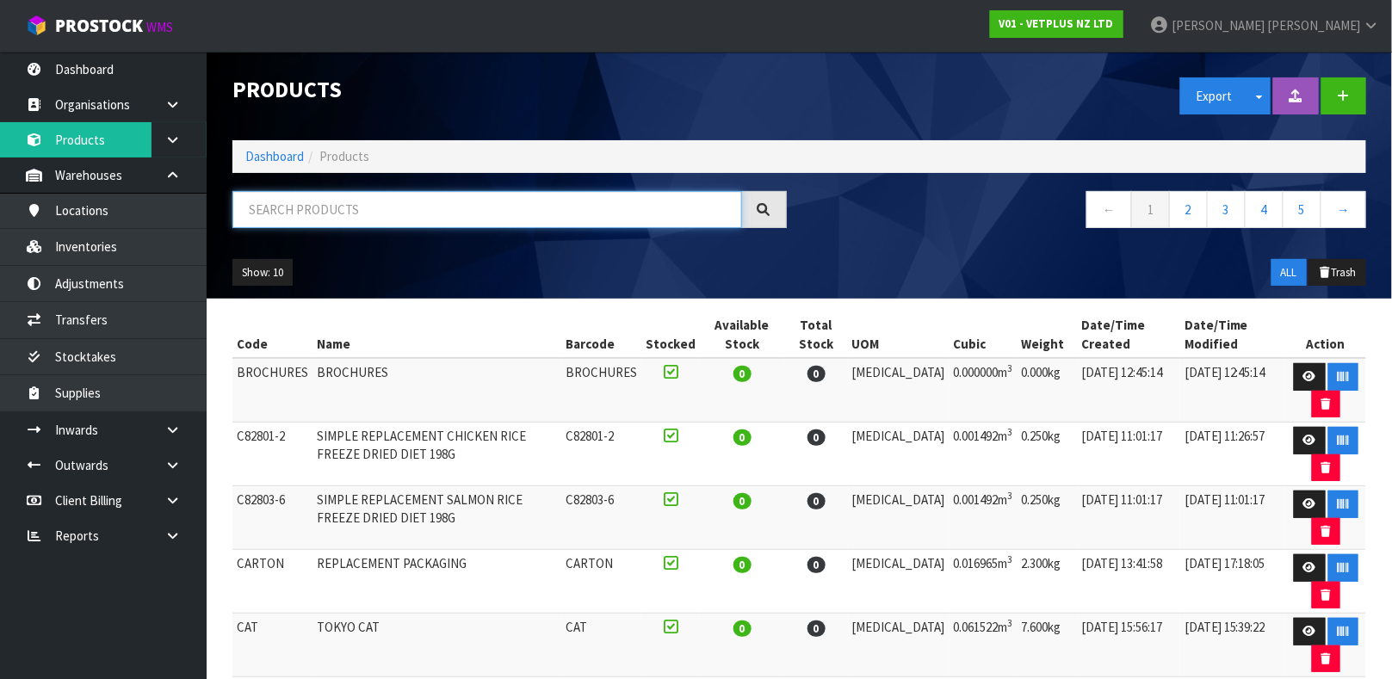
click at [348, 203] on input "text" at bounding box center [487, 209] width 510 height 37
type input "50550416794932"
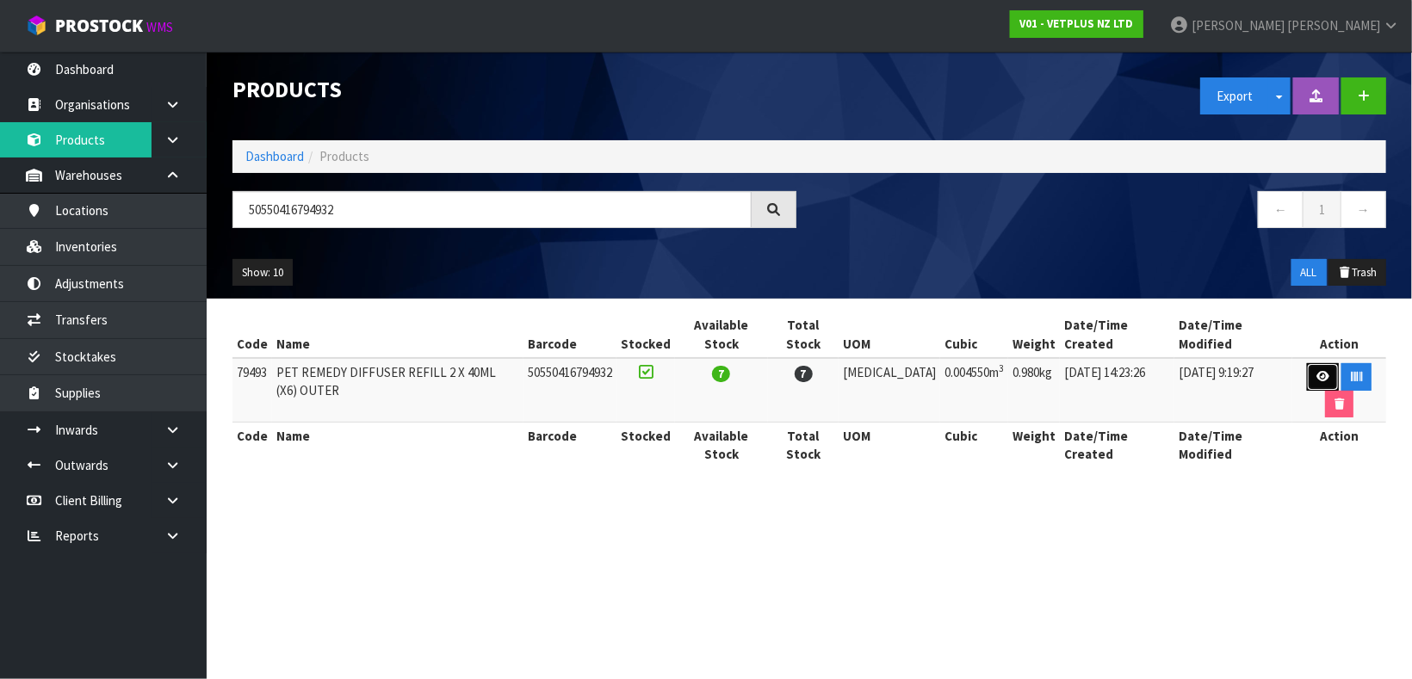
click at [1308, 363] on link at bounding box center [1323, 377] width 32 height 28
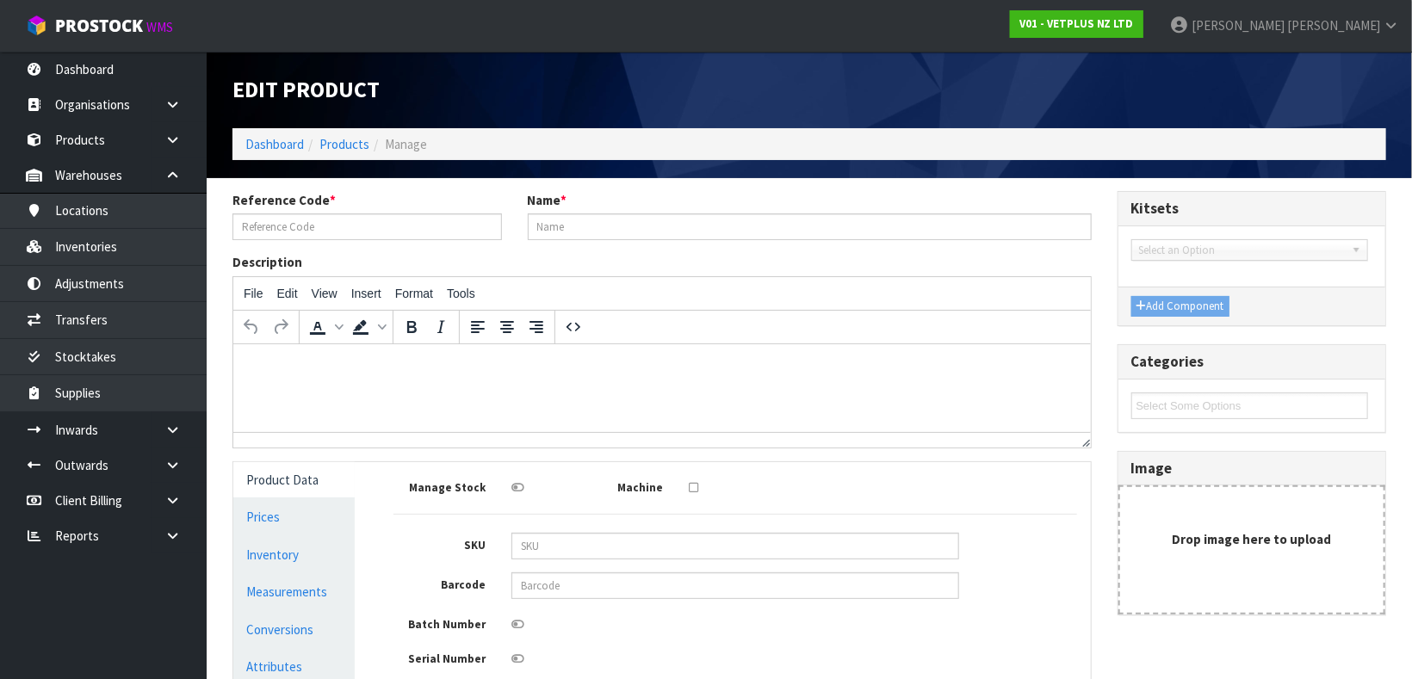
type input "79493"
type input "PET REMEDY DIFFUSER REFILL 2 X 40ML (X6) OUTER"
type input "50550416794932"
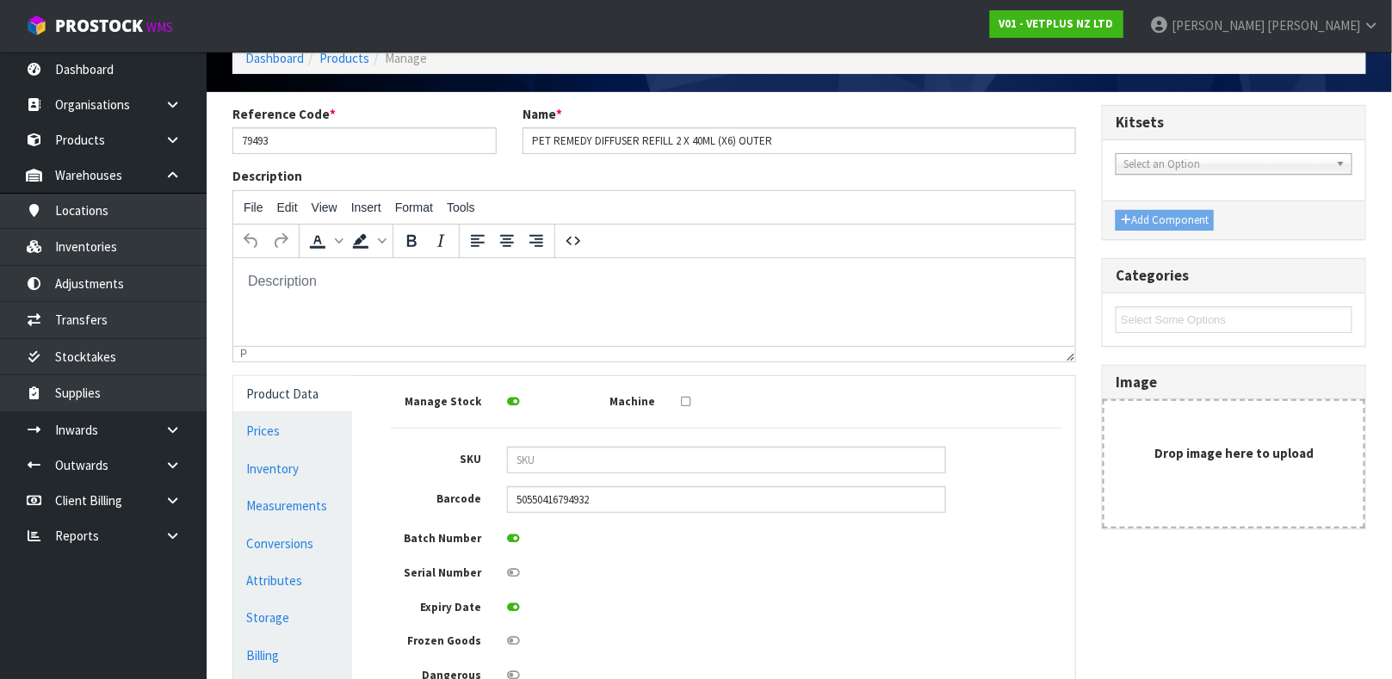
scroll to position [129, 0]
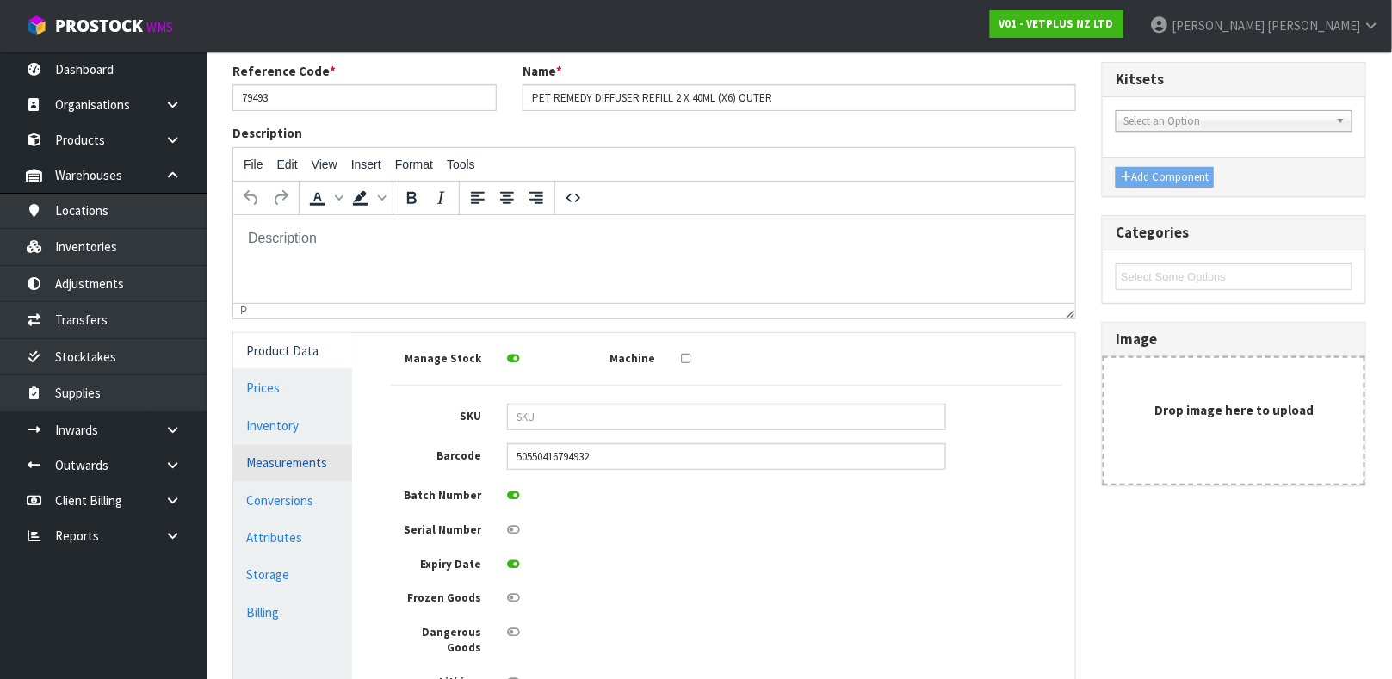
click at [296, 454] on link "Measurements" at bounding box center [292, 462] width 119 height 35
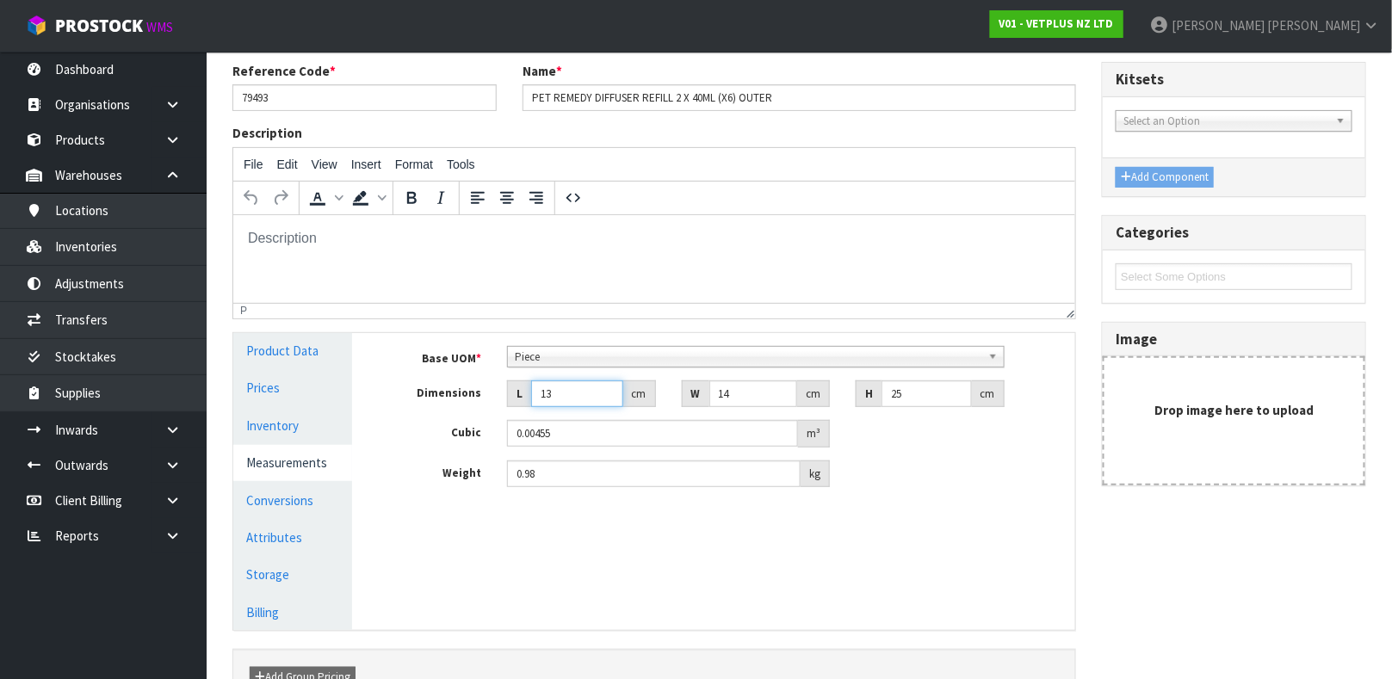
click at [573, 403] on input "13" at bounding box center [577, 394] width 92 height 27
type input "1"
type input "0.00035"
type input "14"
type input "0.0049"
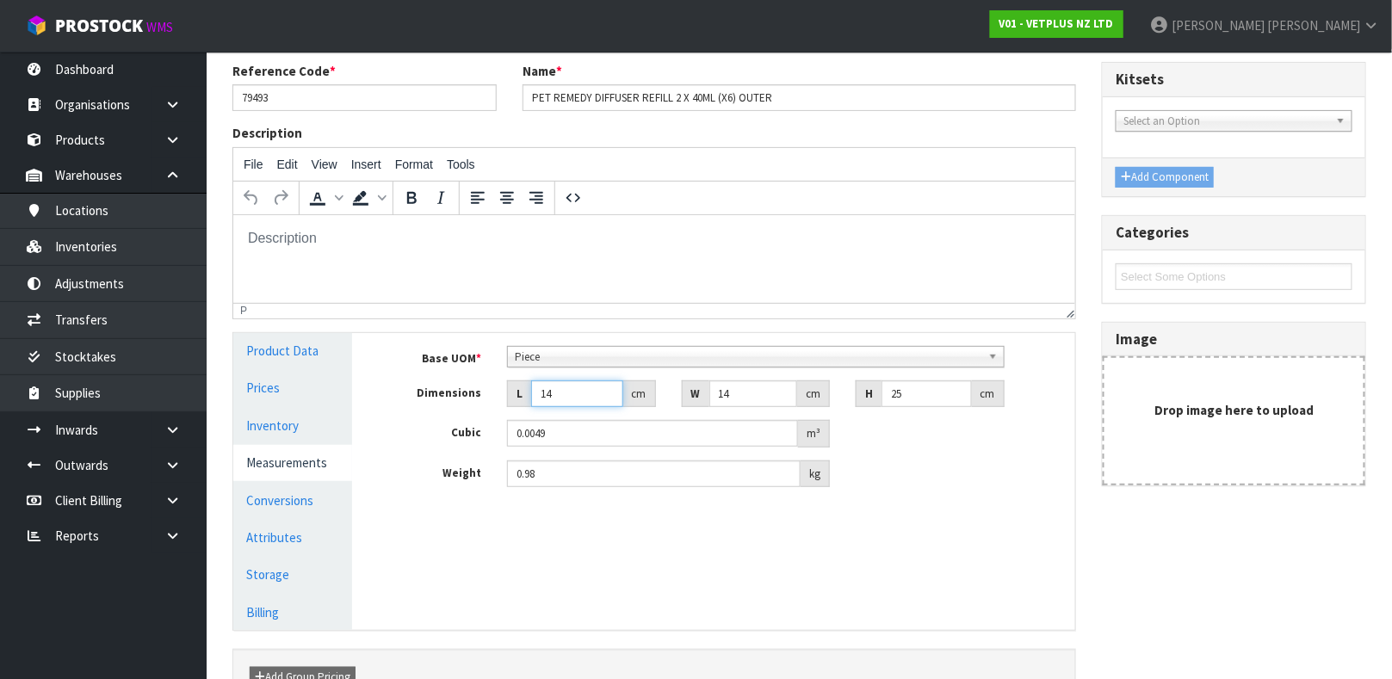
type input "14"
type input "2"
type input "0.0007"
type input "26"
type input "0.0091"
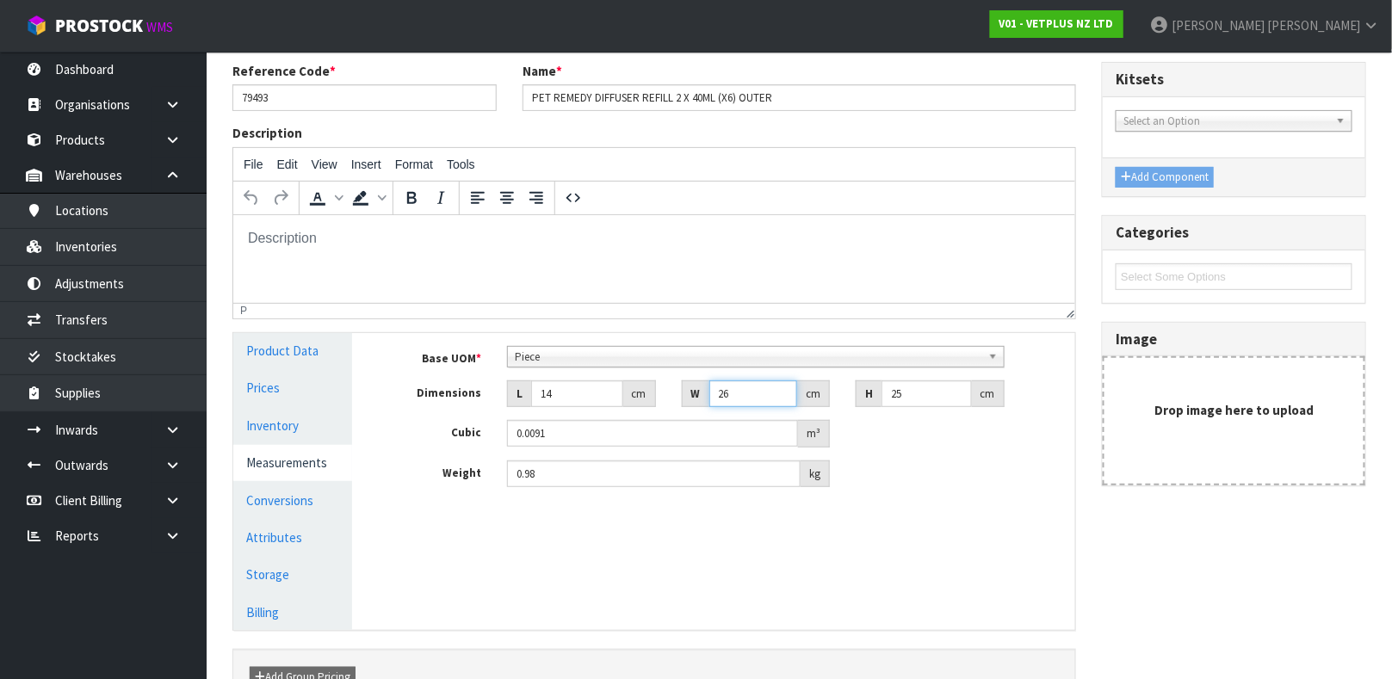
type input "26"
type input "1"
type input "0.000364"
type input "12"
type input "0.004368"
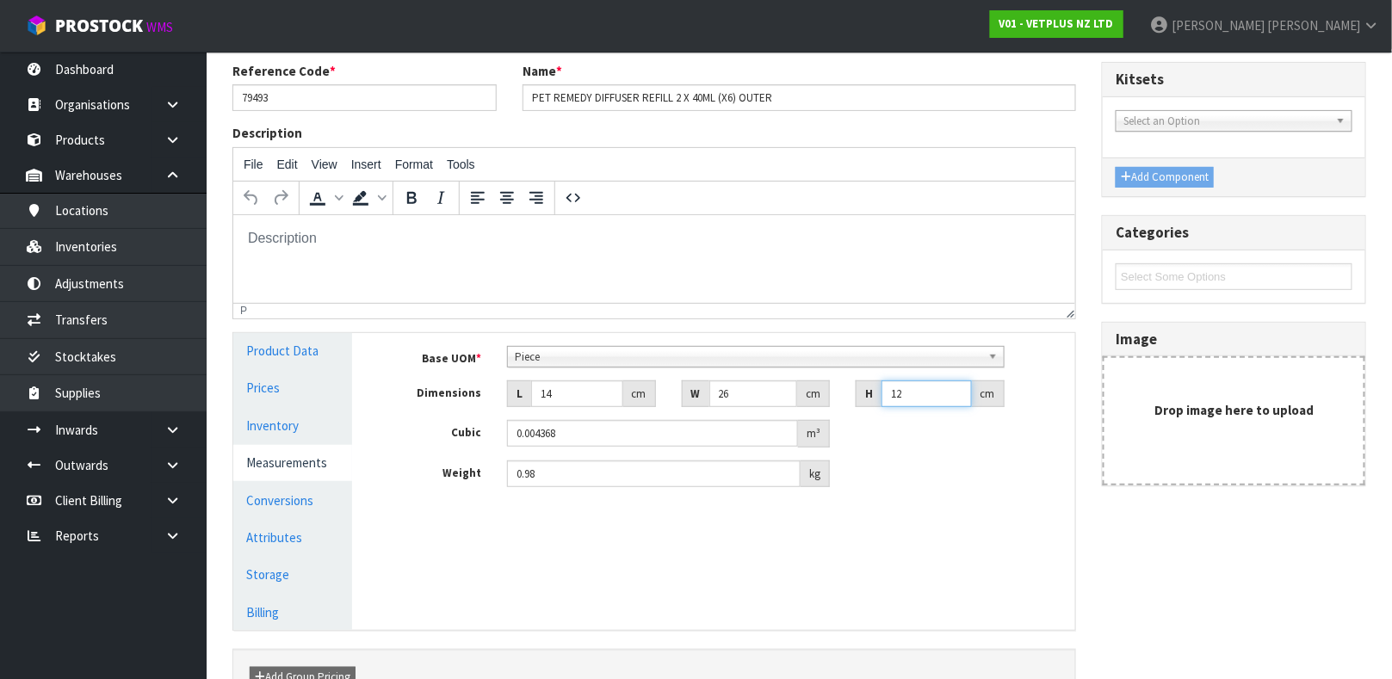
type input "12"
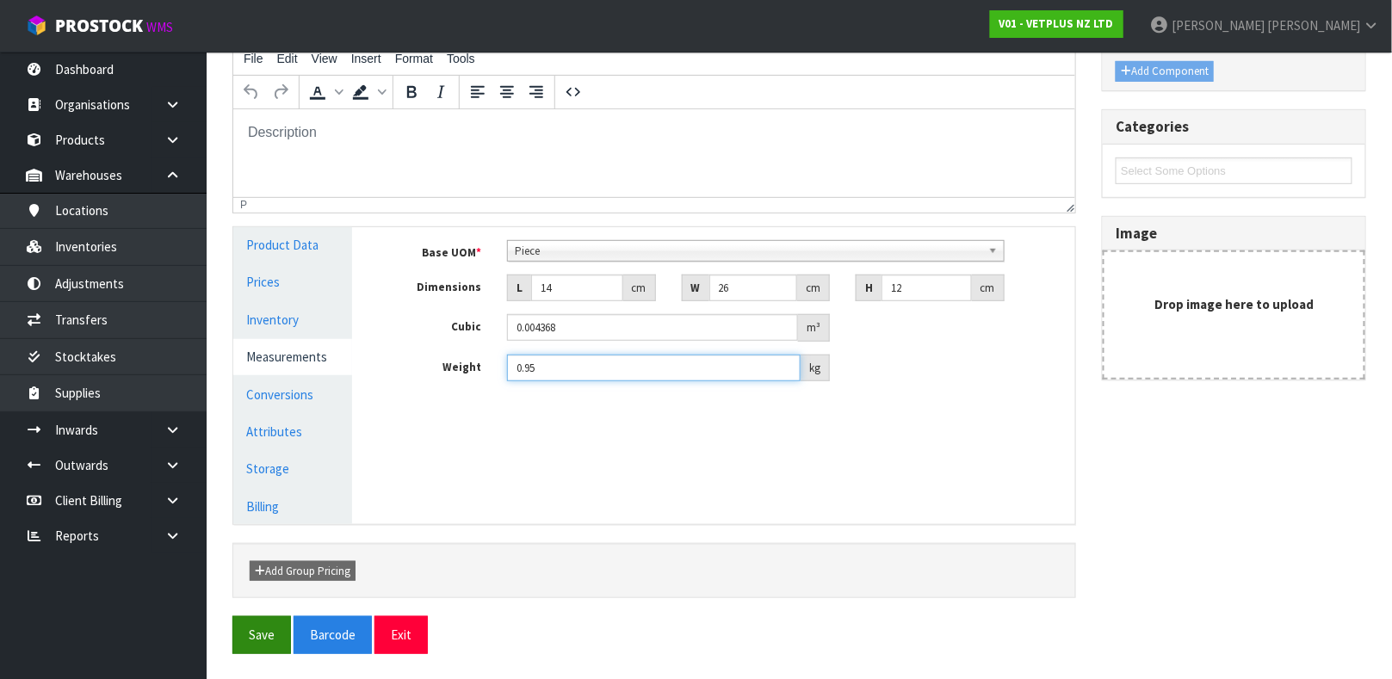
type input "0.95"
click at [254, 623] on button "Save" at bounding box center [261, 635] width 59 height 37
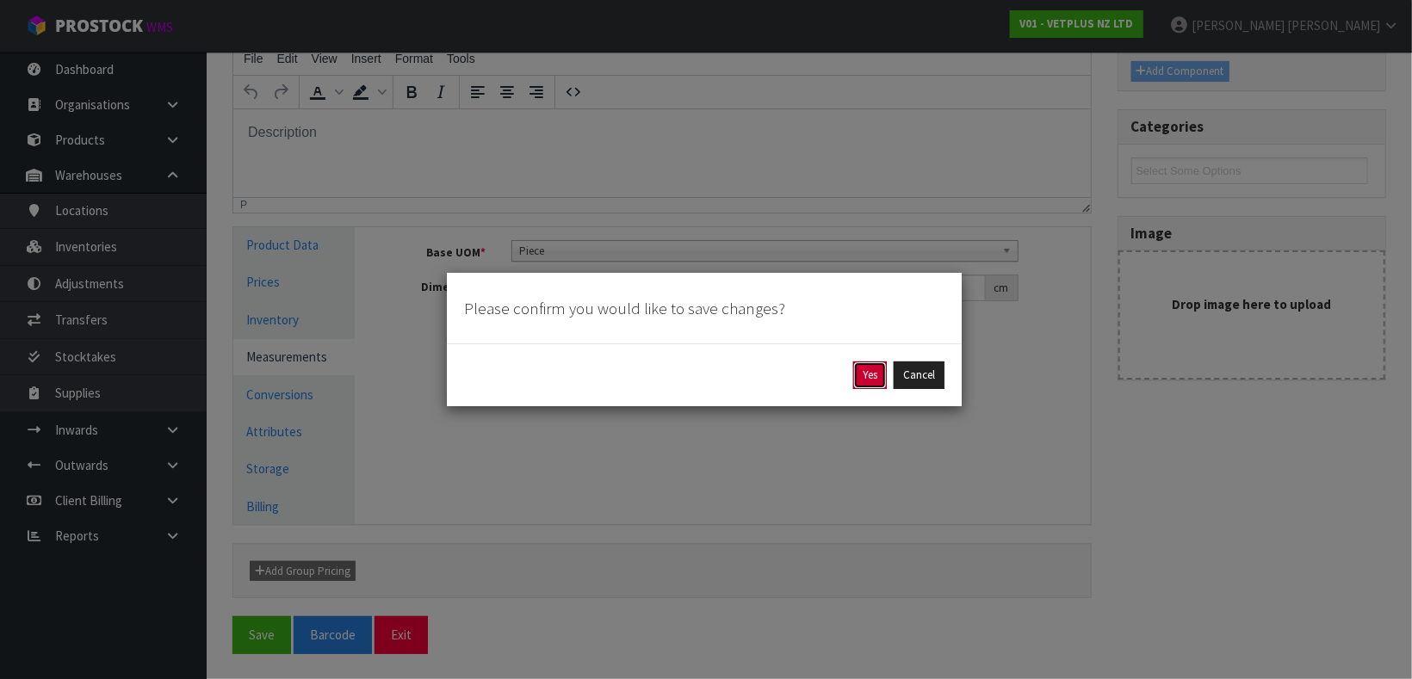
click at [877, 383] on button "Yes" at bounding box center [870, 376] width 34 height 28
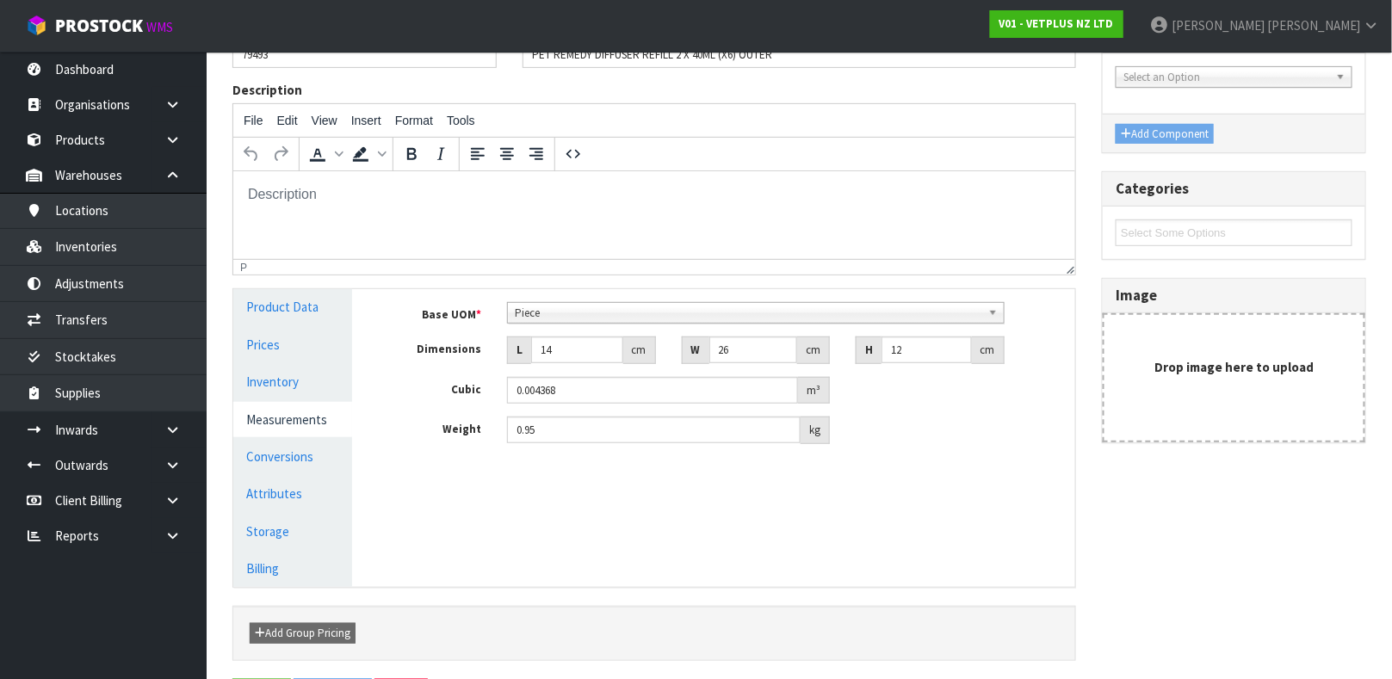
scroll to position [0, 0]
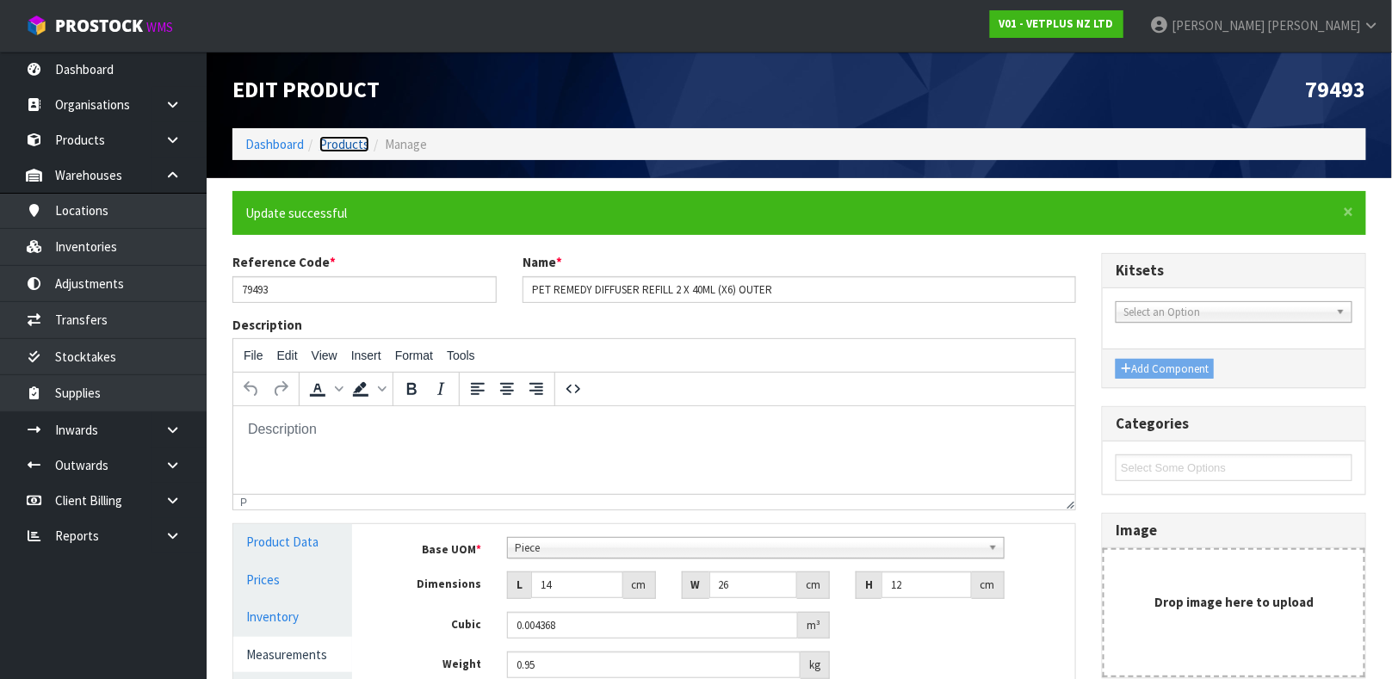
click at [343, 145] on link "Products" at bounding box center [344, 144] width 50 height 16
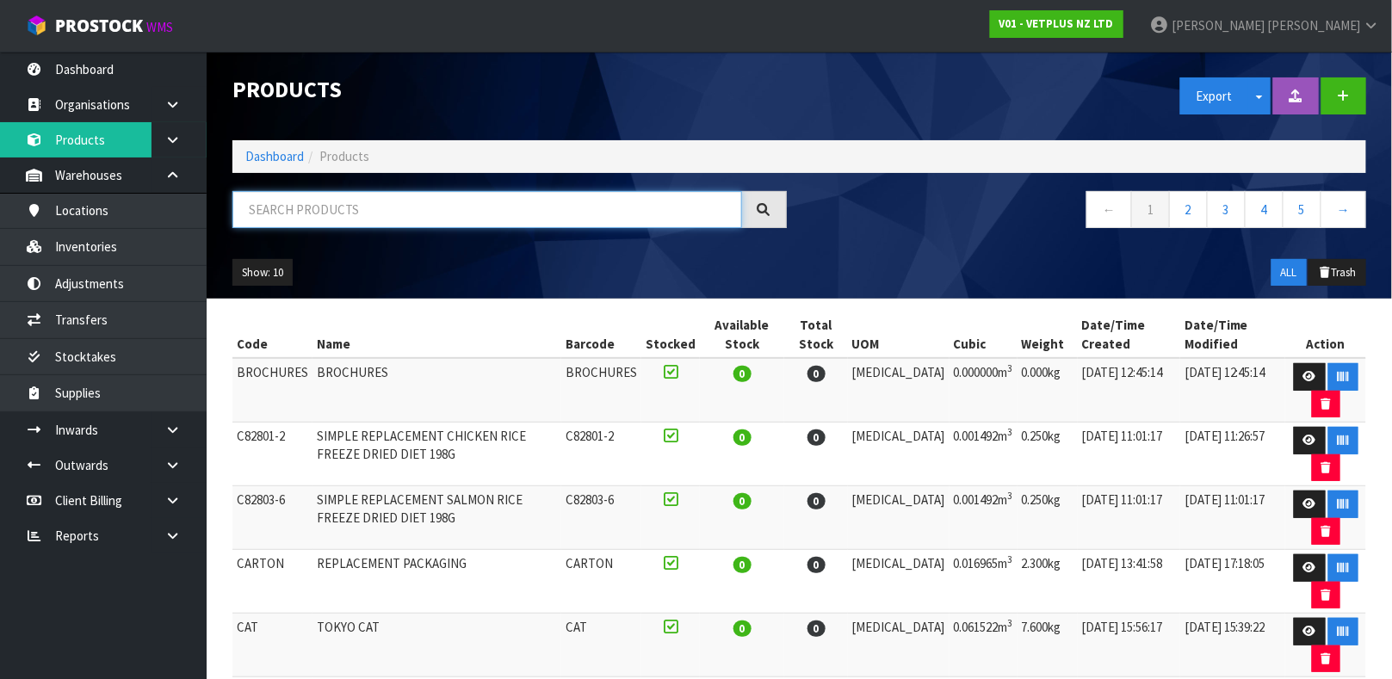
click at [387, 206] on input "text" at bounding box center [487, 209] width 510 height 37
type input "50550416799777"
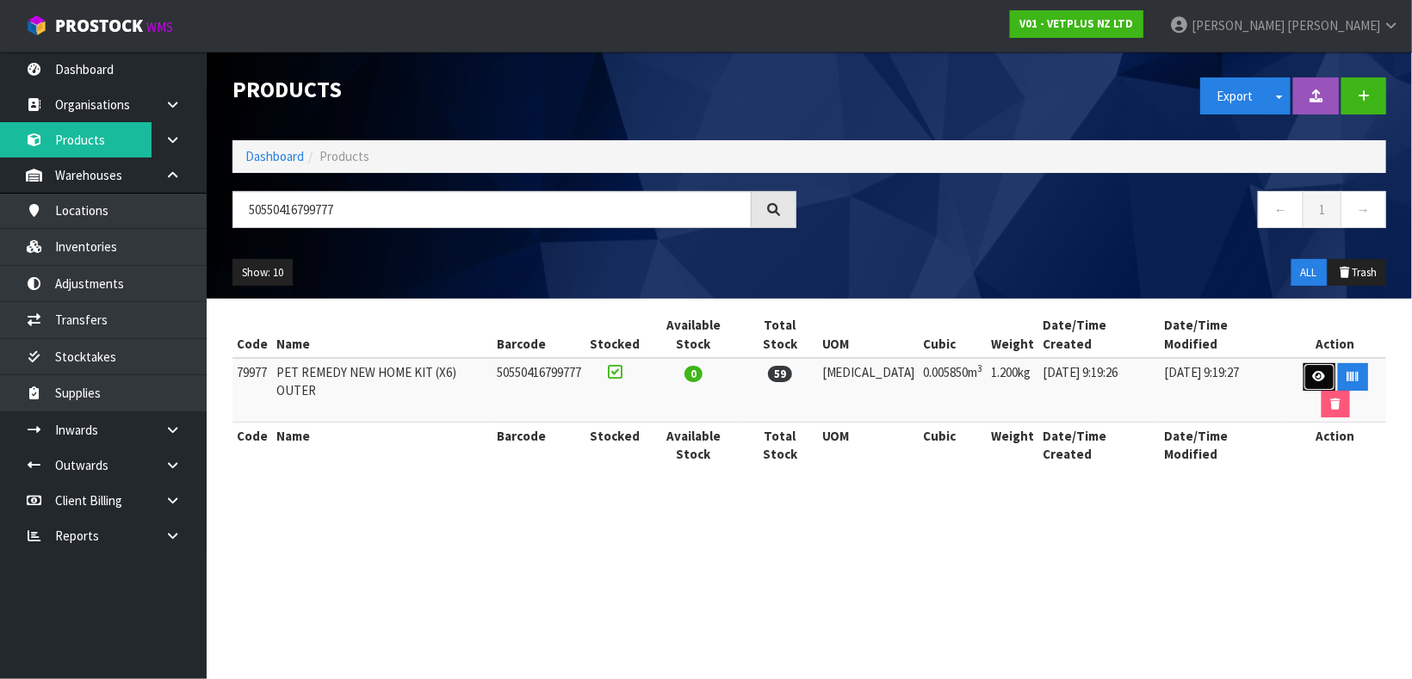
click at [1313, 371] on icon at bounding box center [1319, 376] width 13 height 11
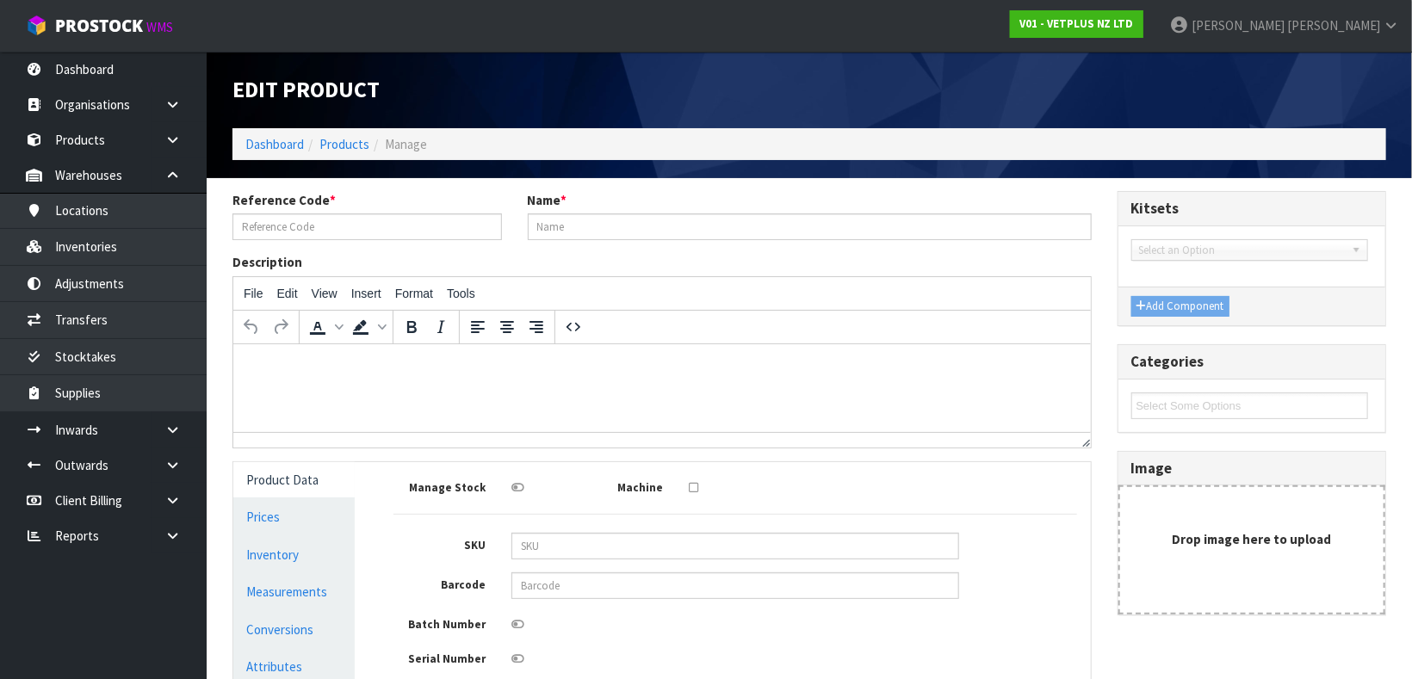
type input "79977"
type input "PET REMEDY NEW HOME KIT (X6) OUTER"
type input "50550416799777"
type input "25"
type input "18"
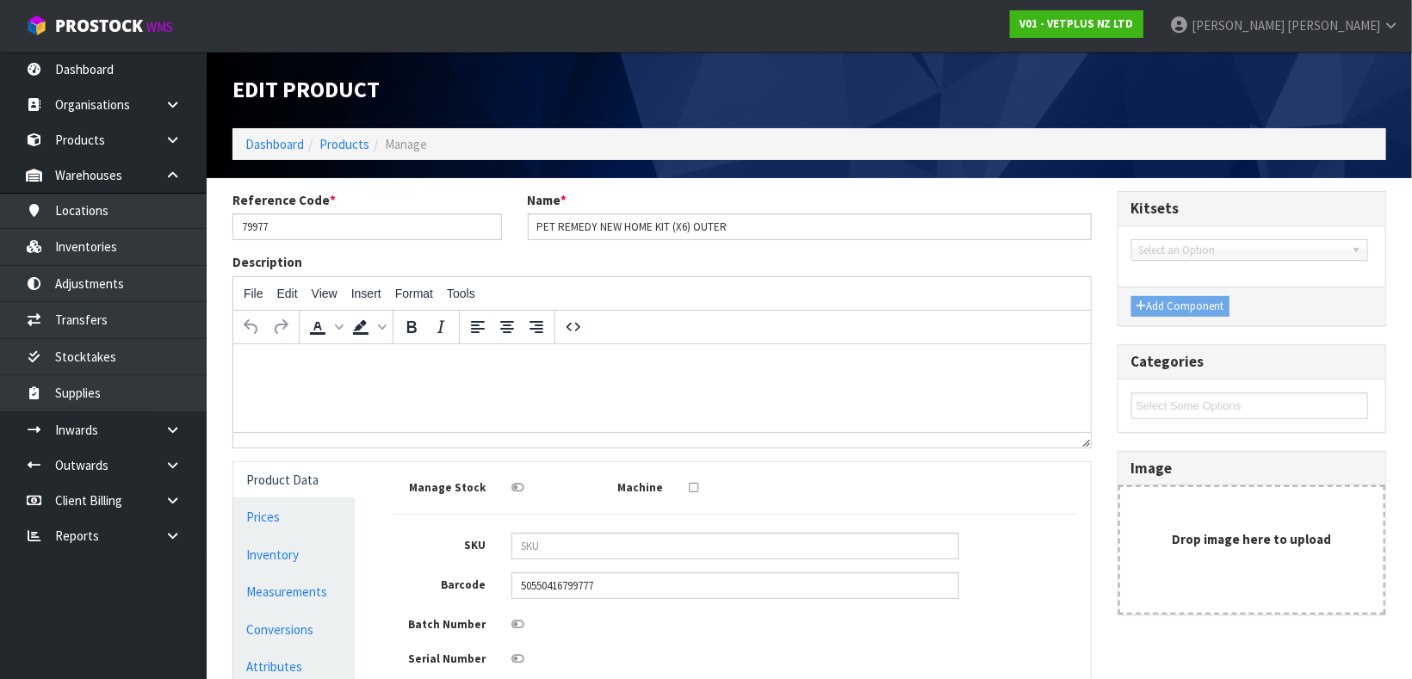
type input "13"
type input "0.00585"
type input "1.2"
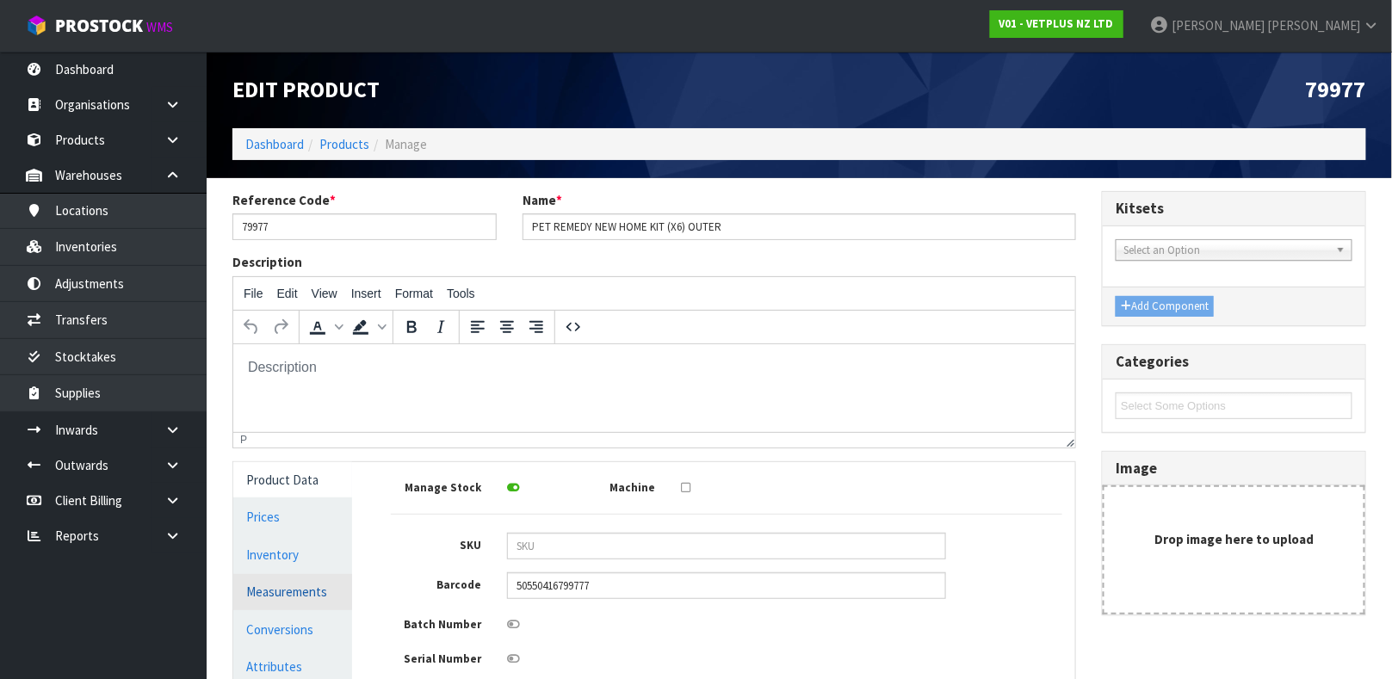
click at [333, 592] on link "Measurements" at bounding box center [292, 591] width 119 height 35
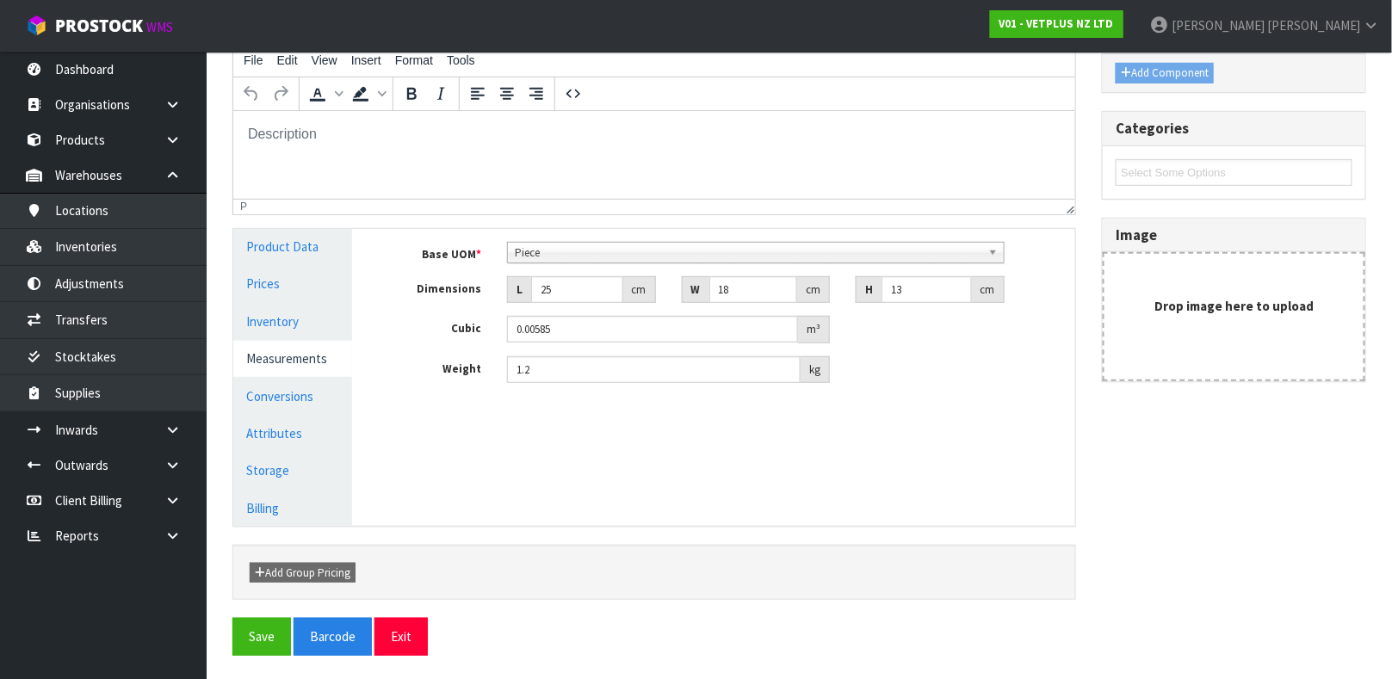
scroll to position [235, 0]
click at [575, 299] on input "25" at bounding box center [577, 288] width 92 height 27
type input "2"
type input "0.000468"
type input "0.000001"
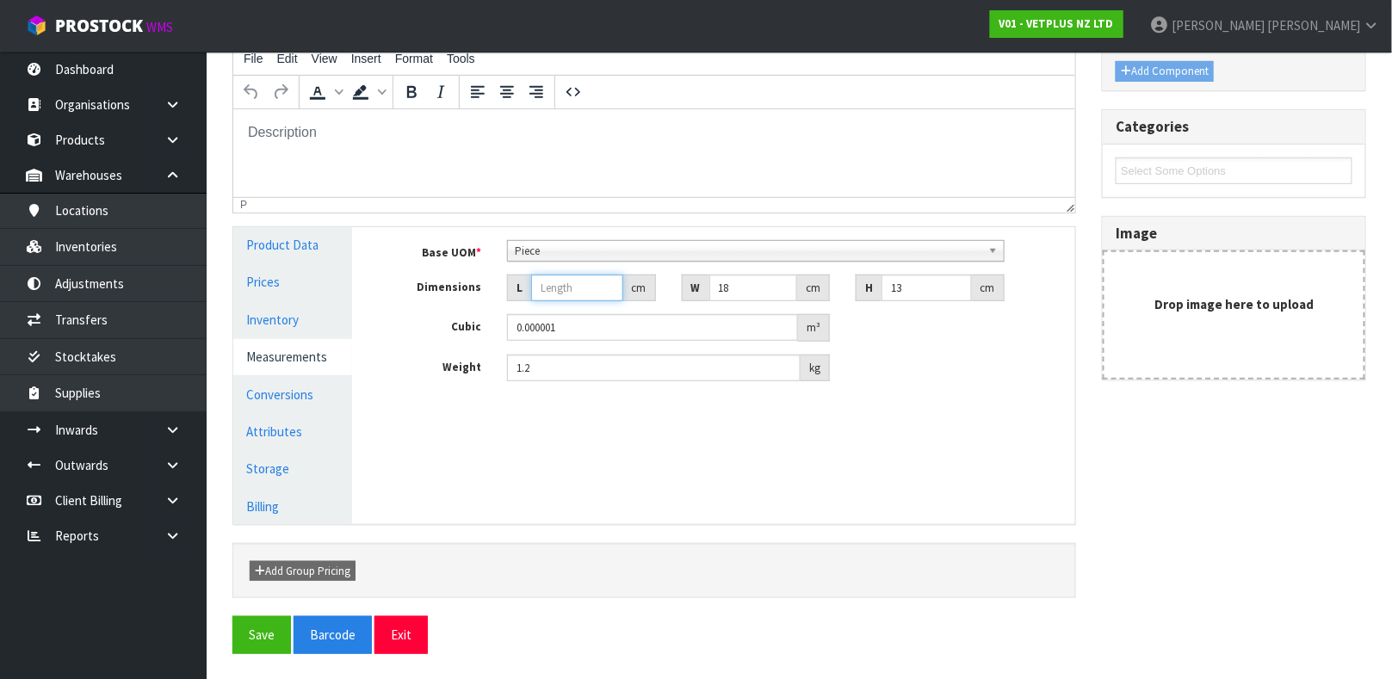
type input "1"
type input "0.000234"
type input "19"
type input "0.004446"
type input "19"
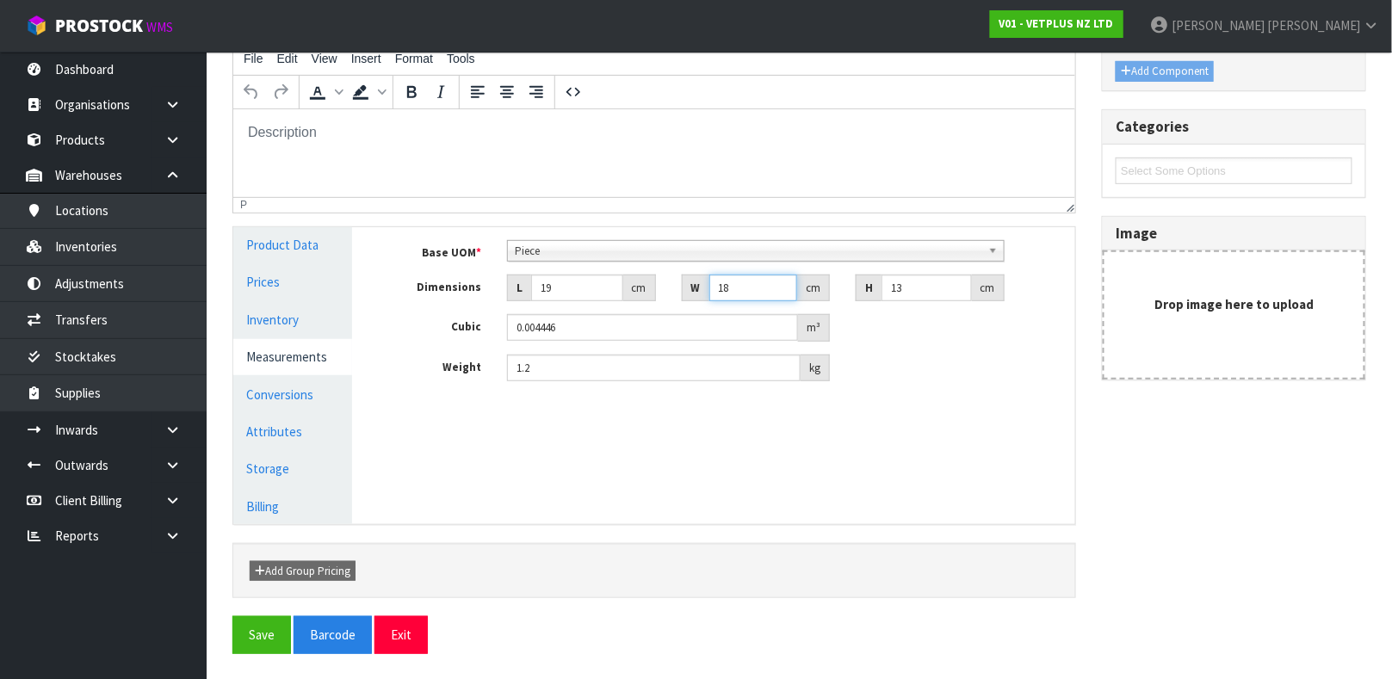
type input "2"
type input "0.000494"
type input "25"
type input "0.006175"
type input "25"
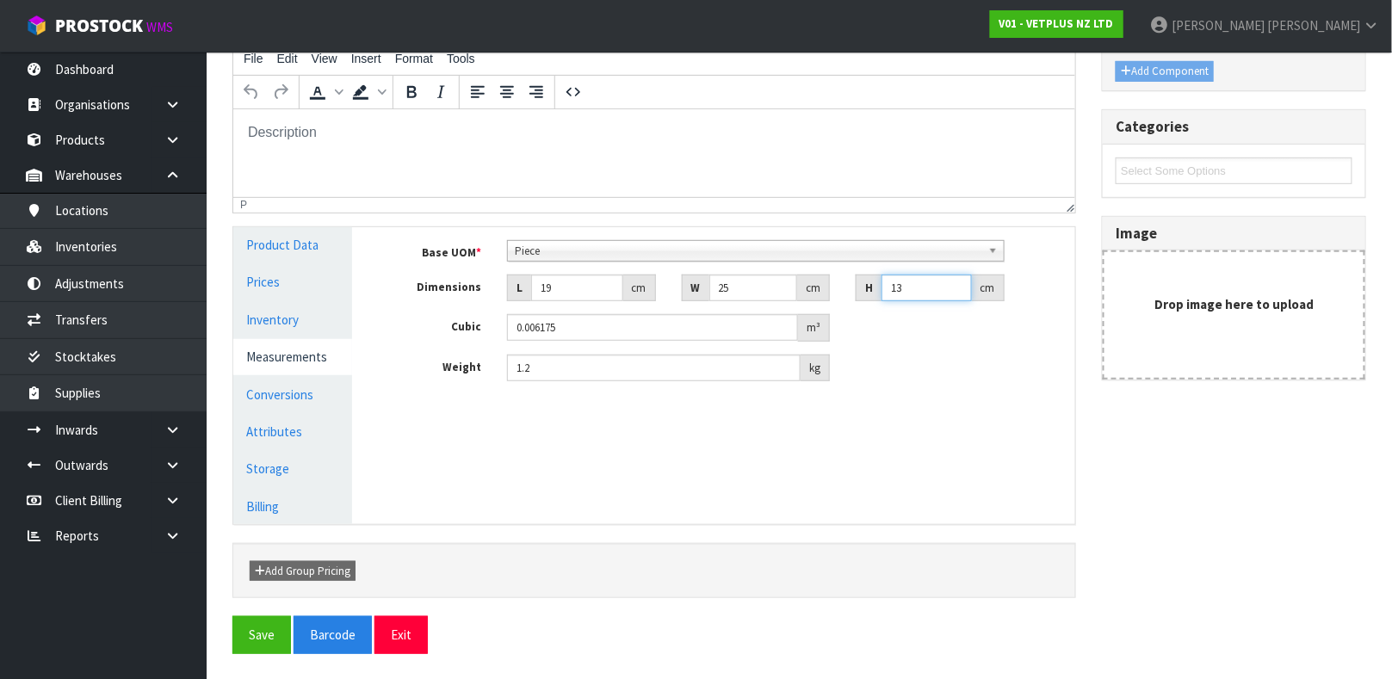
type input "1"
type input "0.000475"
type input "14"
type input "0.00665"
type input "14"
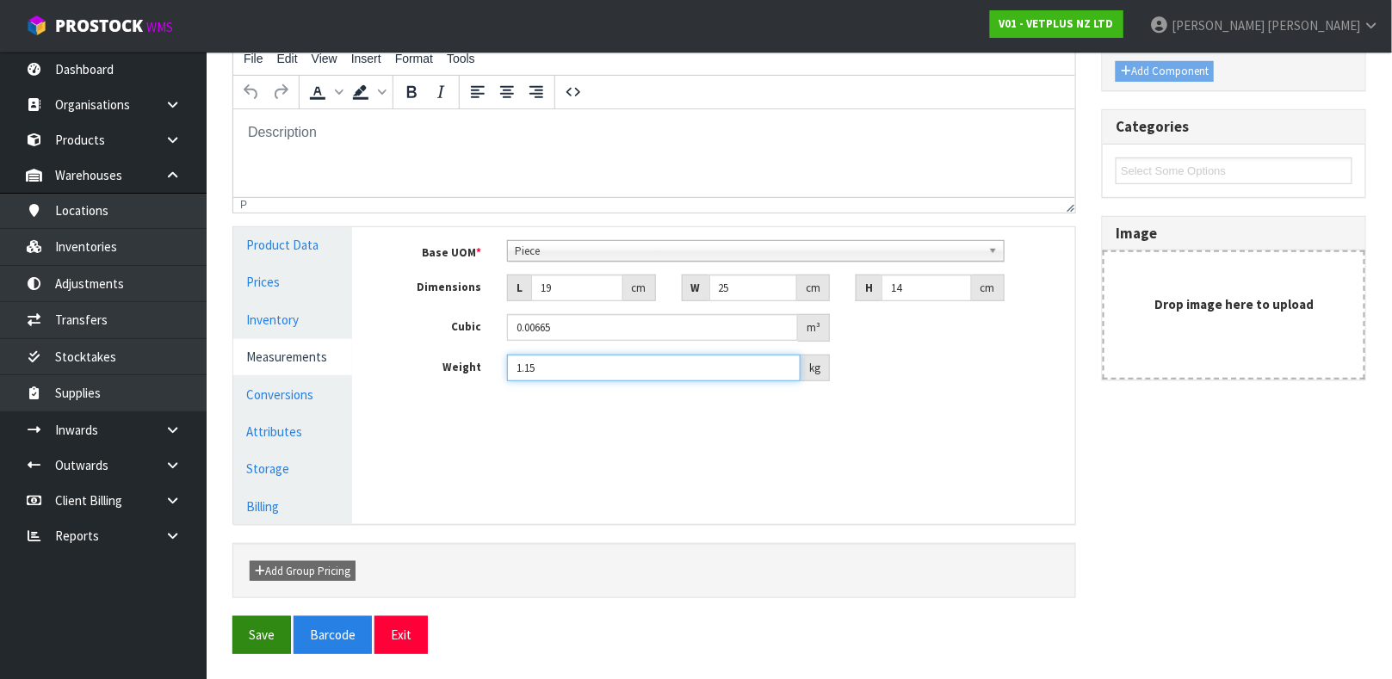
type input "1.15"
click at [262, 619] on button "Save" at bounding box center [261, 635] width 59 height 37
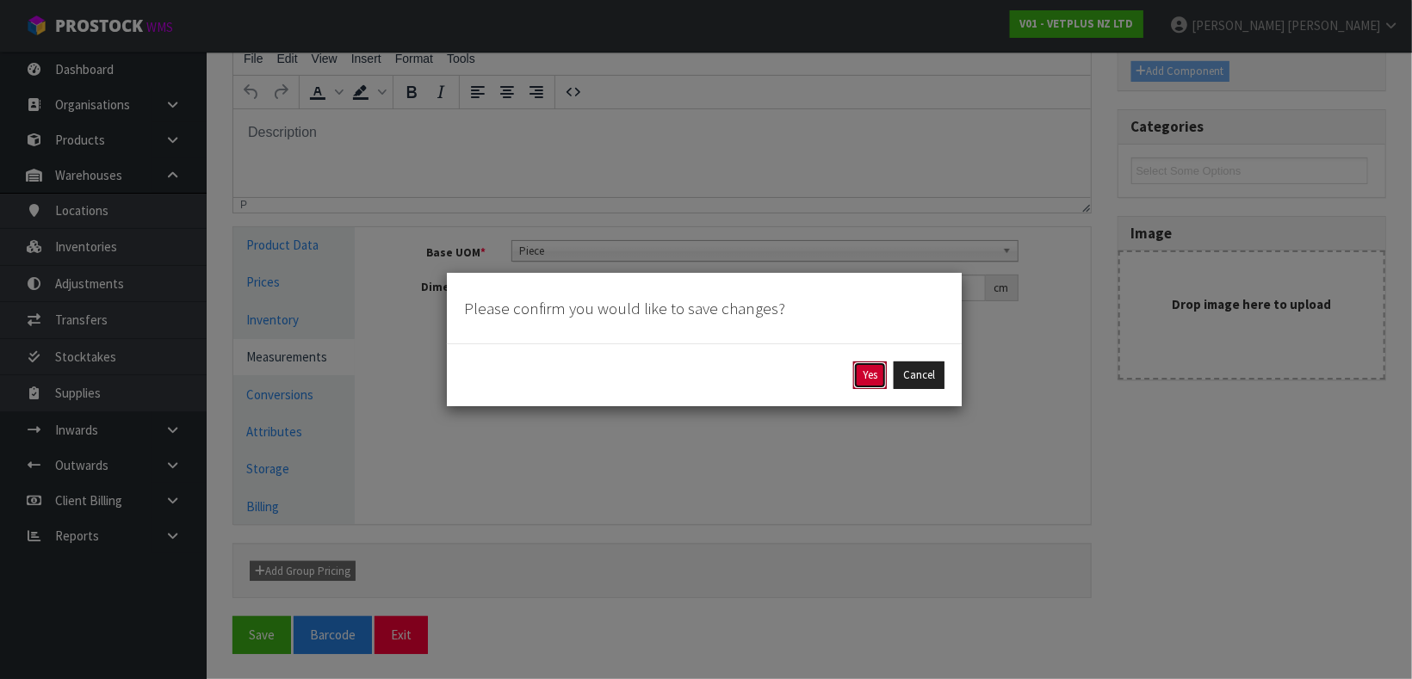
click at [864, 385] on button "Yes" at bounding box center [870, 376] width 34 height 28
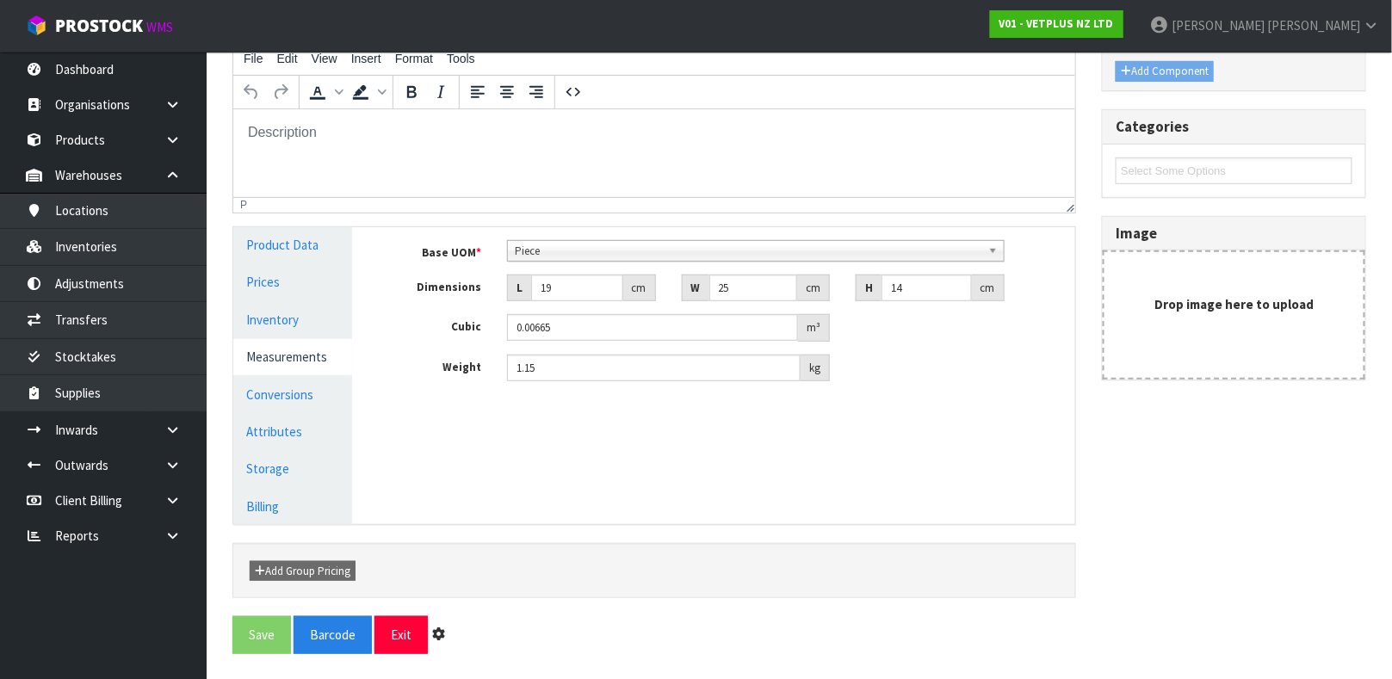
scroll to position [0, 0]
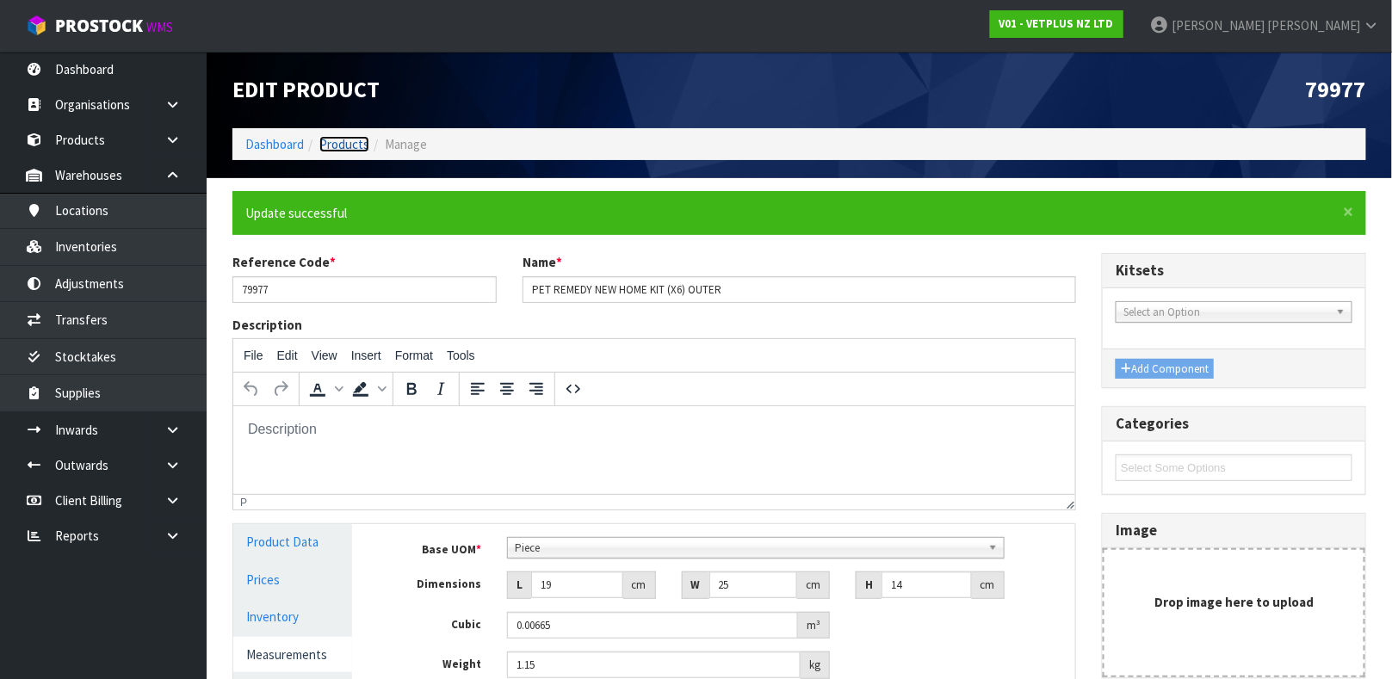
click at [340, 147] on link "Products" at bounding box center [344, 144] width 50 height 16
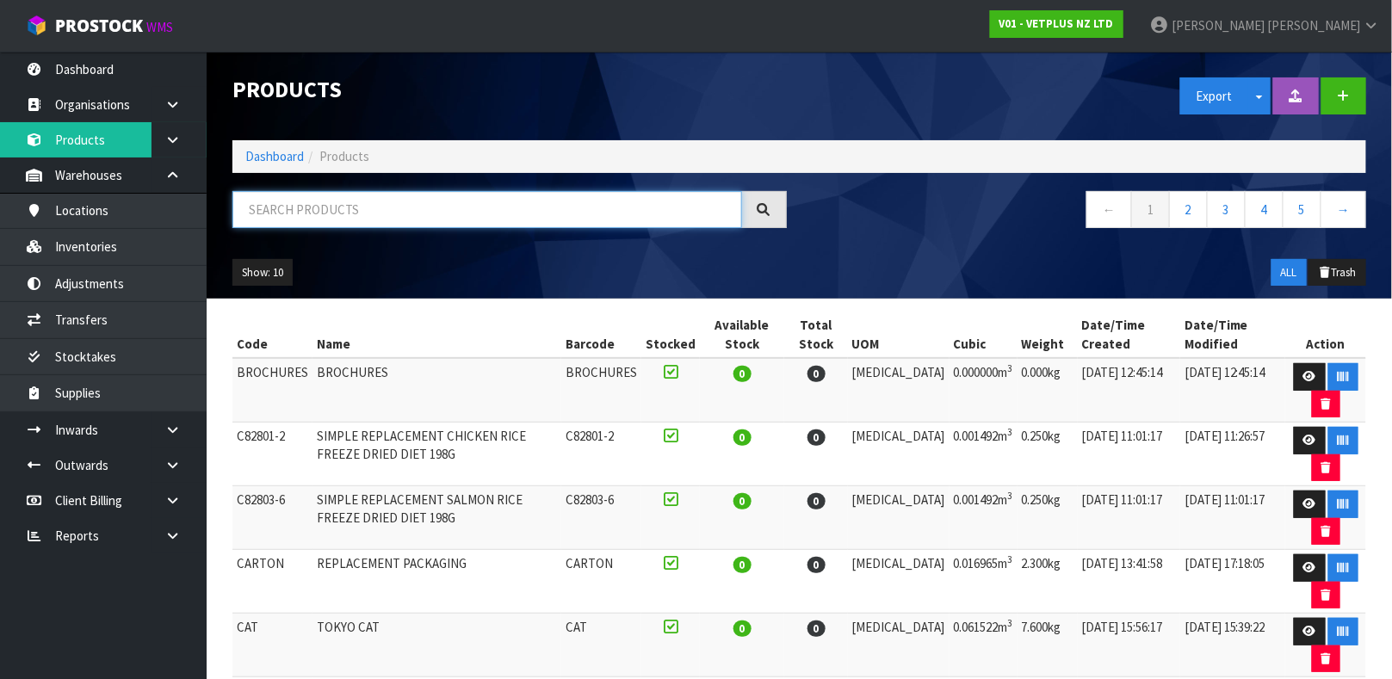
click at [350, 211] on input "text" at bounding box center [487, 209] width 510 height 37
type input "50550416795830"
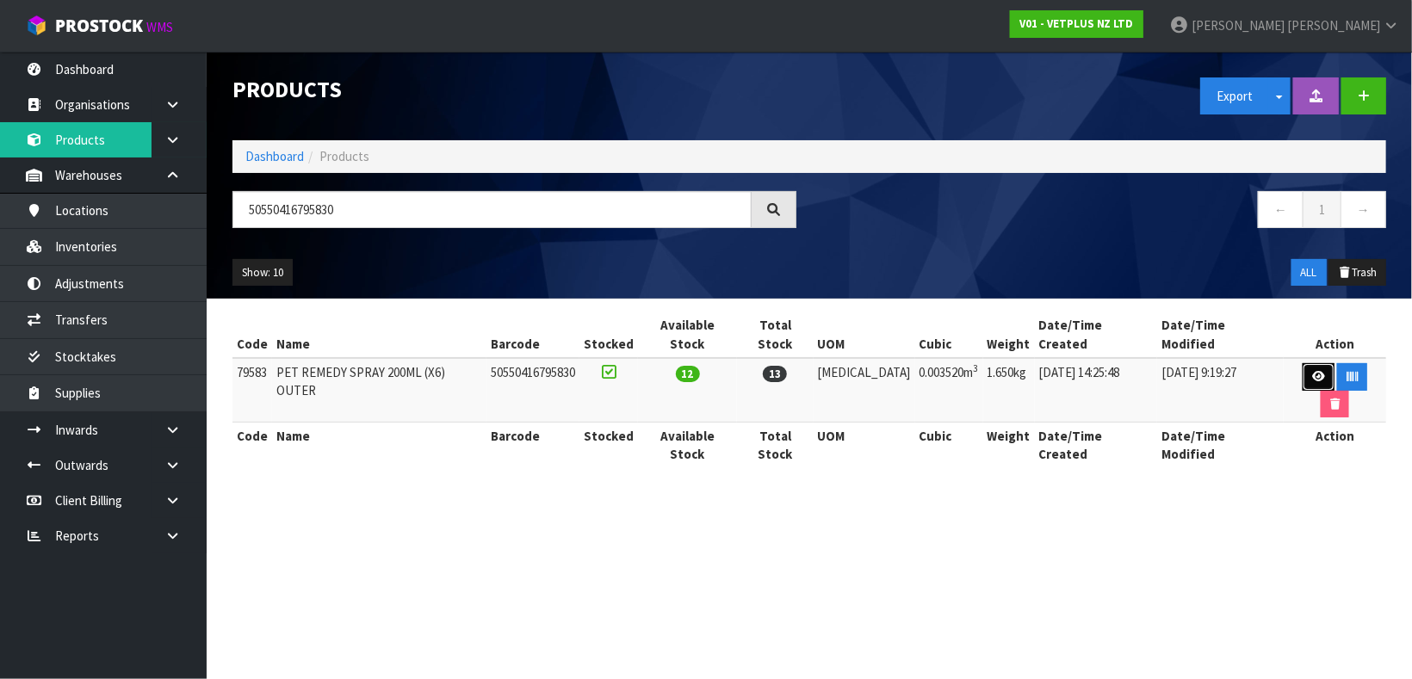
click at [1312, 371] on icon at bounding box center [1318, 376] width 13 height 11
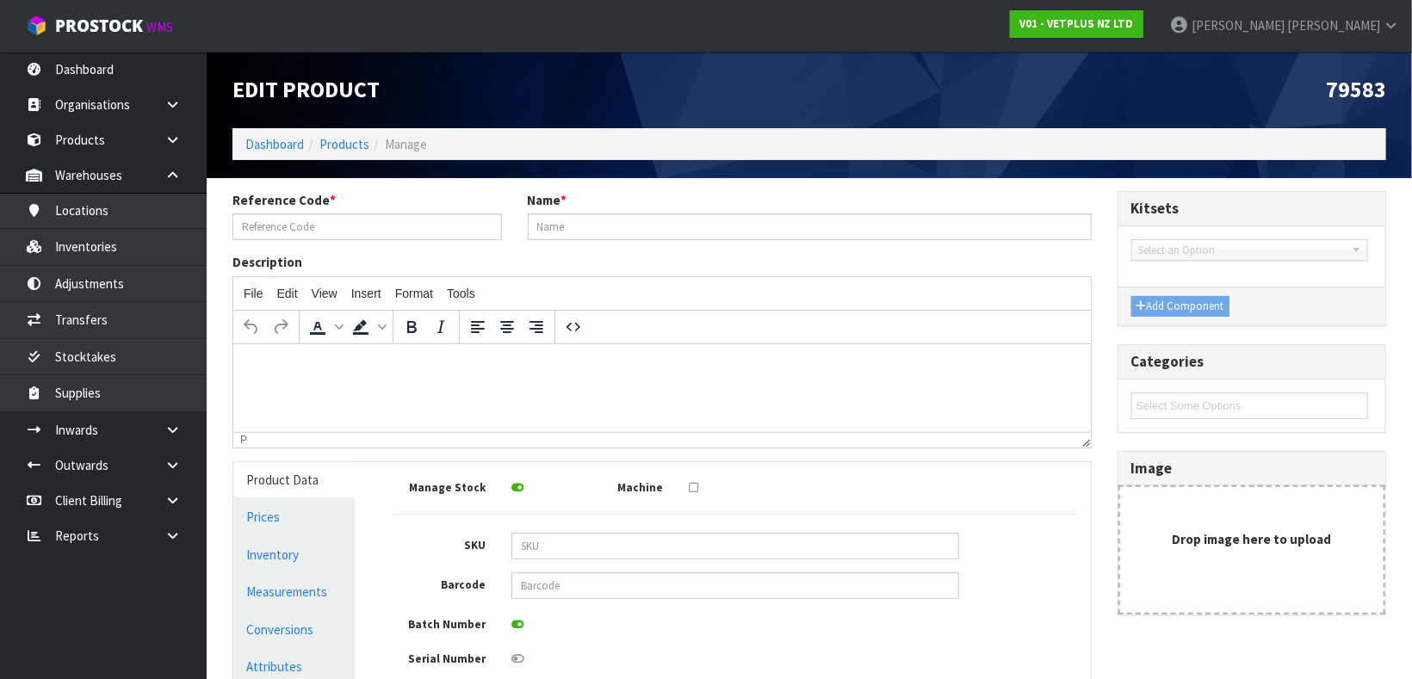
type input "79583"
type input "PET REMEDY SPRAY 200ML (X6) OUTER"
type input "79583"
type input "50550416795830"
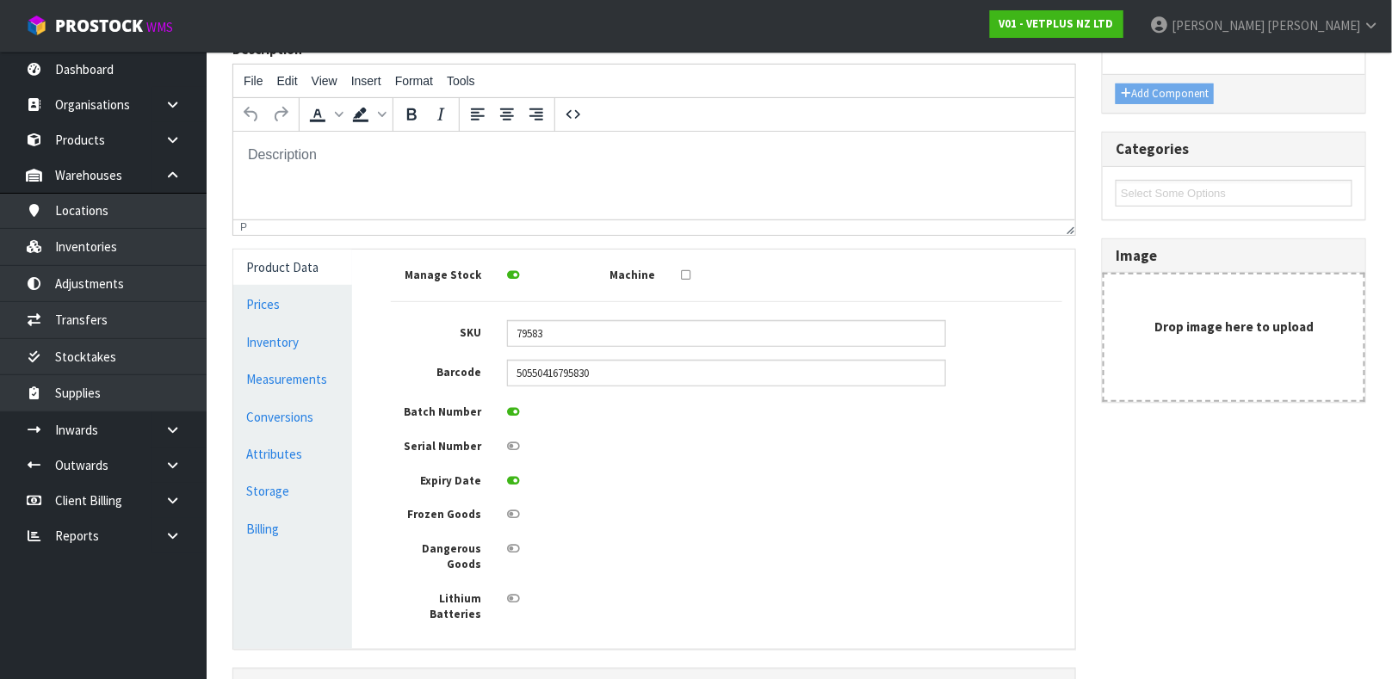
scroll to position [258, 0]
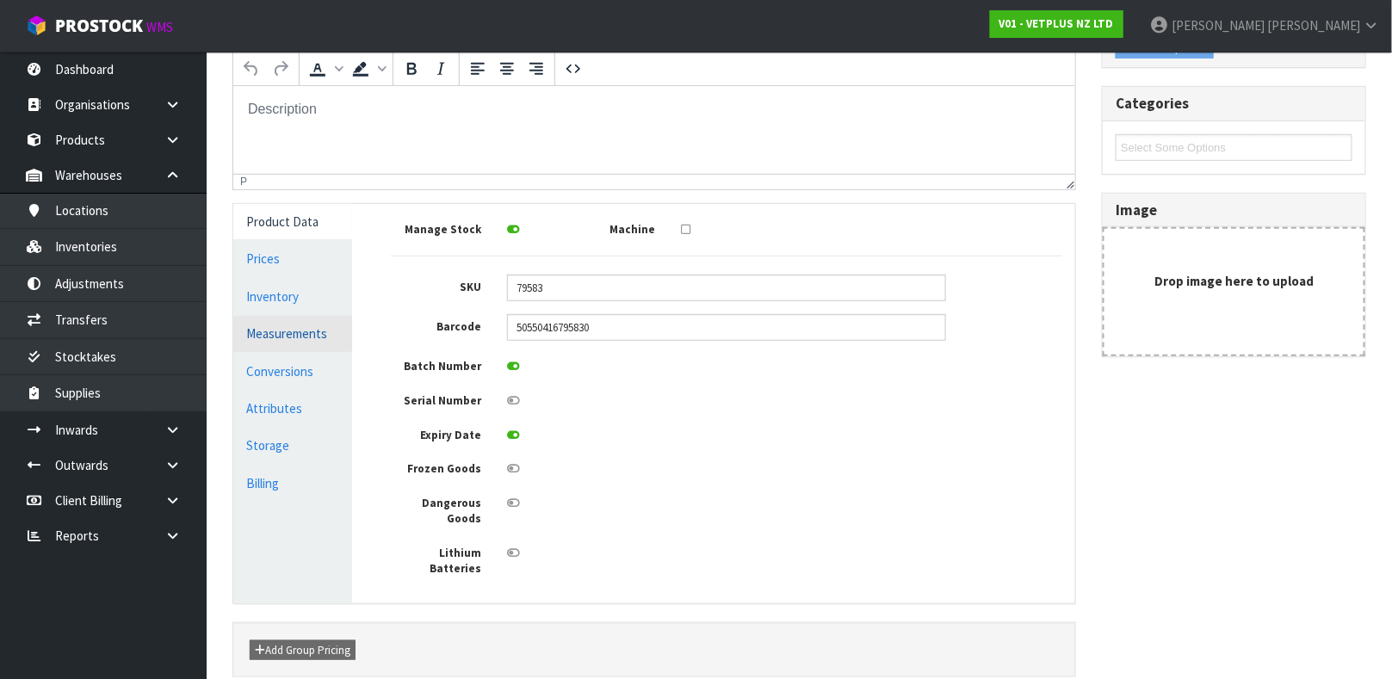
click at [316, 341] on link "Measurements" at bounding box center [292, 333] width 119 height 35
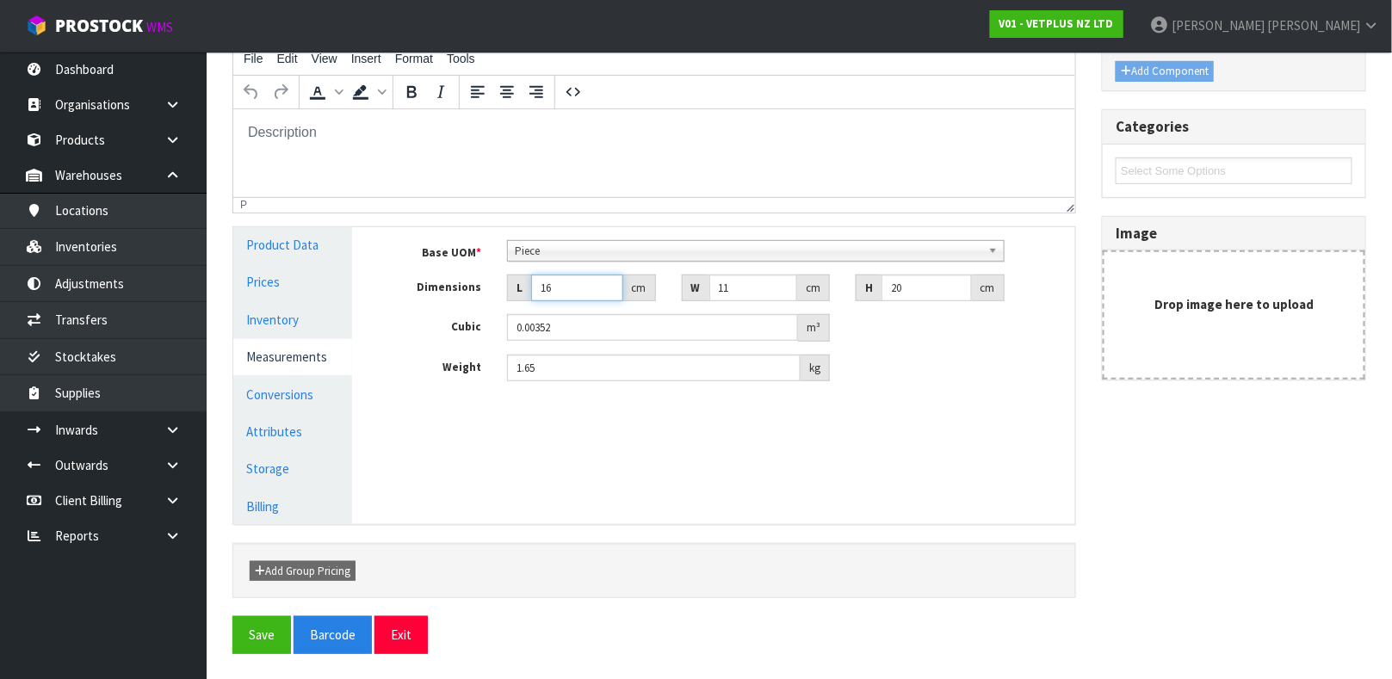
click at [577, 288] on input "16" at bounding box center [577, 288] width 92 height 27
type input "1"
type input "0.00022"
type input "18"
type input "0.00396"
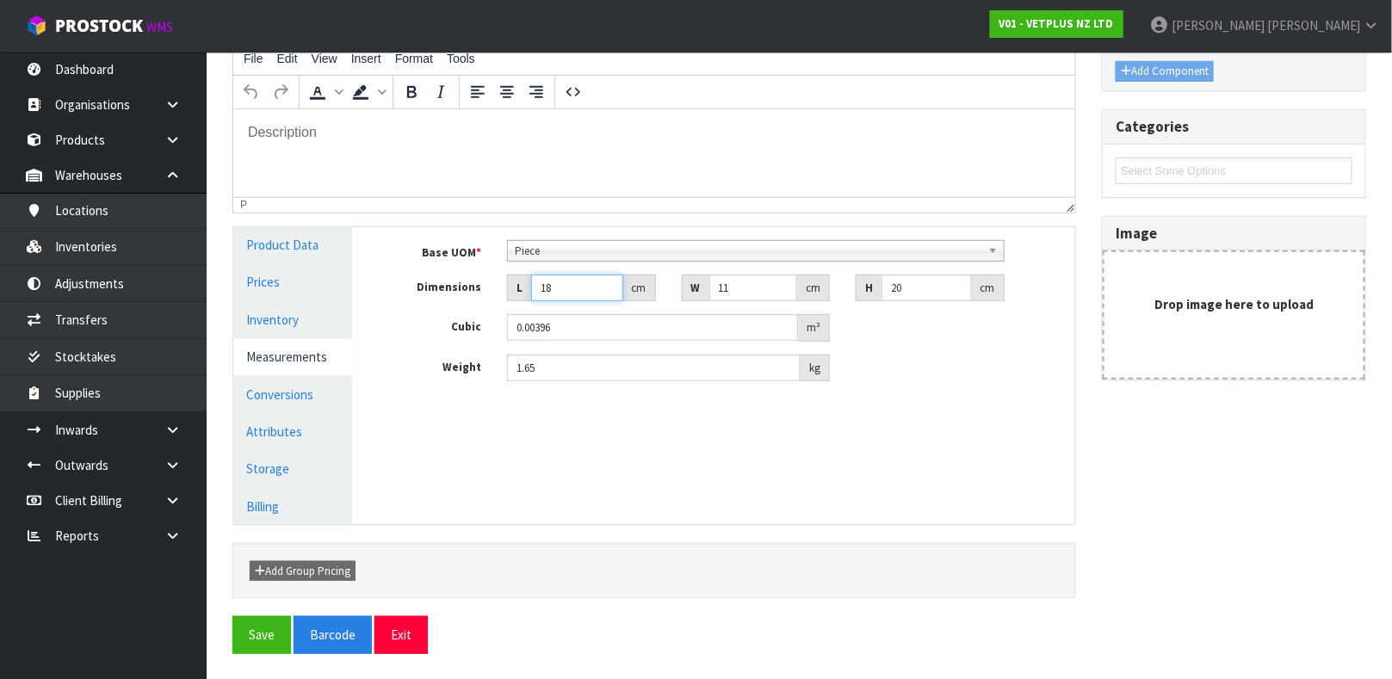
type input "18"
type input "2"
type input "0.00072"
type input "21"
type input "0.00756"
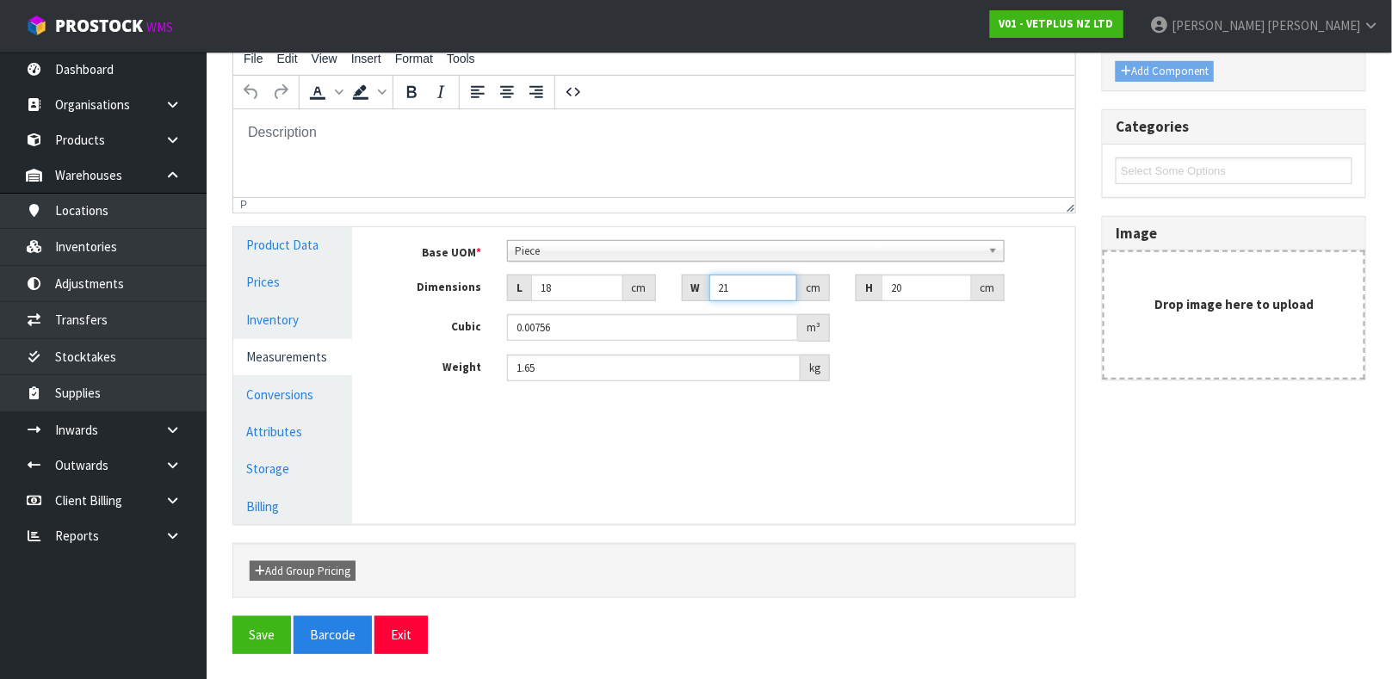
type input "21"
type input "1"
type input "0.000378"
type input "12"
type input "0.004536"
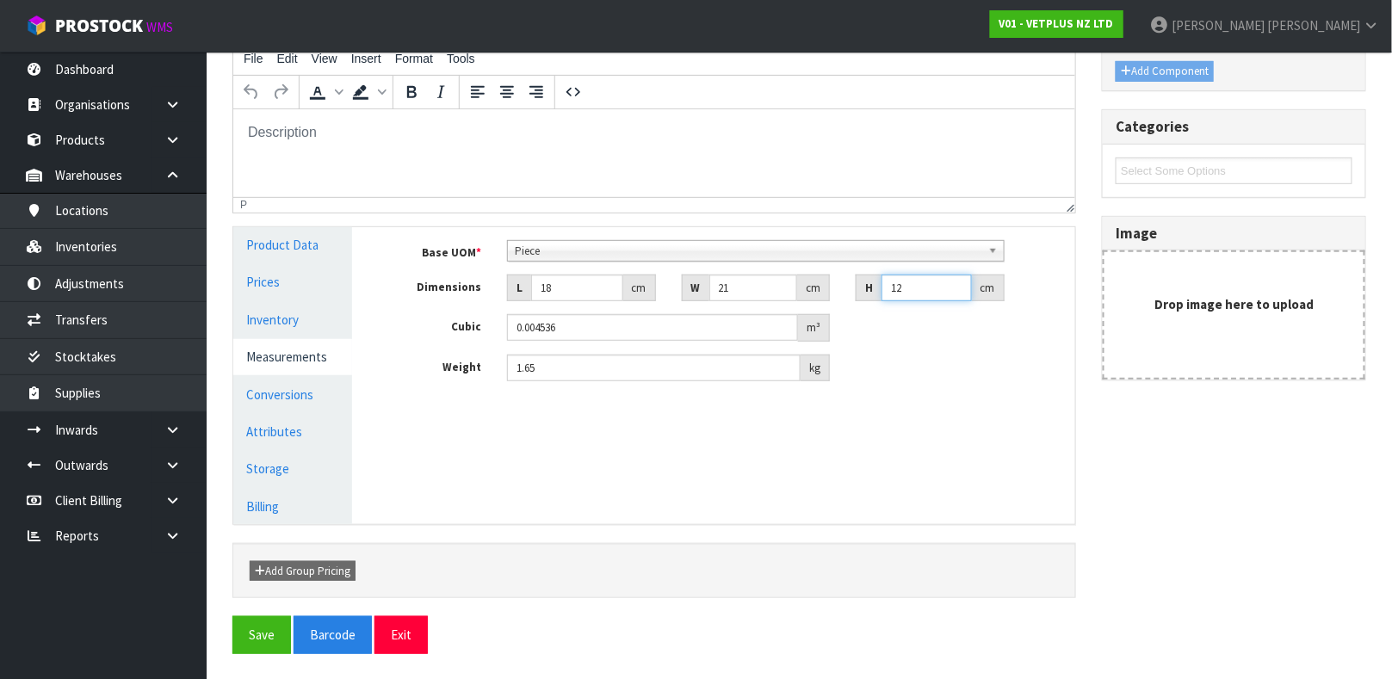
type input "12"
type input "1.65"
click at [272, 622] on button "Save" at bounding box center [261, 635] width 59 height 37
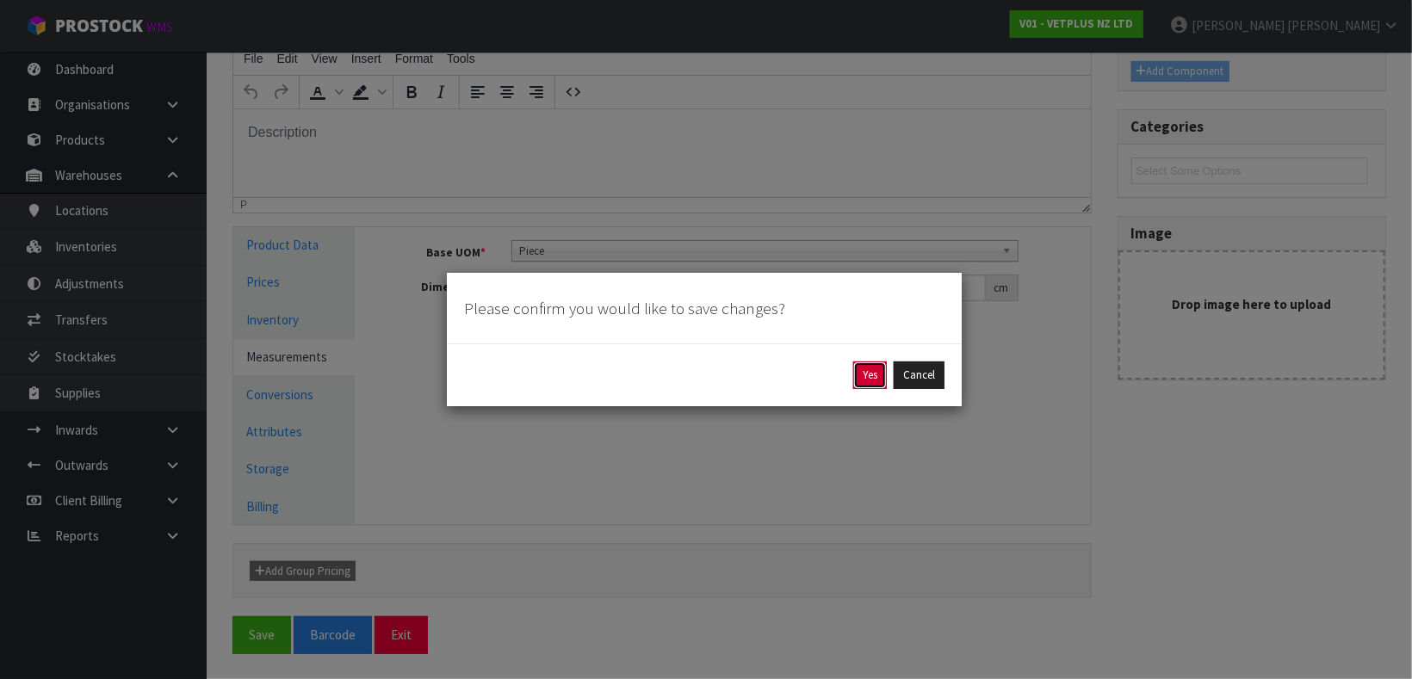
click at [877, 382] on button "Yes" at bounding box center [870, 376] width 34 height 28
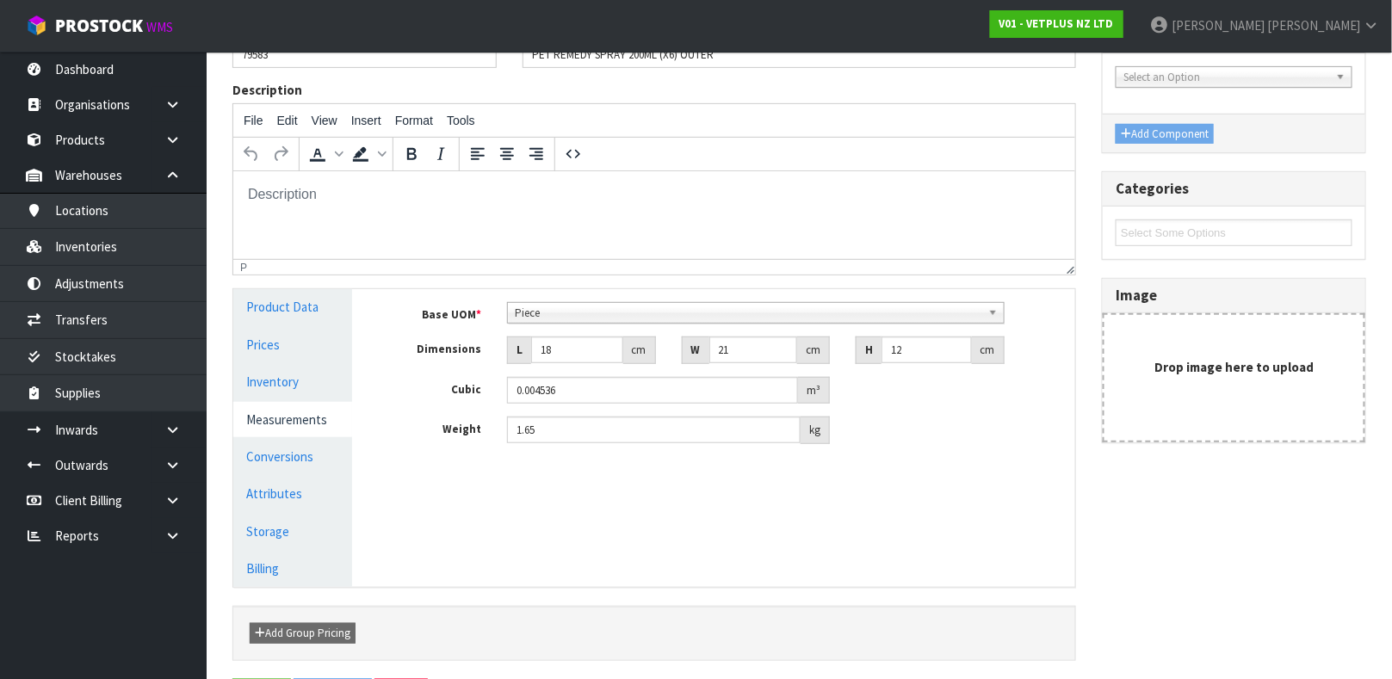
scroll to position [0, 0]
